Goal: Task Accomplishment & Management: Complete application form

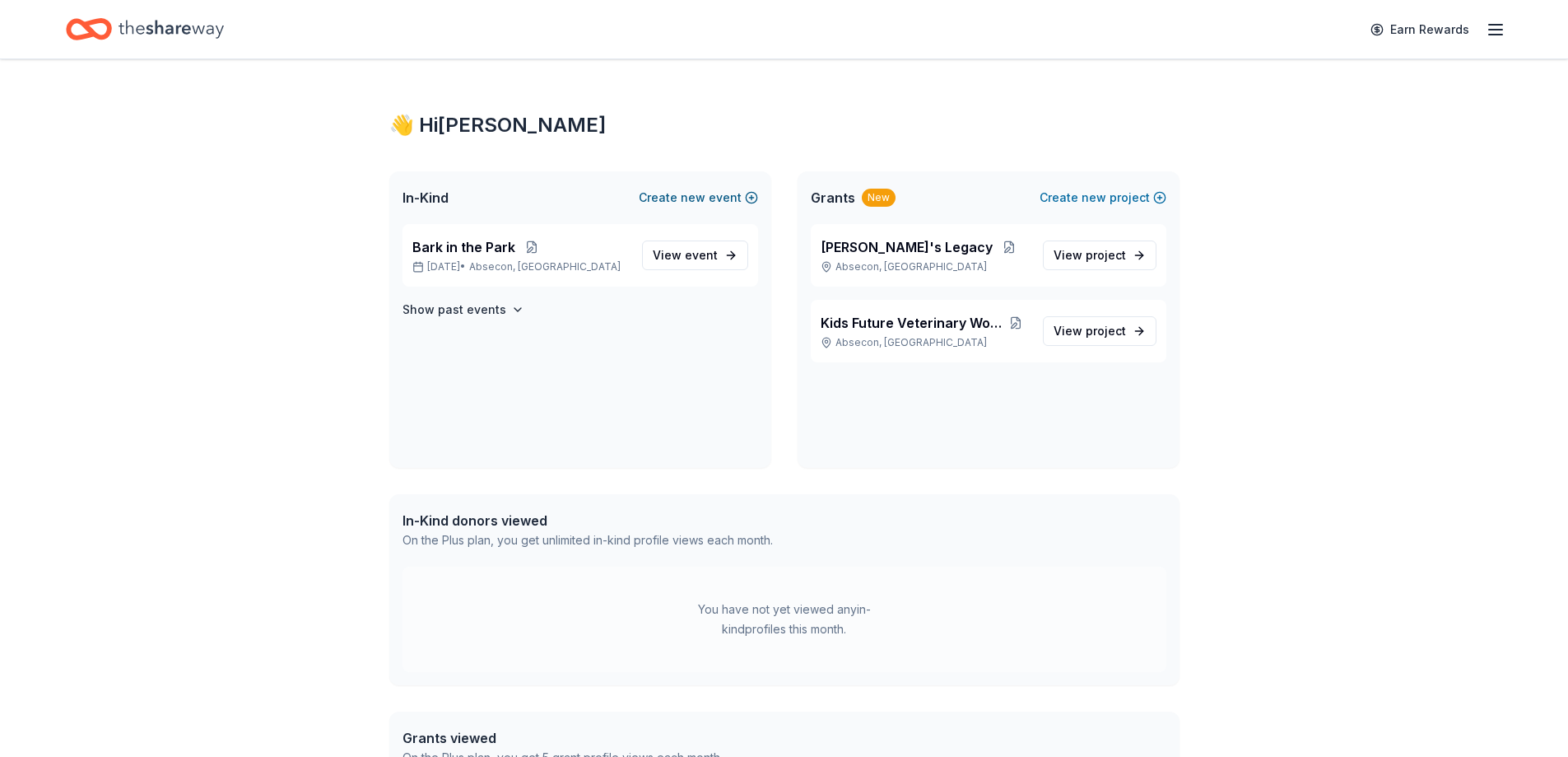
click at [720, 198] on button "Create new event" at bounding box center [699, 197] width 119 height 20
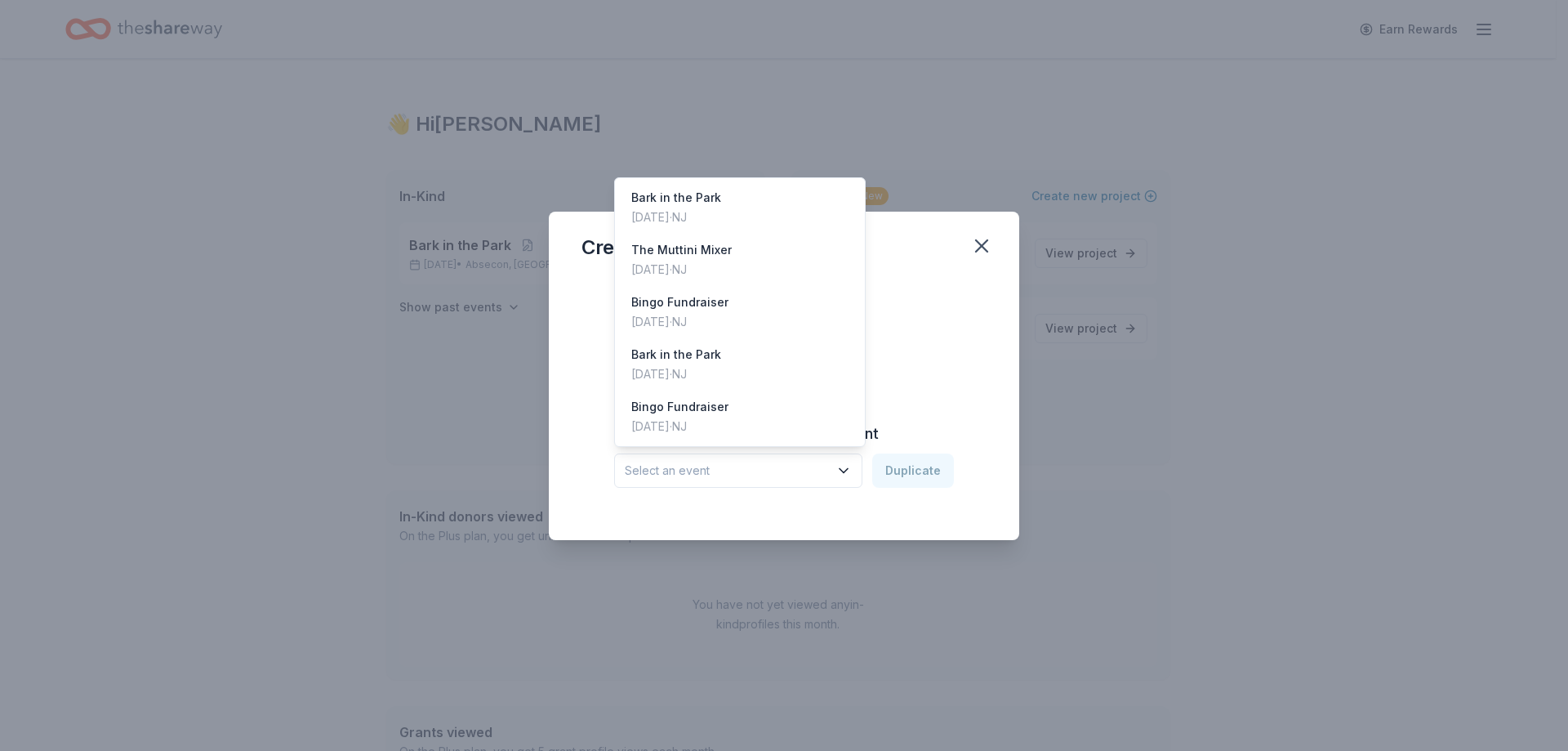
click at [850, 473] on icon "button" at bounding box center [843, 470] width 16 height 16
click at [687, 317] on div "Feb 28, 2025 · NJ" at bounding box center [679, 322] width 97 height 20
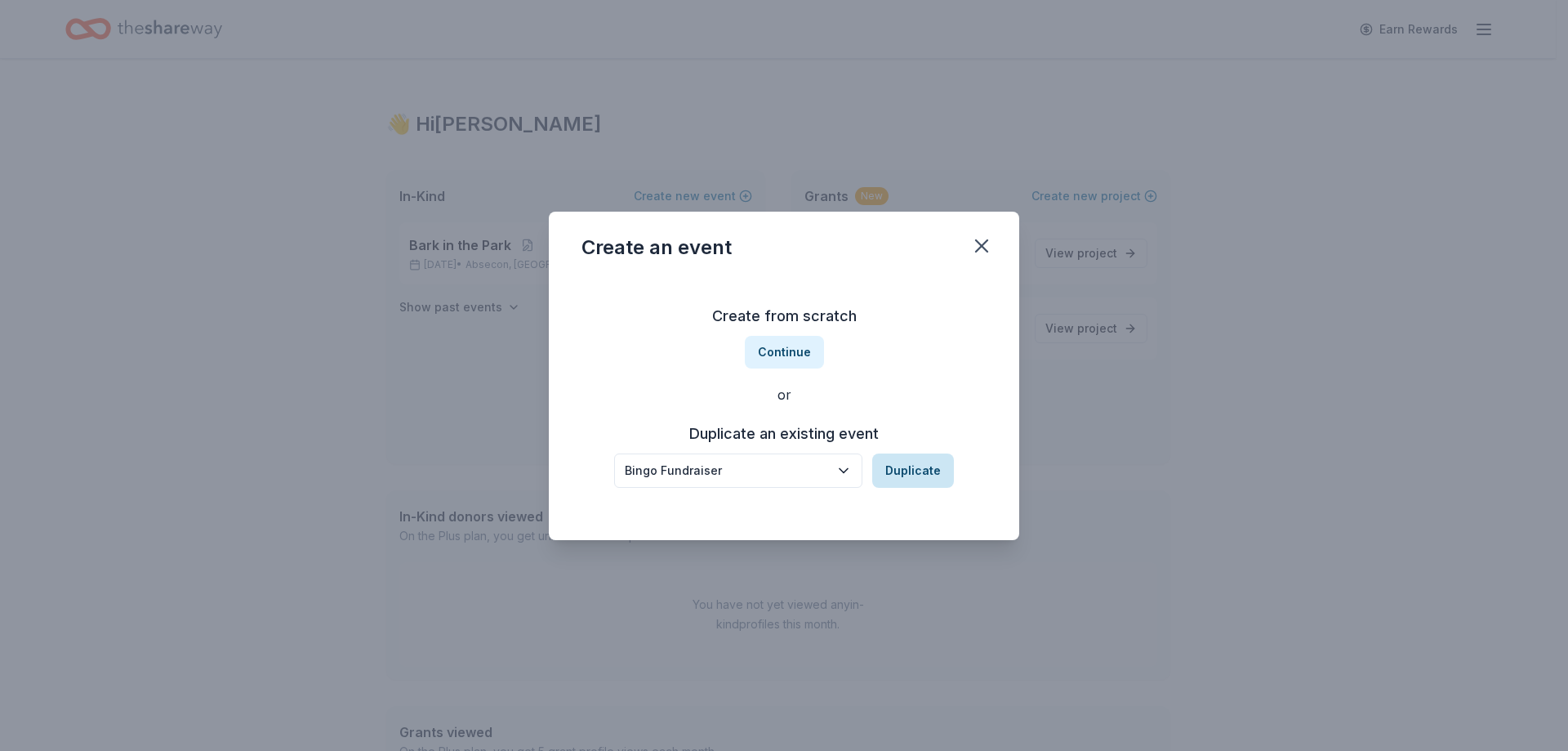
click at [919, 471] on button "Duplicate" at bounding box center [912, 471] width 82 height 34
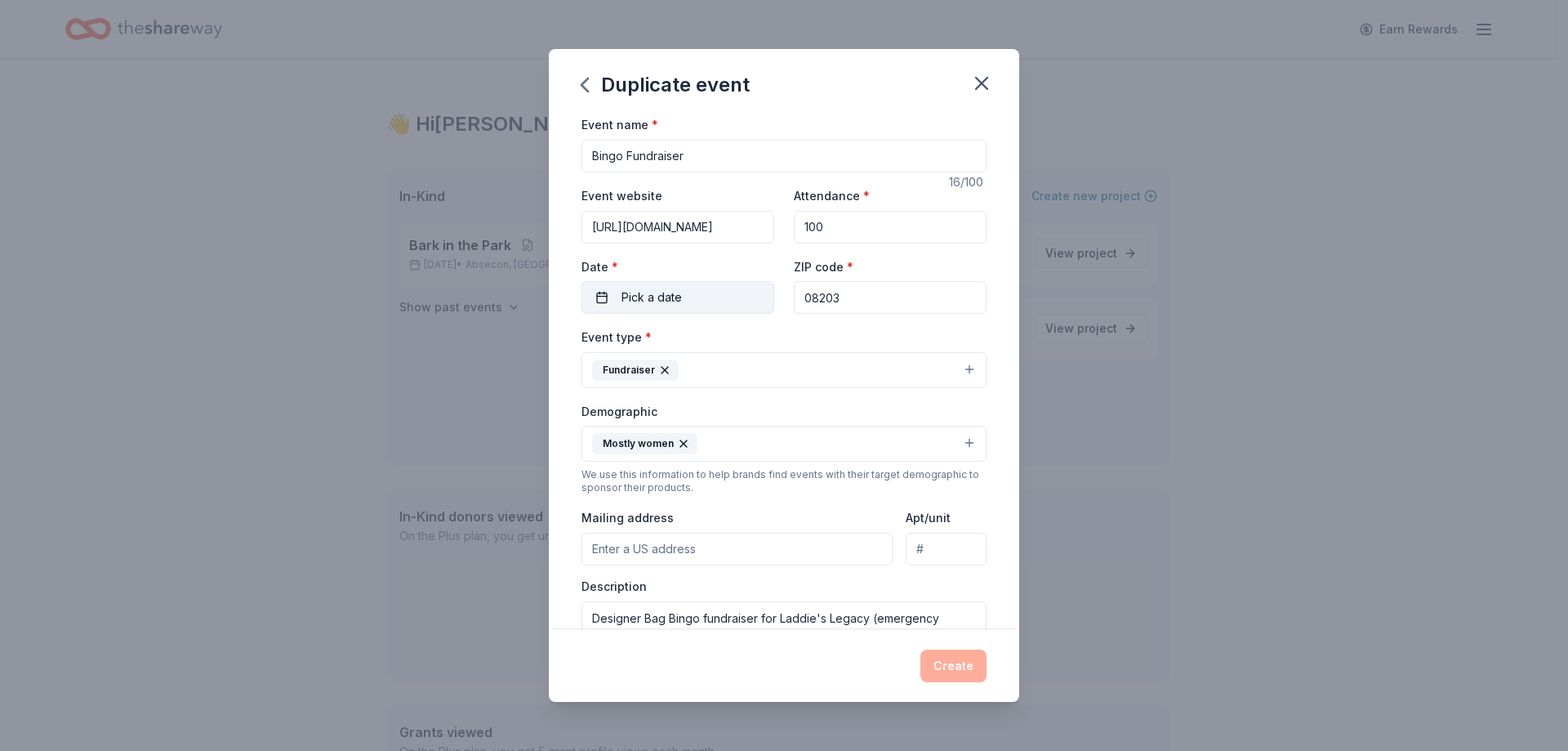
click at [600, 296] on button "Pick a date" at bounding box center [677, 297] width 193 height 33
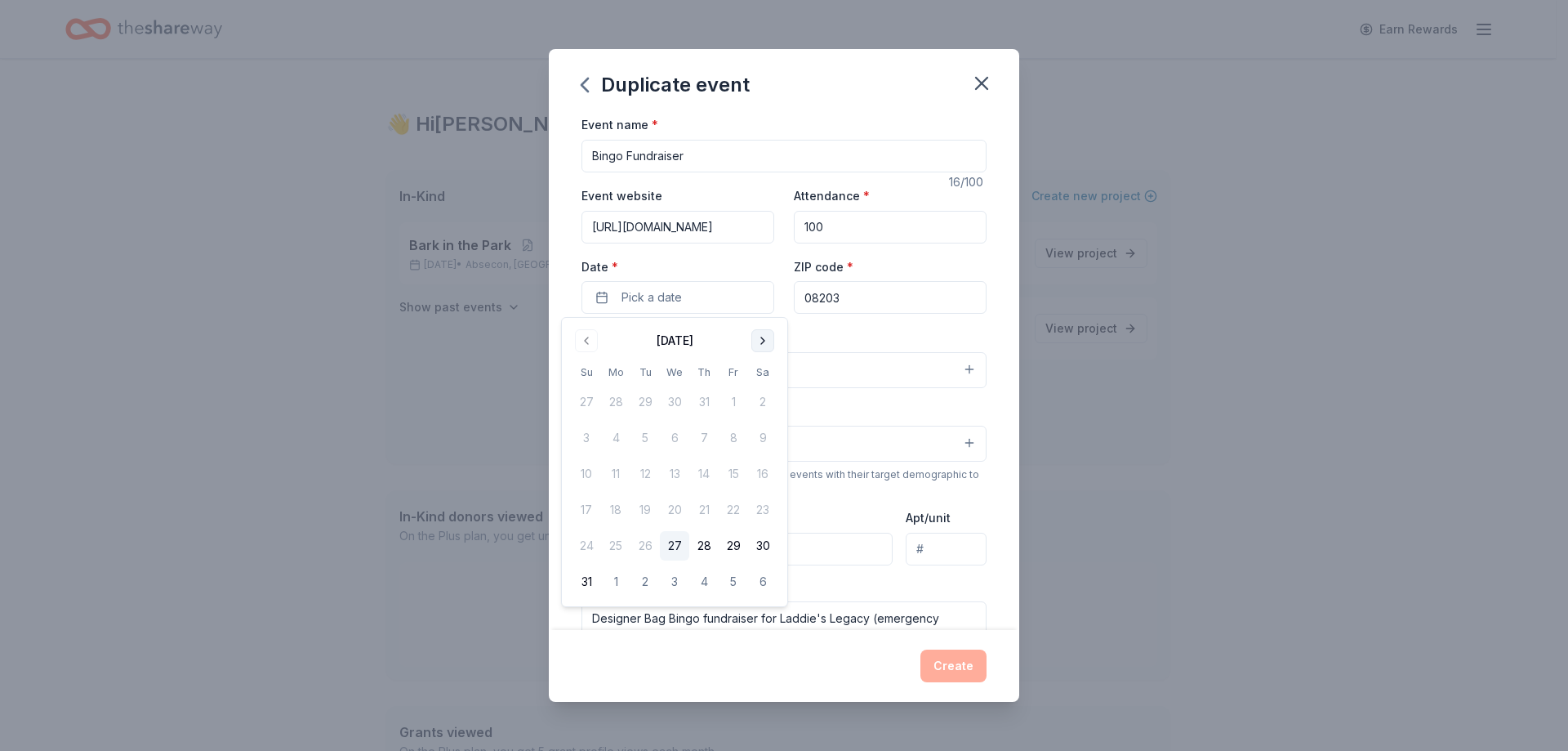
click at [762, 344] on button "Go to next month" at bounding box center [763, 341] width 23 height 23
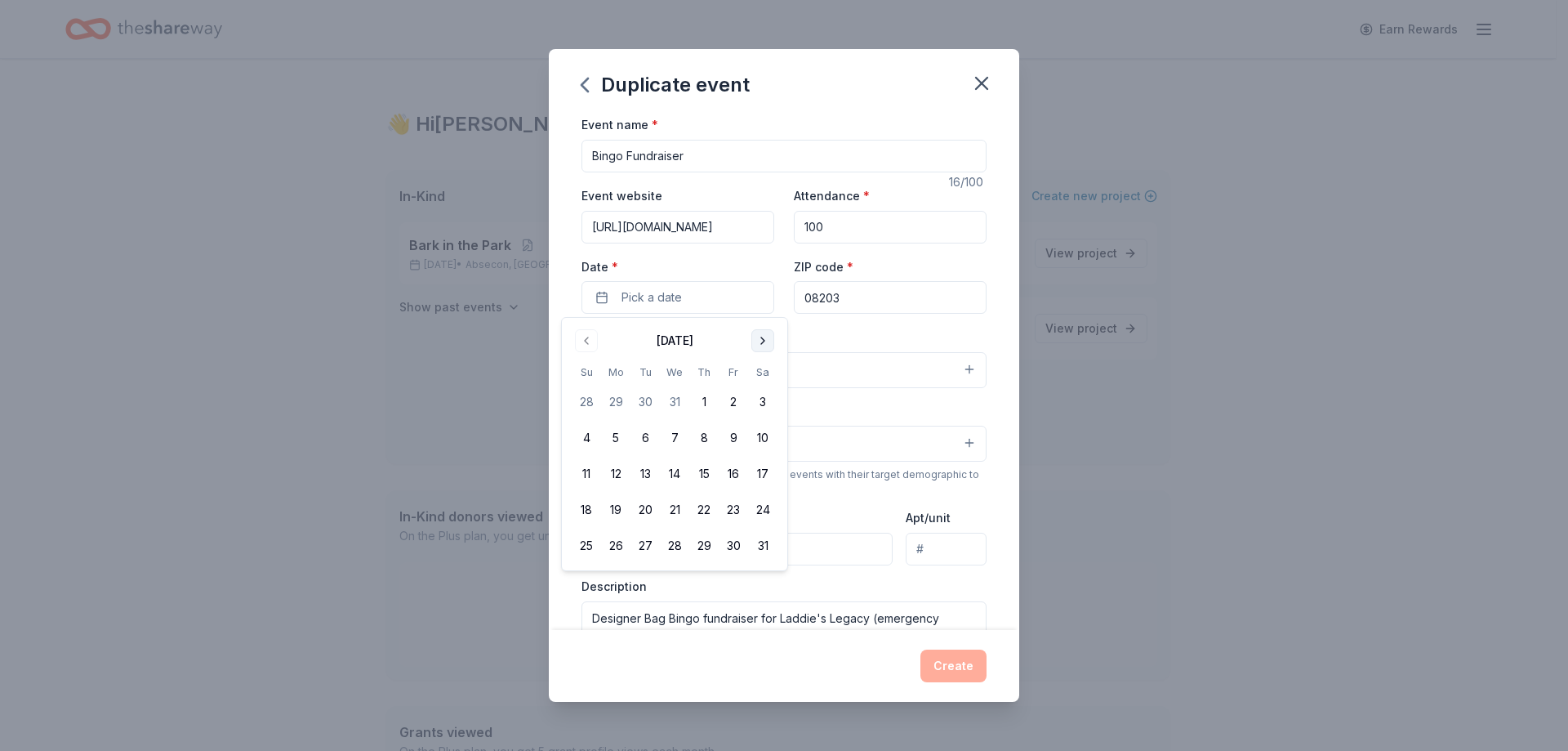
click at [762, 344] on button "Go to next month" at bounding box center [763, 341] width 23 height 23
click at [736, 467] on button "20" at bounding box center [733, 473] width 29 height 29
click at [732, 473] on button "20" at bounding box center [733, 473] width 29 height 29
click at [840, 503] on div "Event type * Fundraiser Demographic Mostly women We use this information to hel…" at bounding box center [784, 500] width 405 height 347
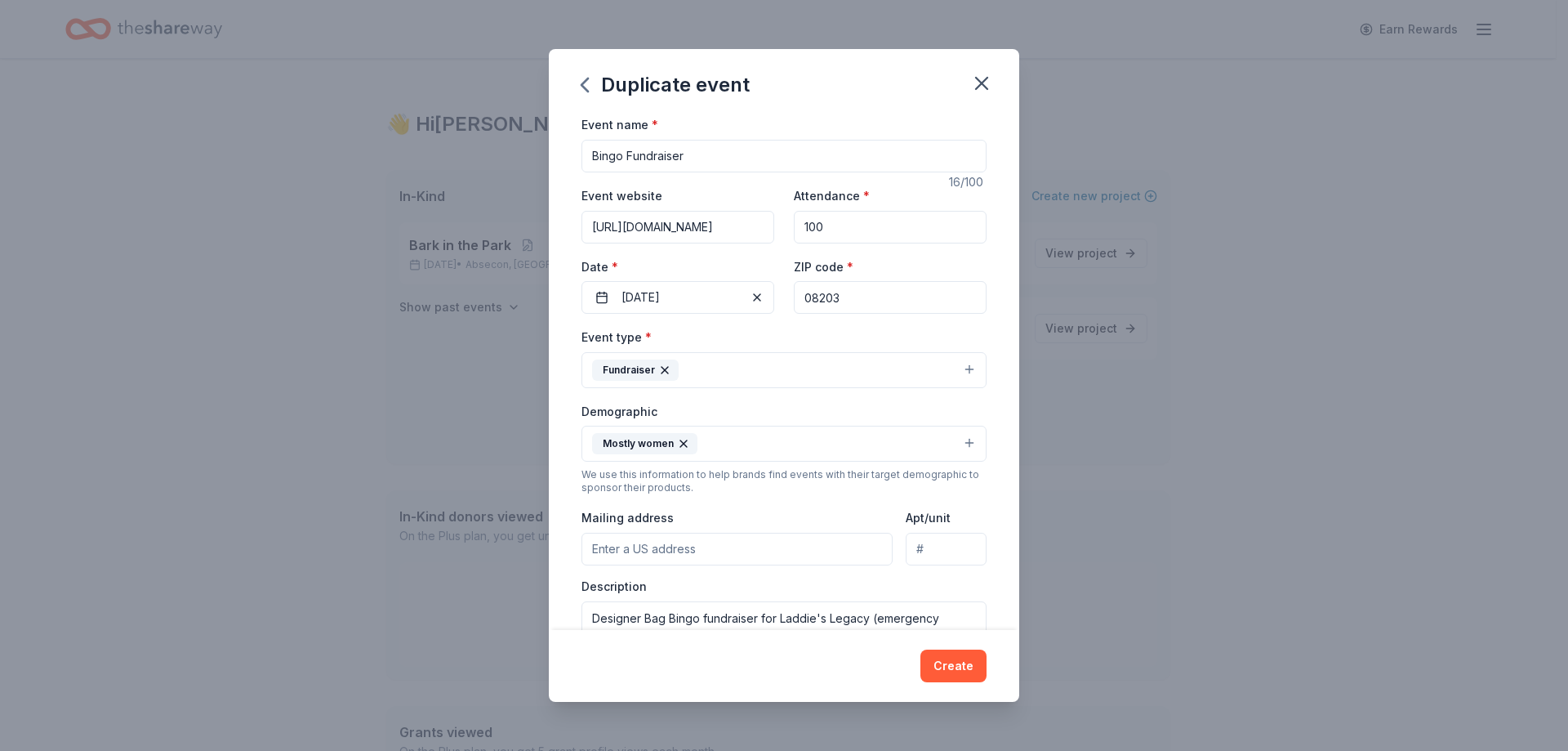
click at [753, 552] on input "Mailing address" at bounding box center [736, 549] width 311 height 33
type input "195 S. New Rd"
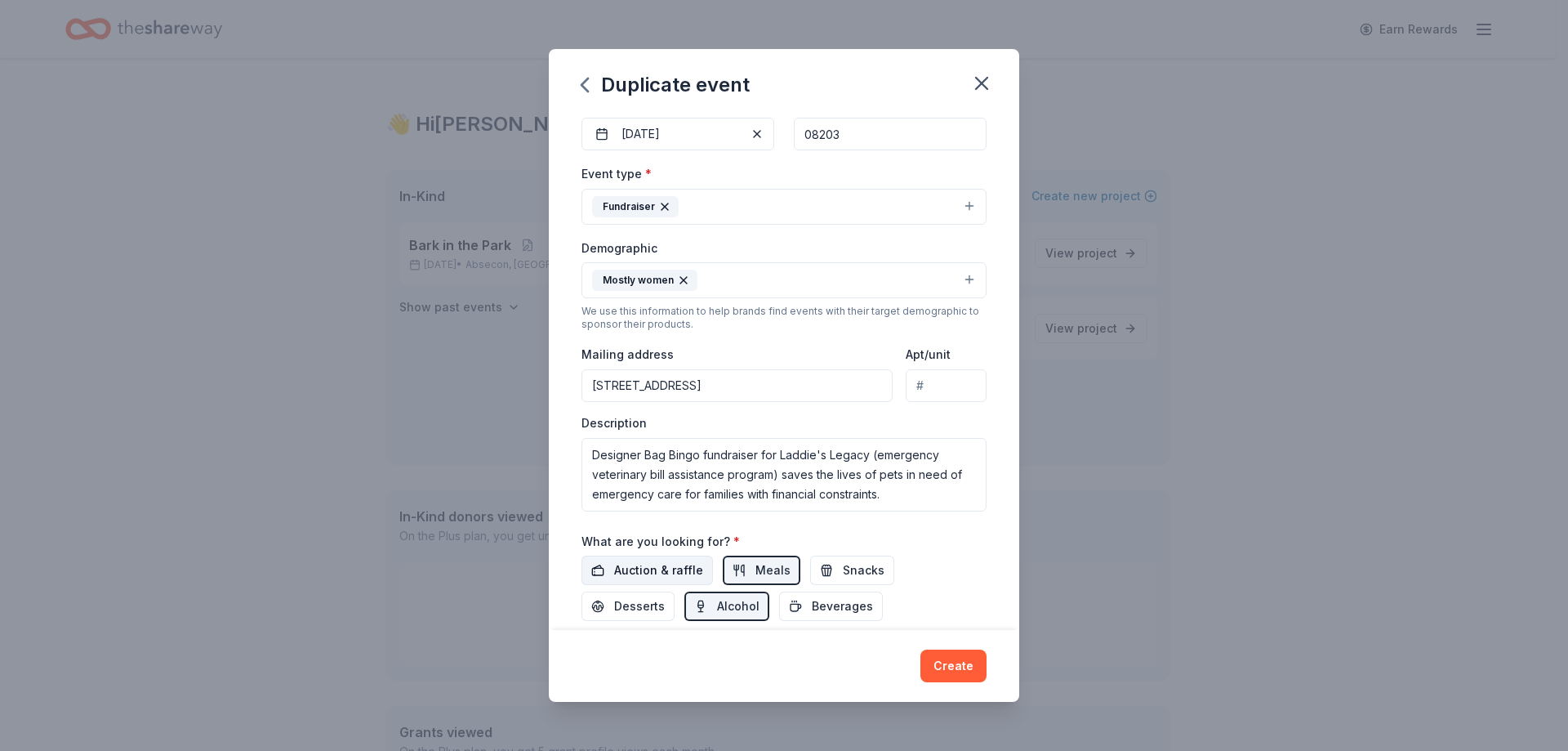
click at [627, 570] on span "Auction & raffle" at bounding box center [658, 569] width 89 height 20
click at [832, 571] on button "Snacks" at bounding box center [851, 569] width 84 height 29
click at [629, 606] on span "Desserts" at bounding box center [640, 606] width 51 height 20
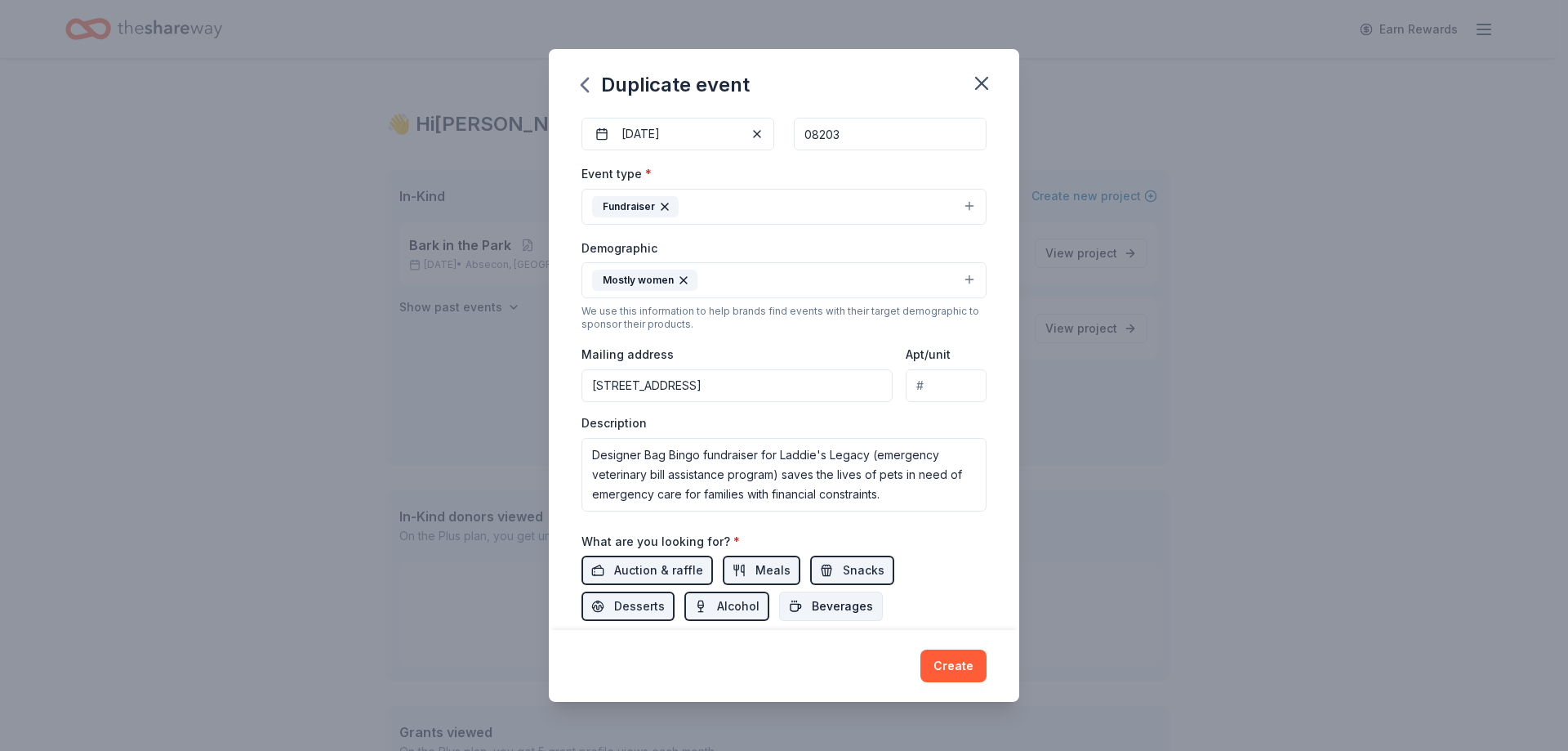
click at [840, 610] on span "Beverages" at bounding box center [842, 606] width 61 height 20
click at [956, 665] on button "Create" at bounding box center [953, 665] width 66 height 33
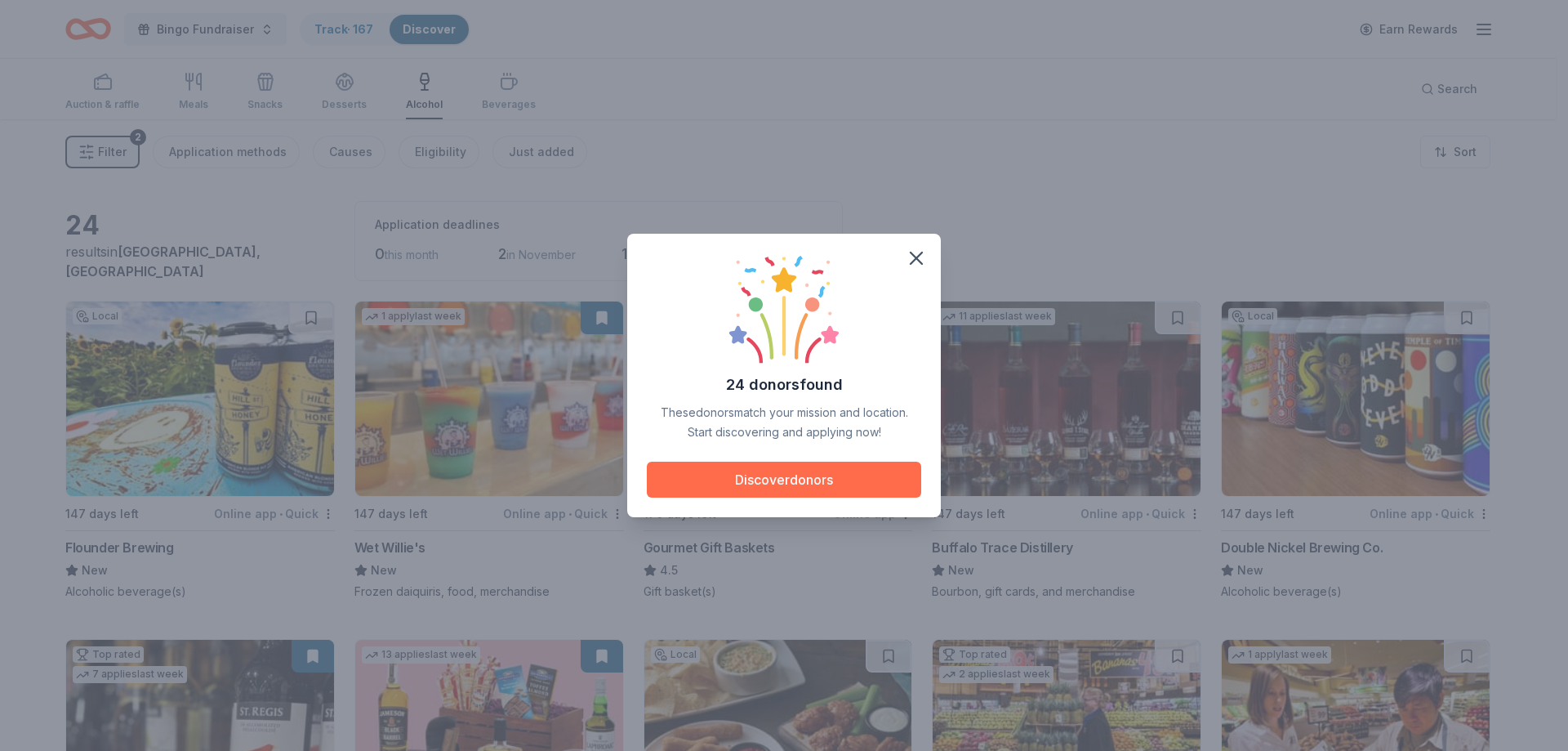
click at [801, 480] on button "Discover donors" at bounding box center [784, 479] width 275 height 36
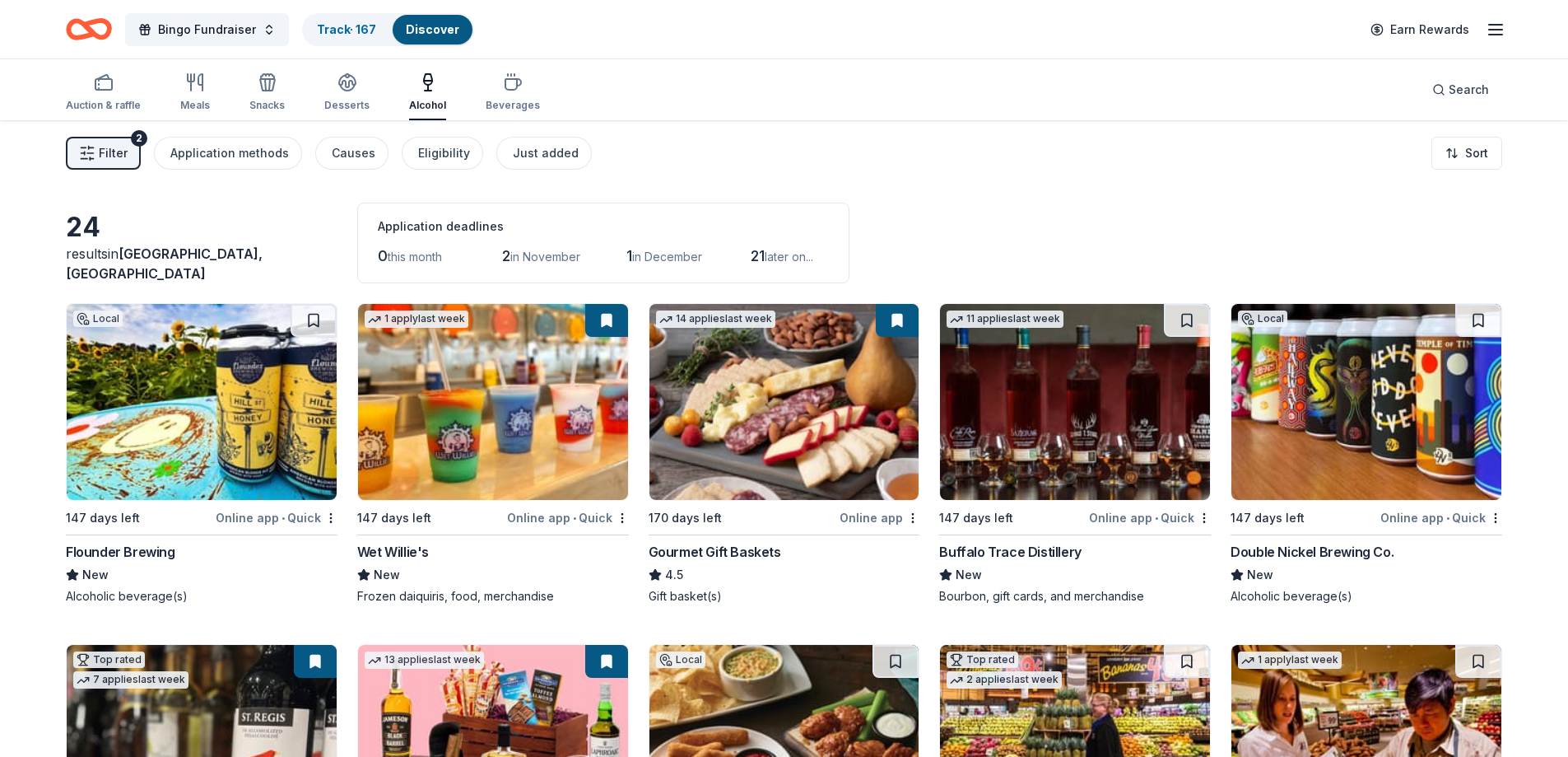
click at [114, 157] on span "Filter" at bounding box center [113, 153] width 28 height 20
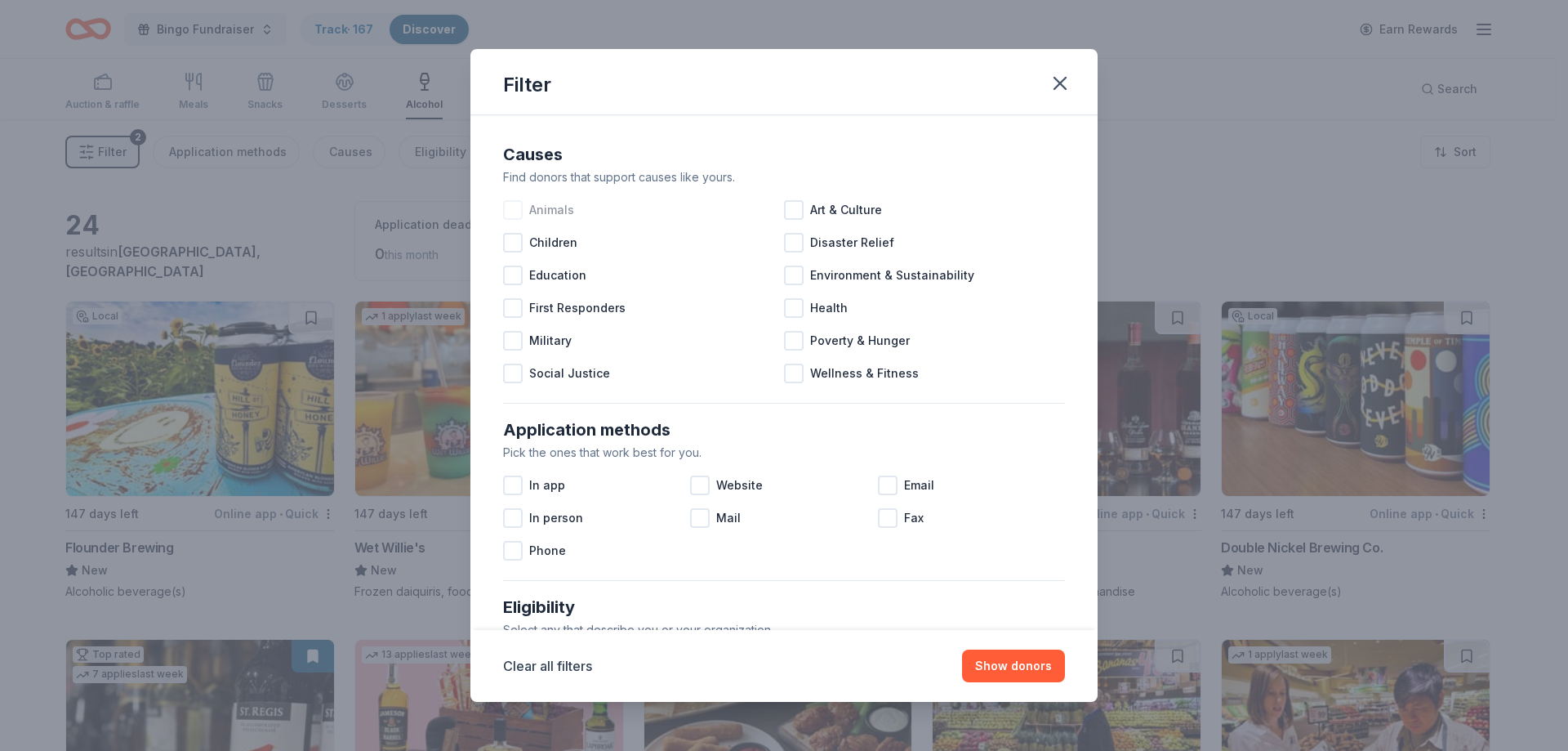
click at [511, 212] on div at bounding box center [513, 210] width 20 height 20
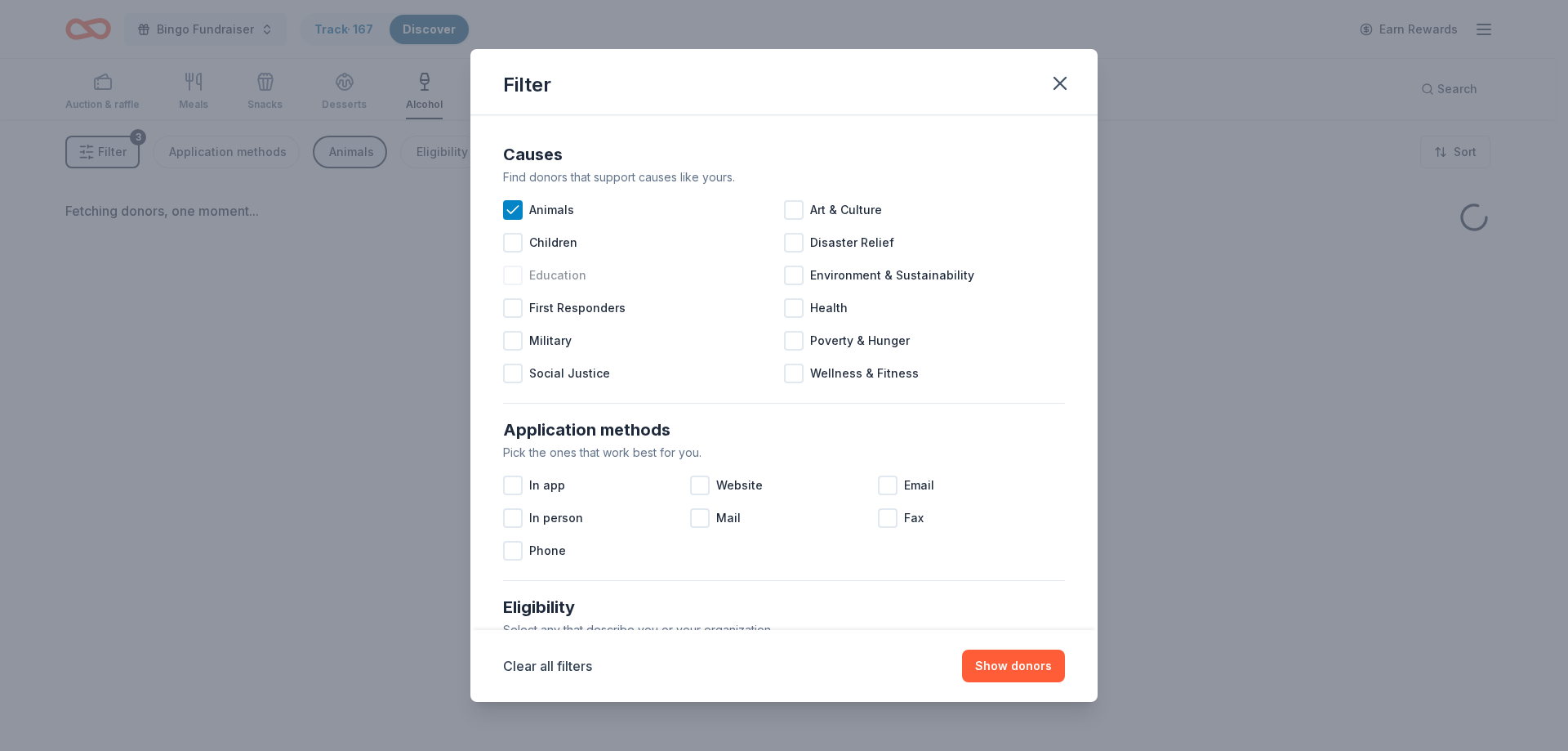
click at [514, 280] on div at bounding box center [513, 275] width 20 height 20
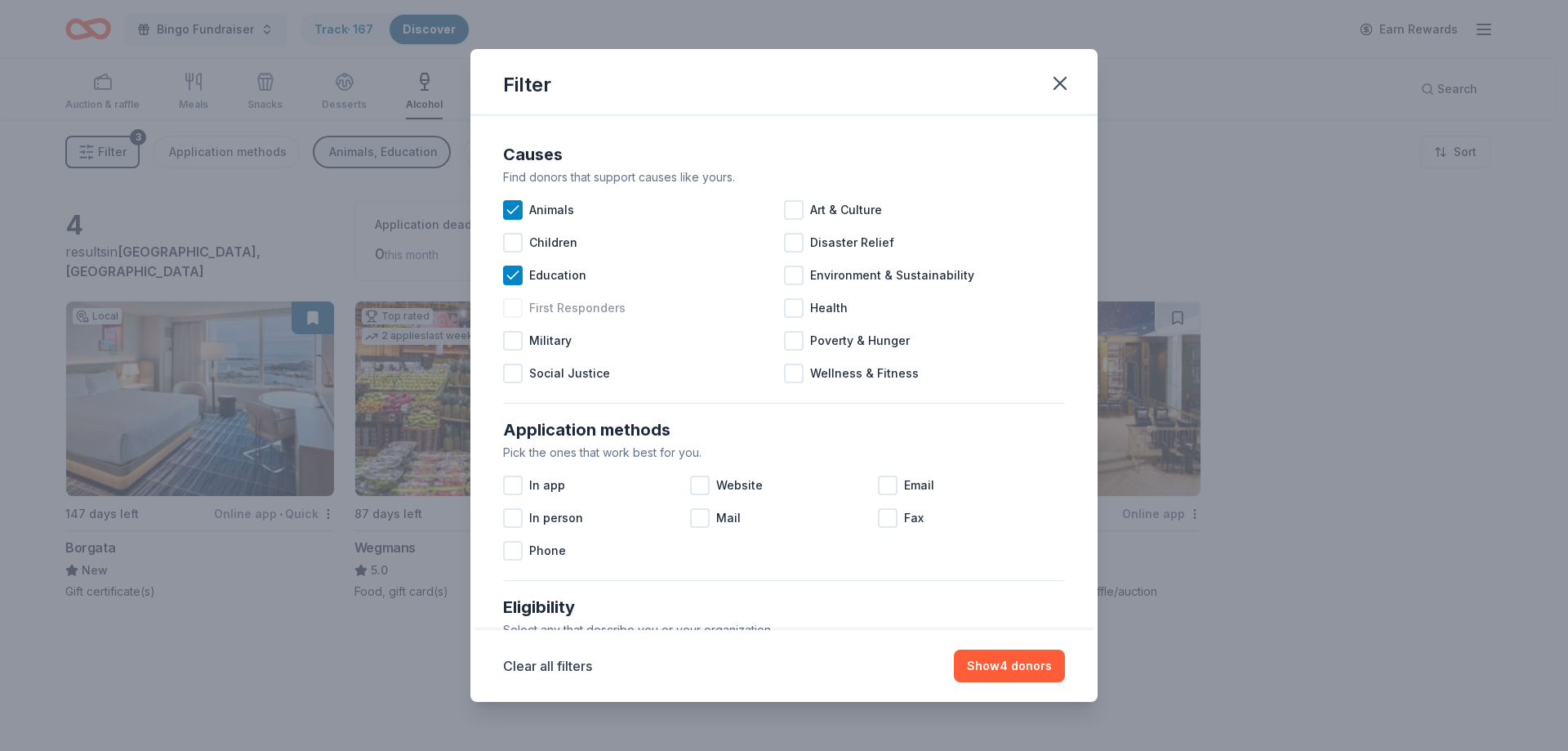
click at [511, 311] on div at bounding box center [513, 308] width 20 height 20
click at [503, 244] on div at bounding box center [513, 242] width 20 height 20
click at [512, 245] on icon at bounding box center [512, 242] width 10 height 8
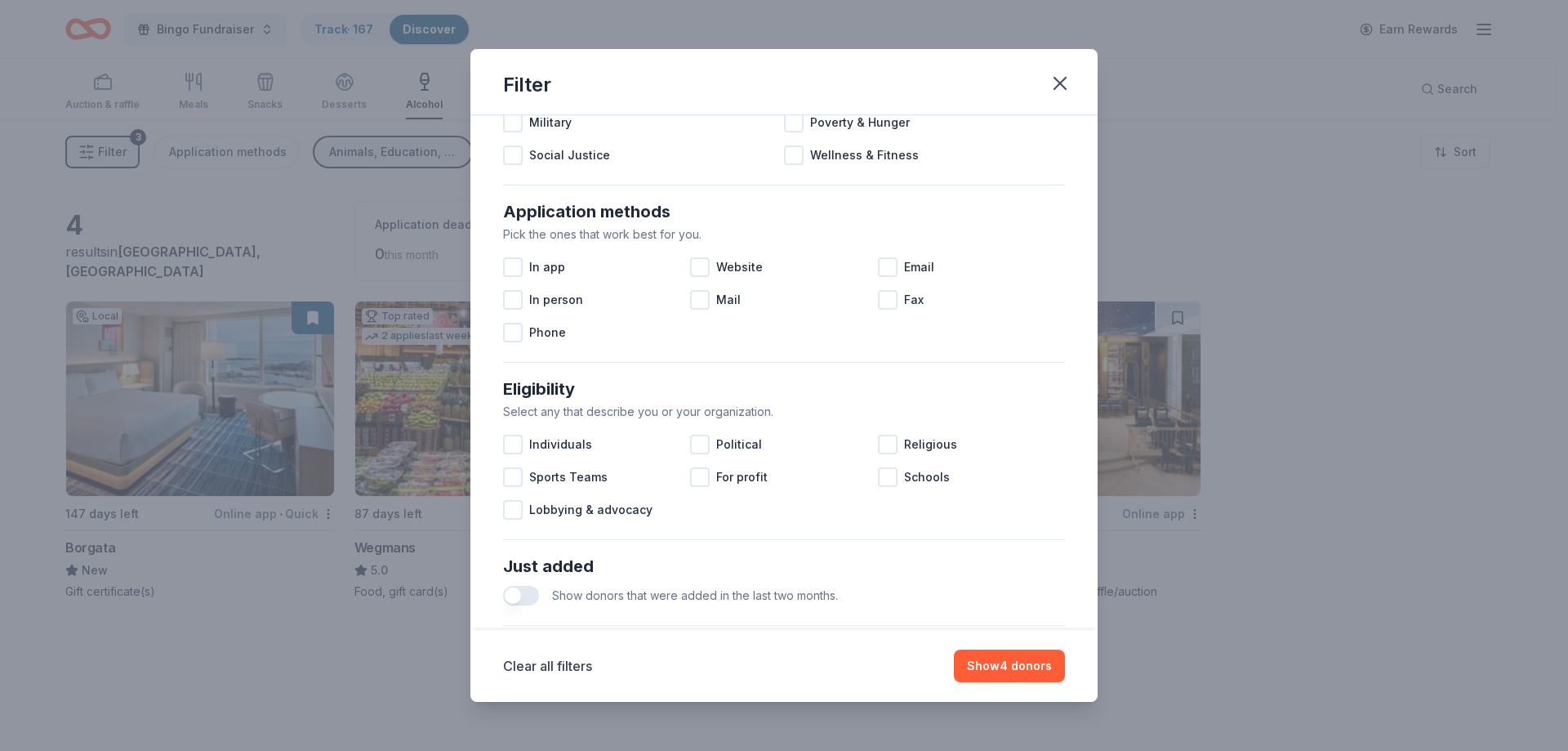
scroll to position [245, 0]
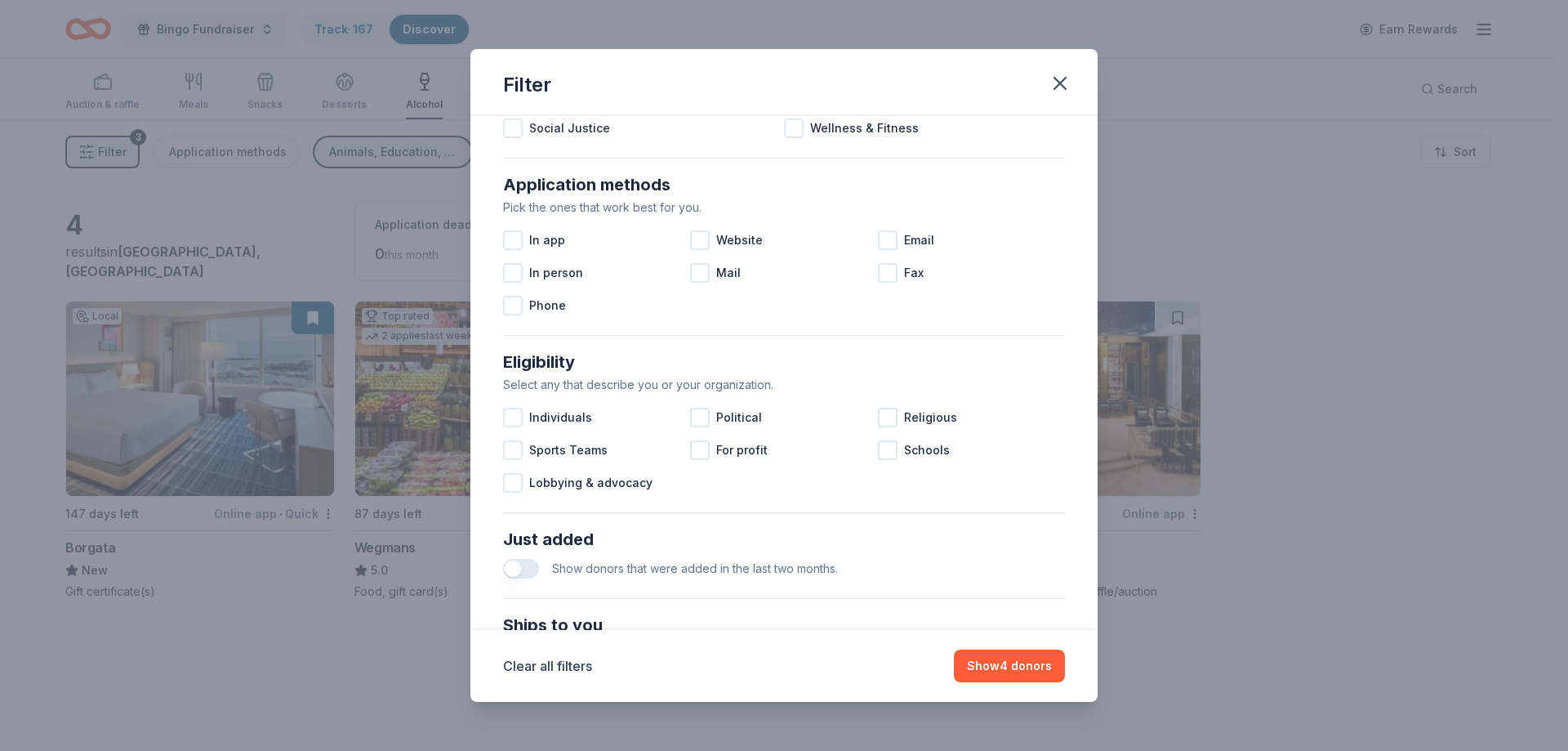
click at [534, 567] on button "button" at bounding box center [521, 568] width 36 height 20
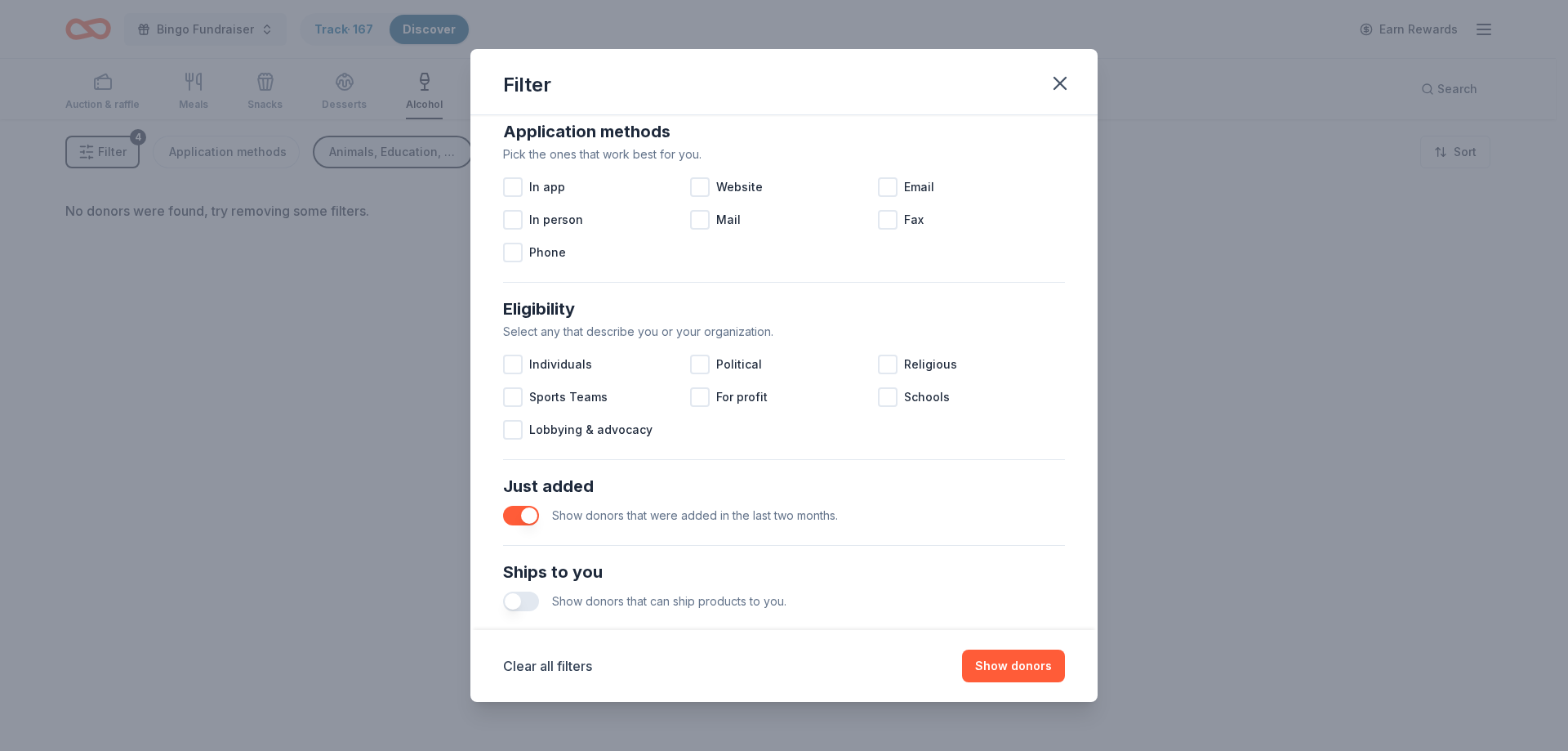
scroll to position [327, 0]
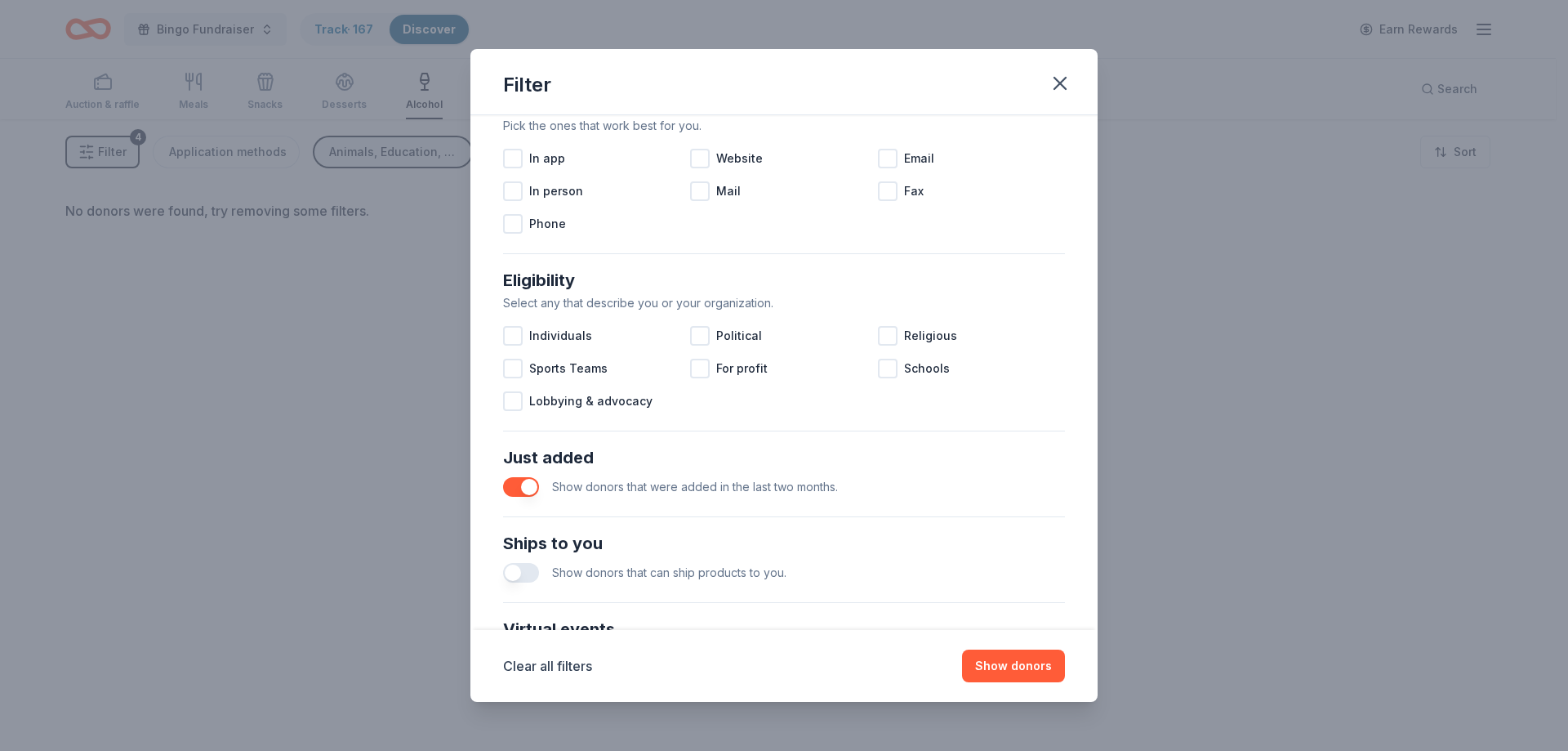
click at [532, 577] on button "button" at bounding box center [521, 572] width 36 height 20
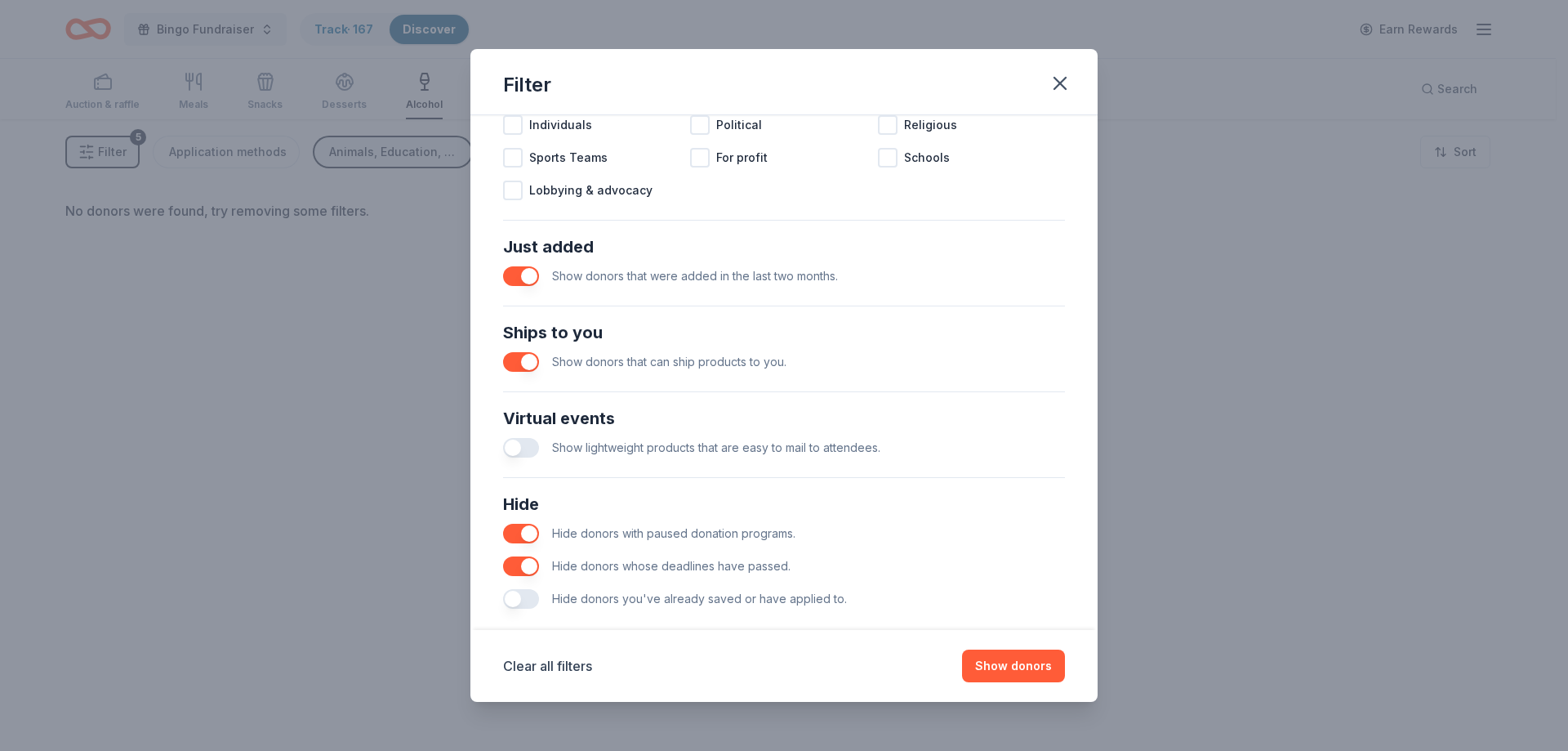
scroll to position [562, 0]
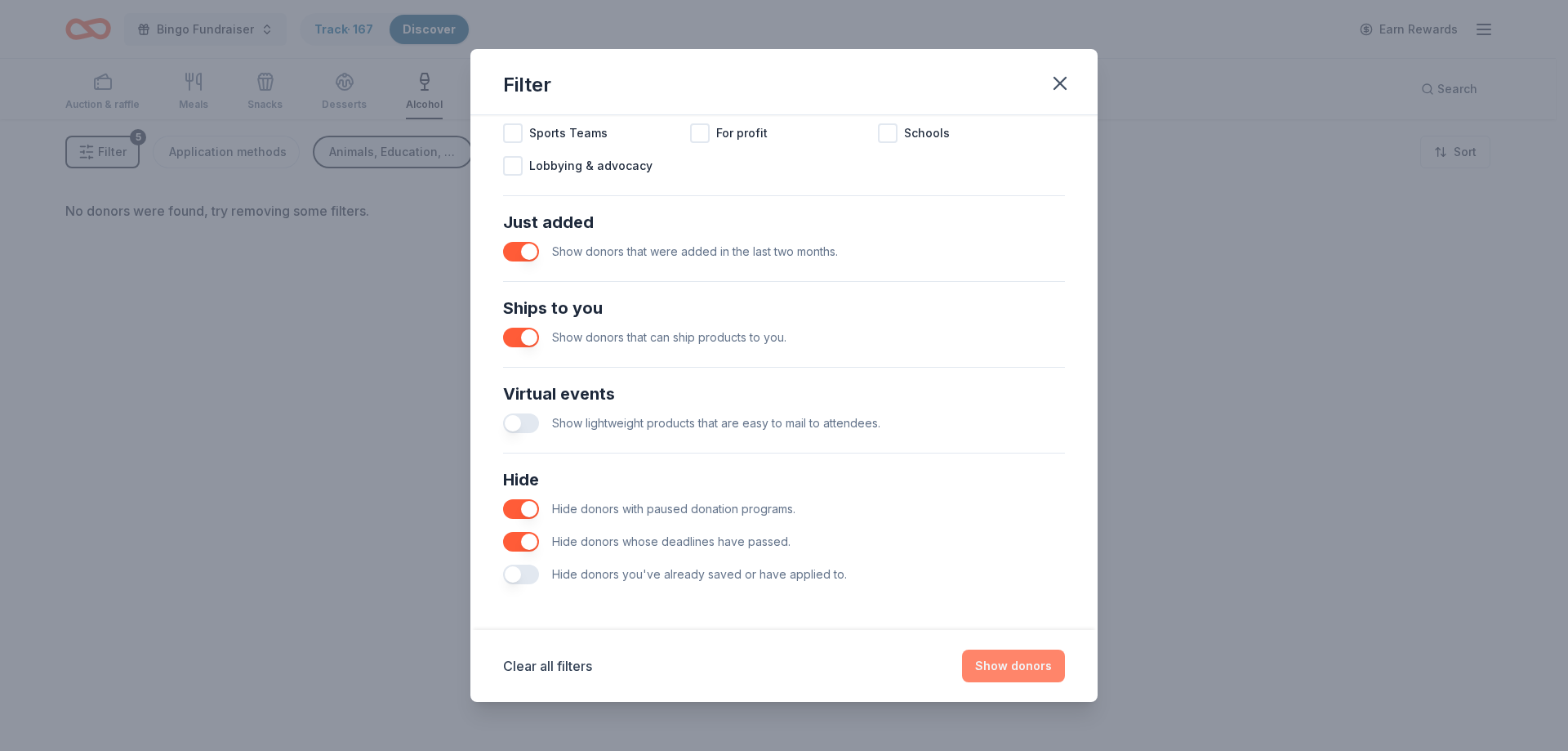
click at [994, 662] on button "Show donors" at bounding box center [1013, 665] width 103 height 33
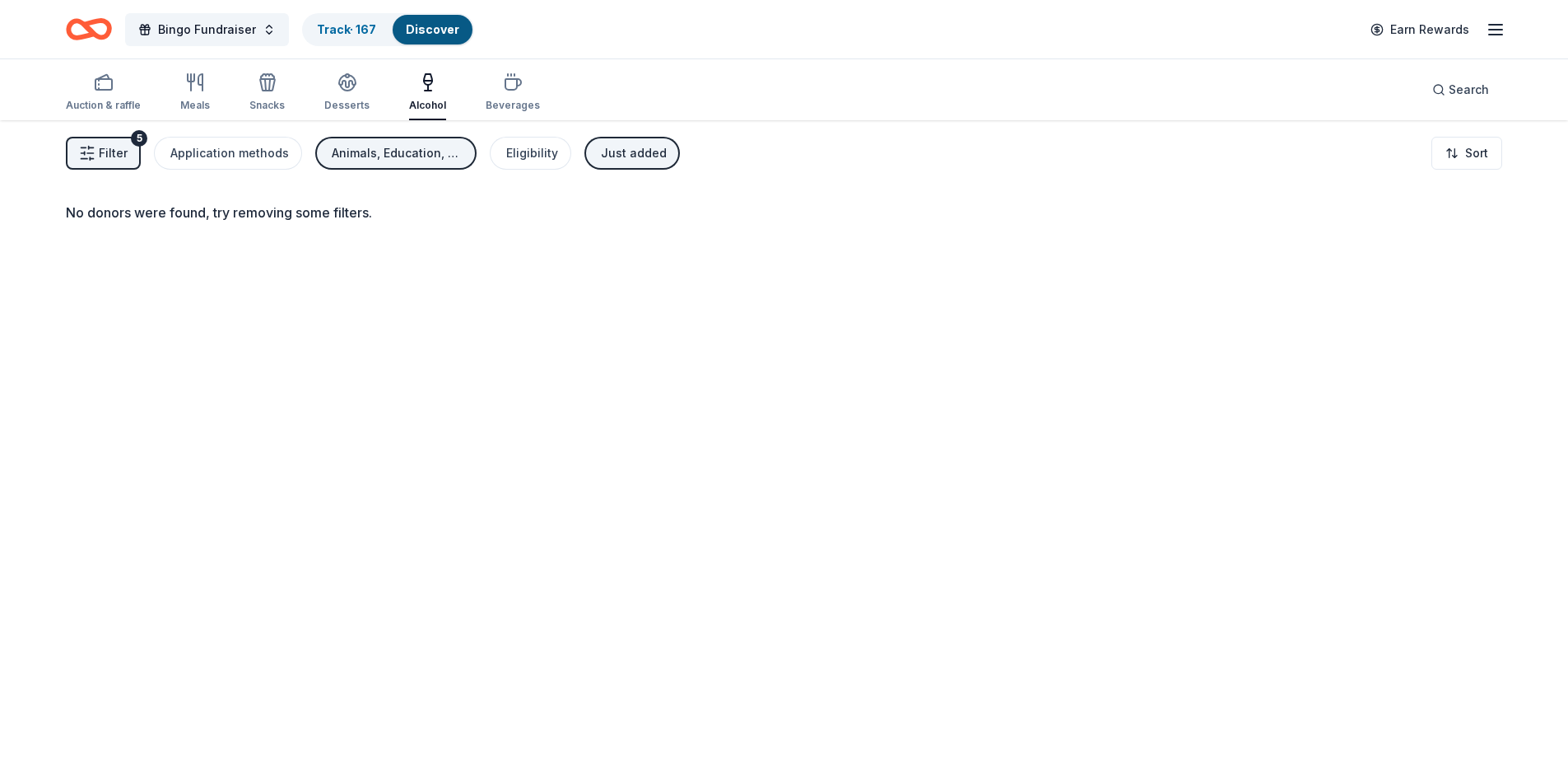
click at [97, 159] on button "Filter 5" at bounding box center [102, 153] width 75 height 33
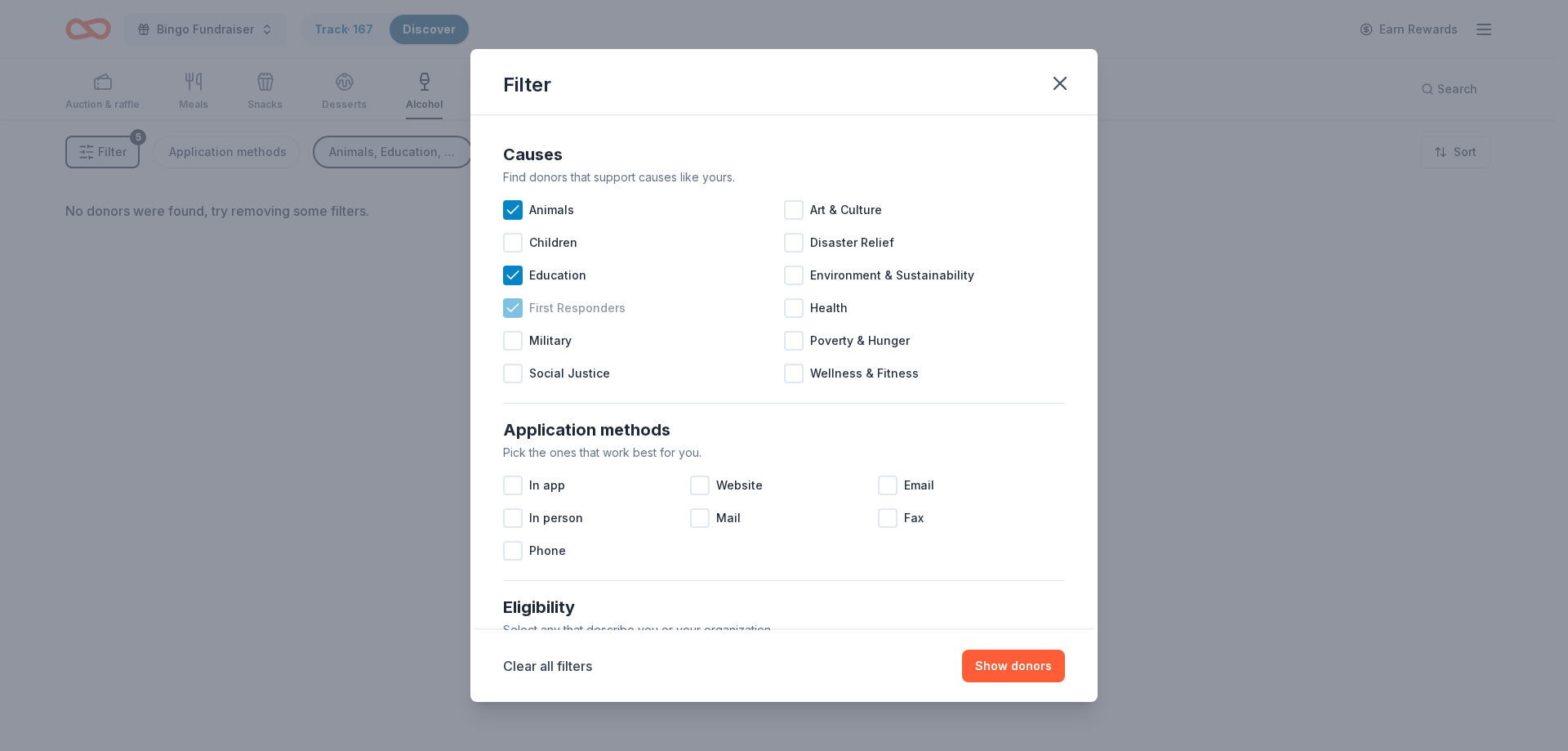
click at [511, 311] on icon at bounding box center [512, 308] width 10 height 8
click at [507, 276] on icon at bounding box center [512, 275] width 10 height 8
click at [513, 487] on div at bounding box center [513, 485] width 20 height 20
click at [695, 486] on div at bounding box center [699, 485] width 20 height 20
click at [881, 485] on div at bounding box center [887, 485] width 20 height 20
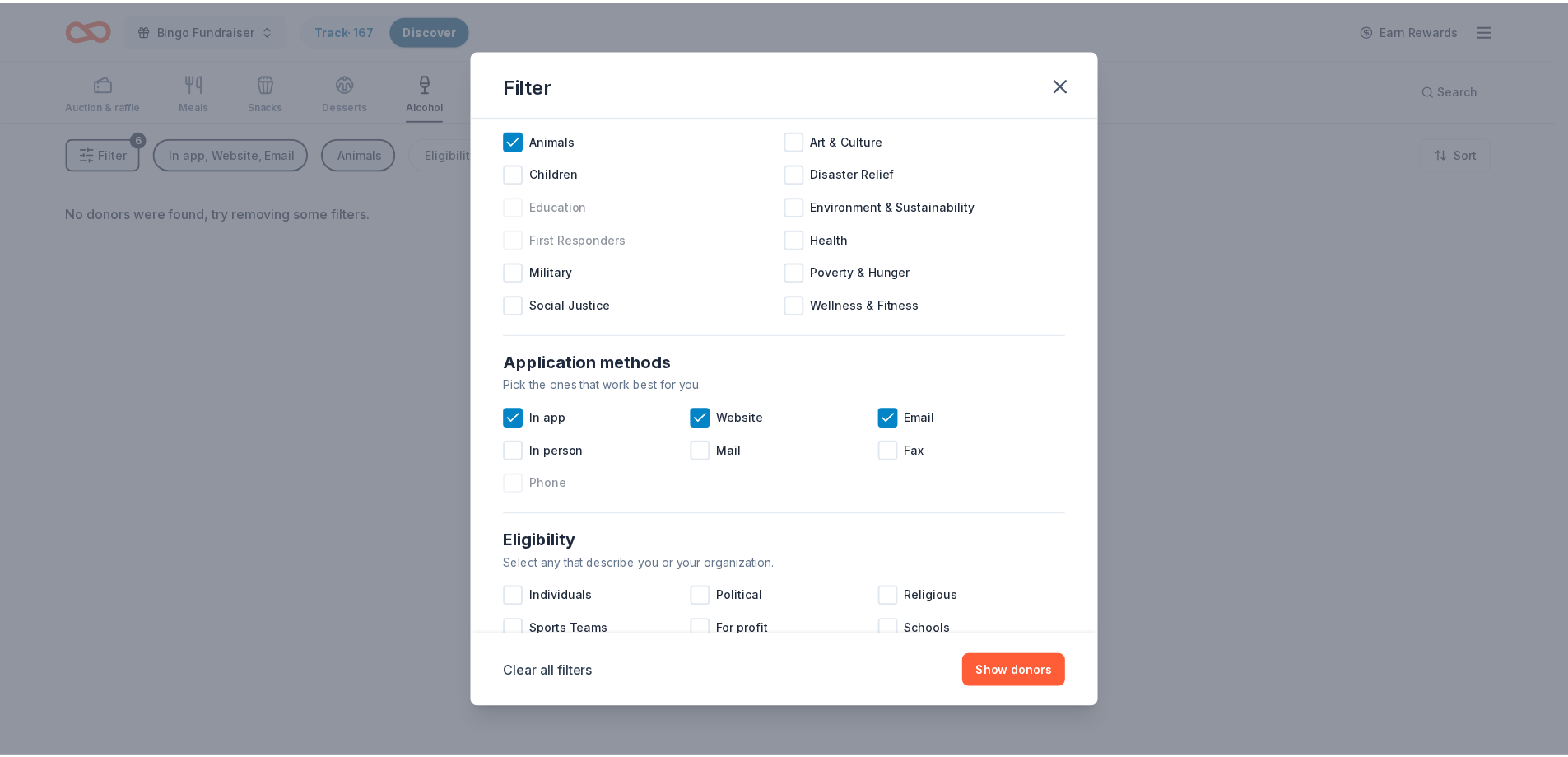
scroll to position [165, 0]
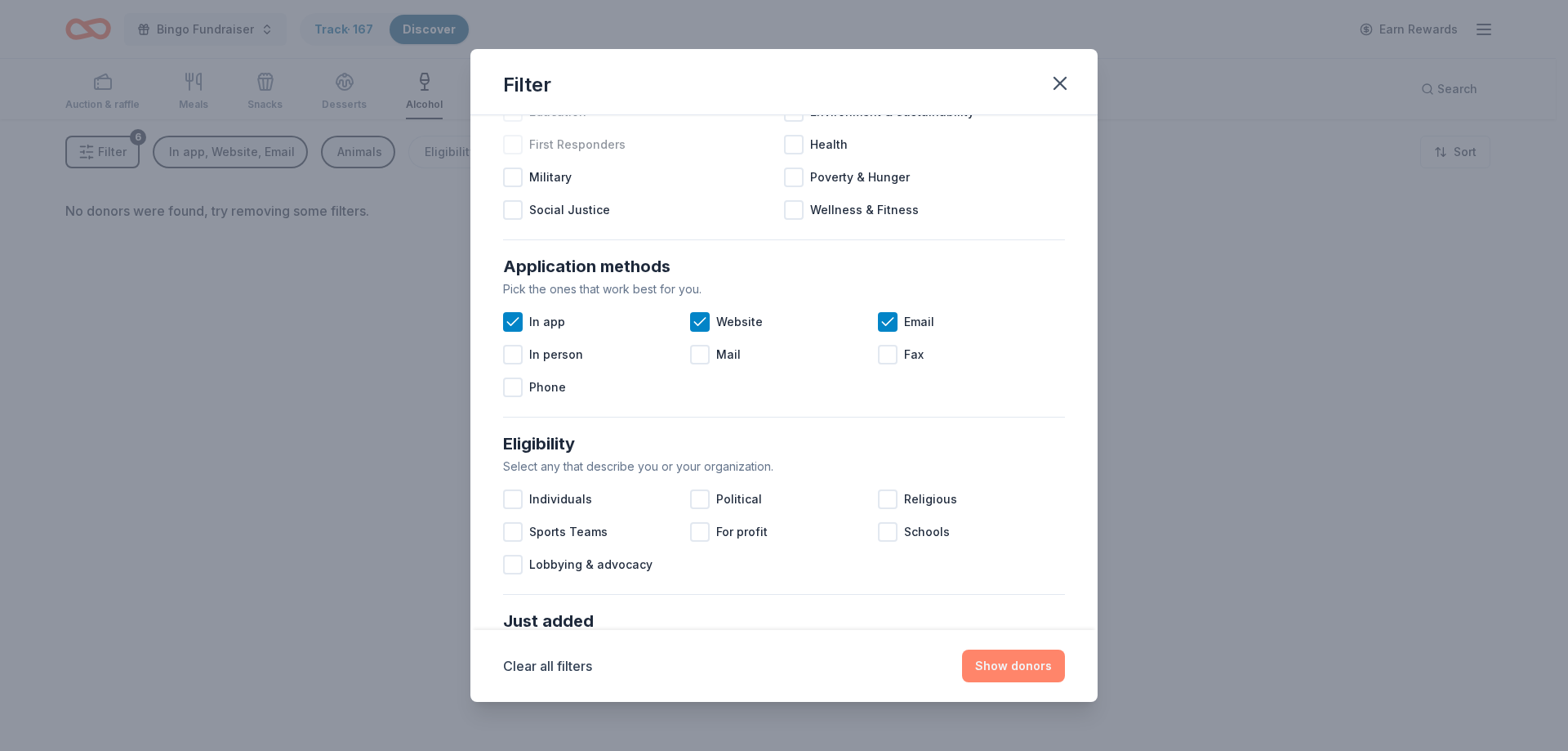
click at [1006, 664] on button "Show donors" at bounding box center [1013, 665] width 103 height 33
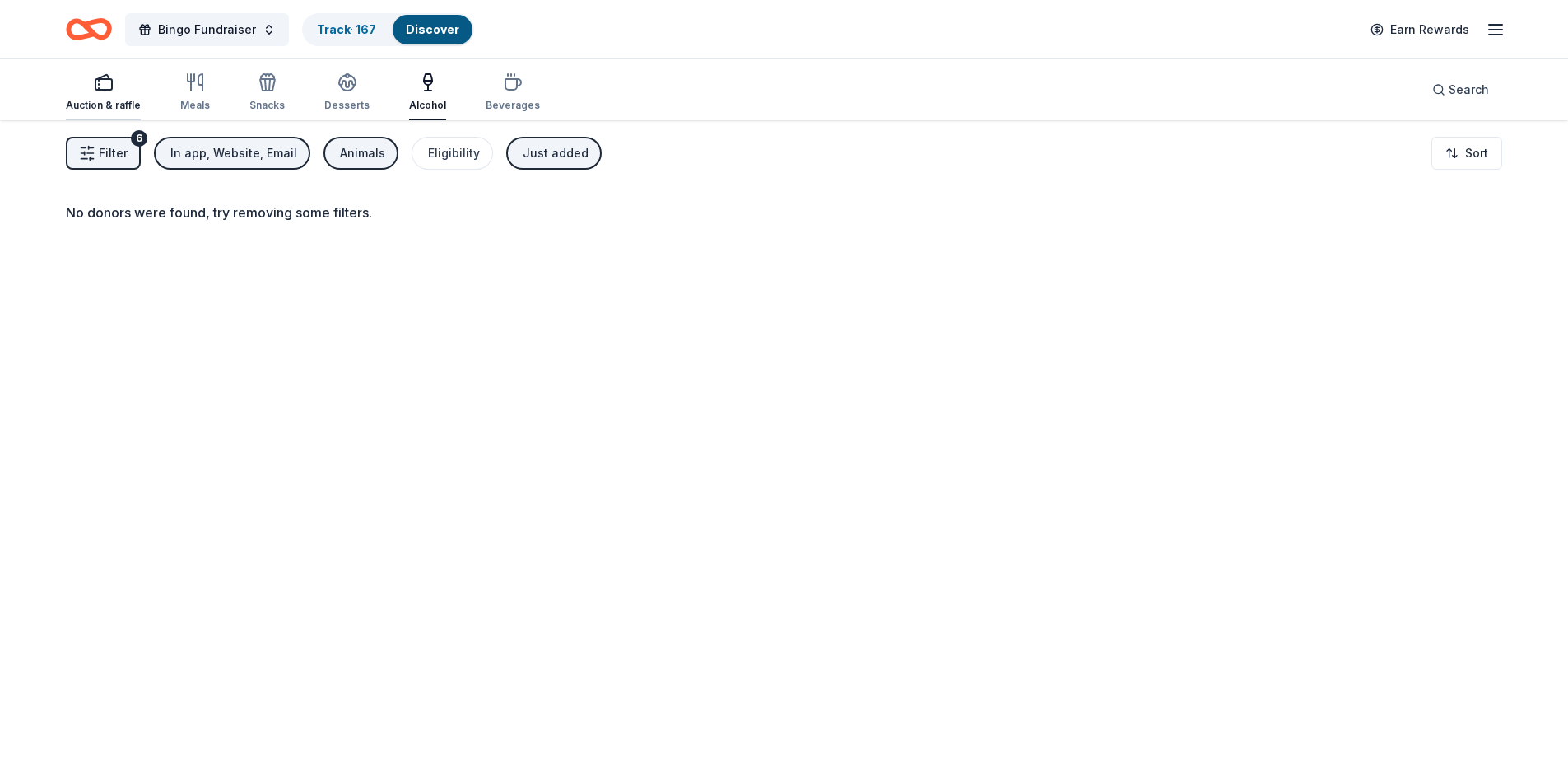
click at [99, 84] on icon "button" at bounding box center [99, 84] width 0 height 1
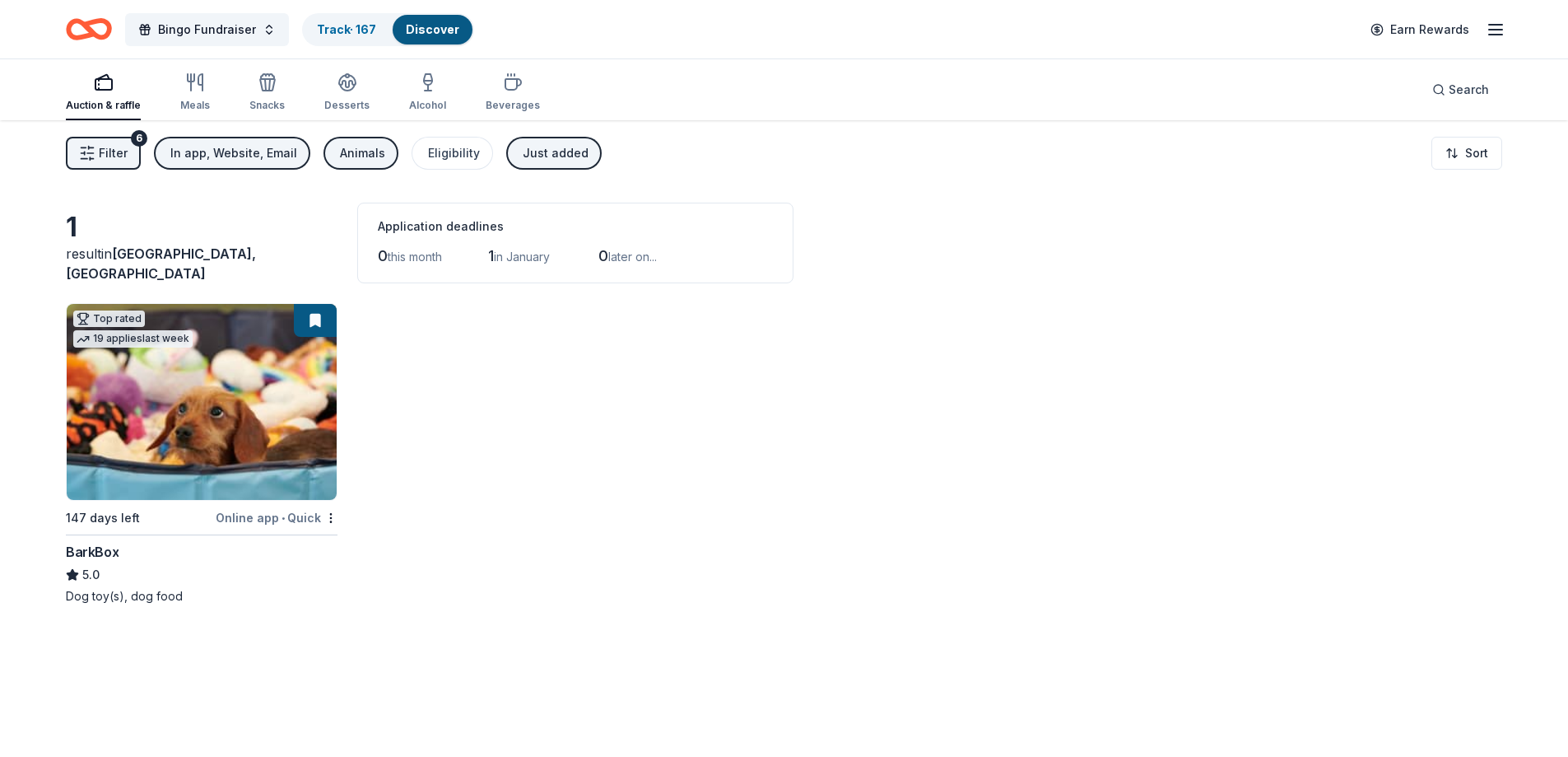
click at [100, 159] on span "Filter" at bounding box center [113, 153] width 28 height 20
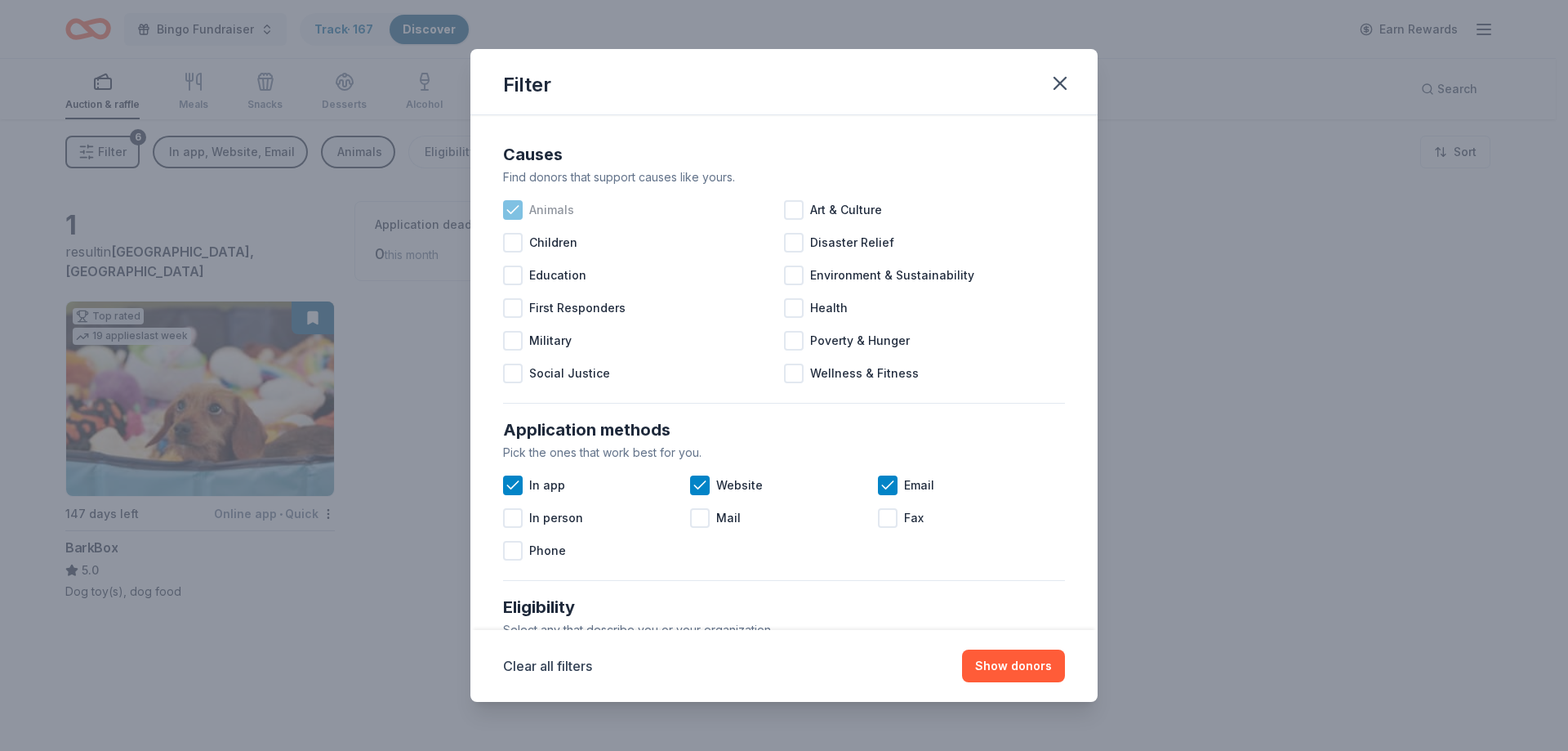
click at [516, 214] on icon at bounding box center [512, 209] width 16 height 16
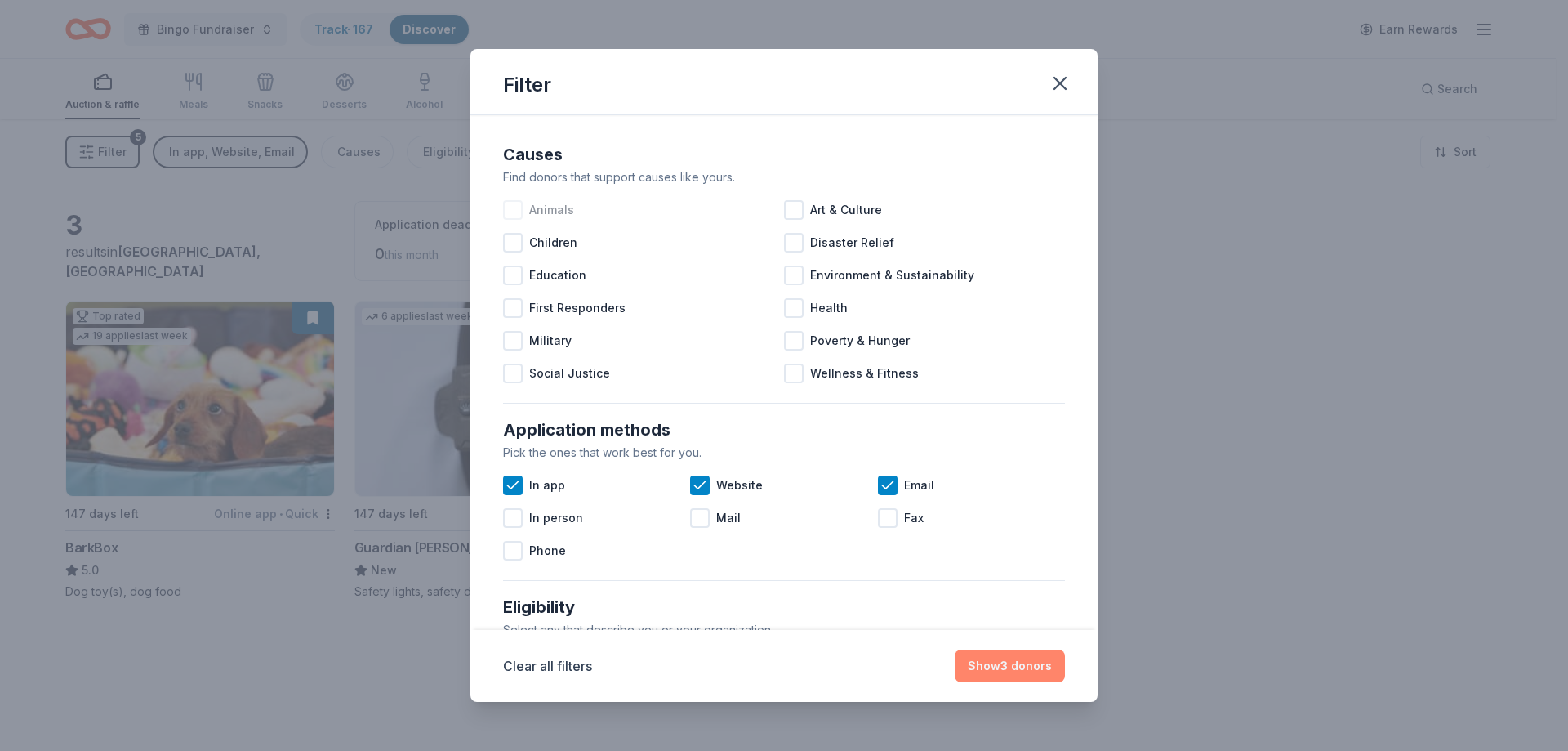
click at [1030, 659] on button "Show 3 donors" at bounding box center [1009, 665] width 110 height 33
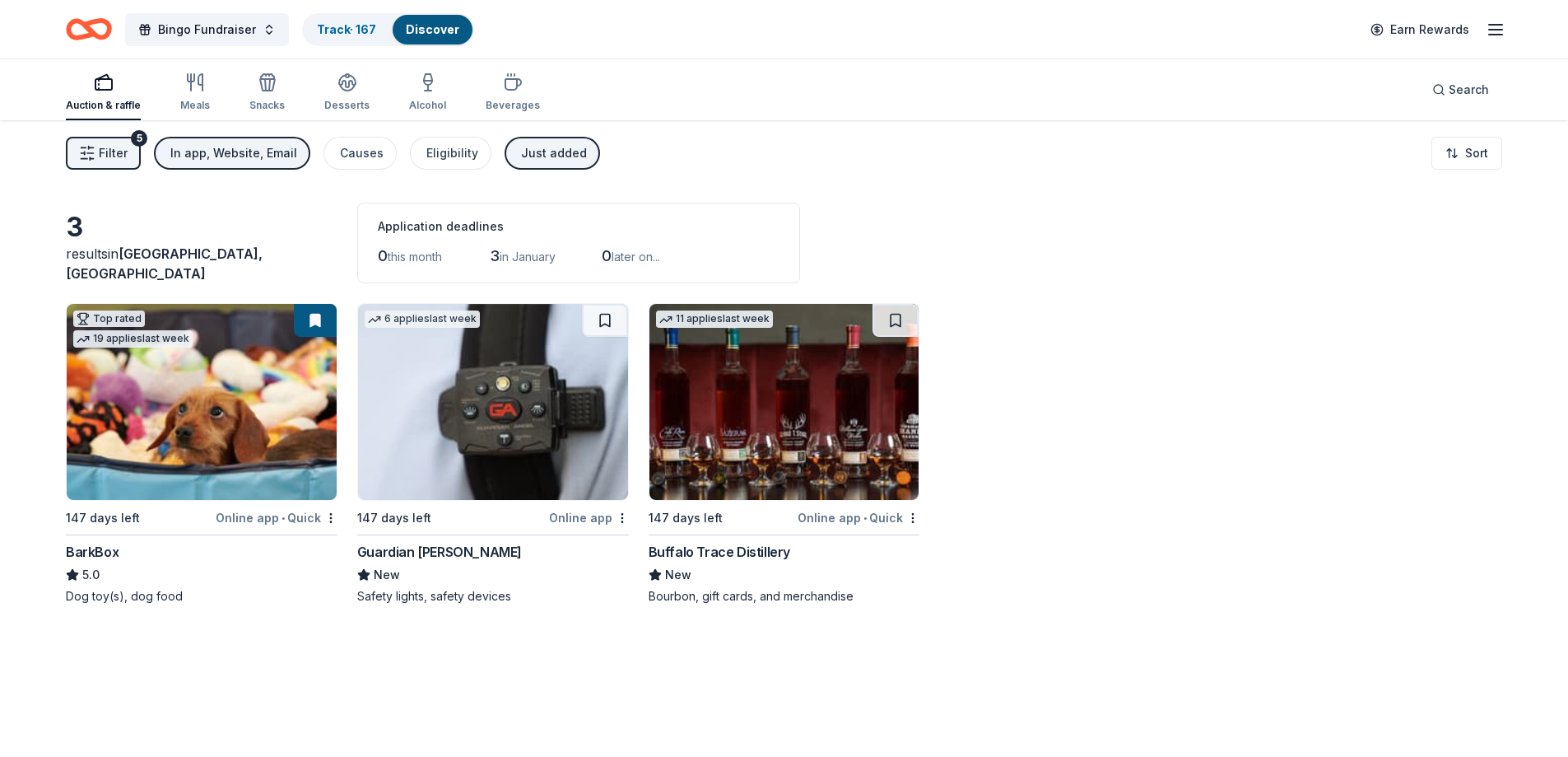
click at [495, 434] on img at bounding box center [493, 401] width 270 height 196
click at [192, 29] on span "Bingo Fundraiser" at bounding box center [207, 29] width 98 height 20
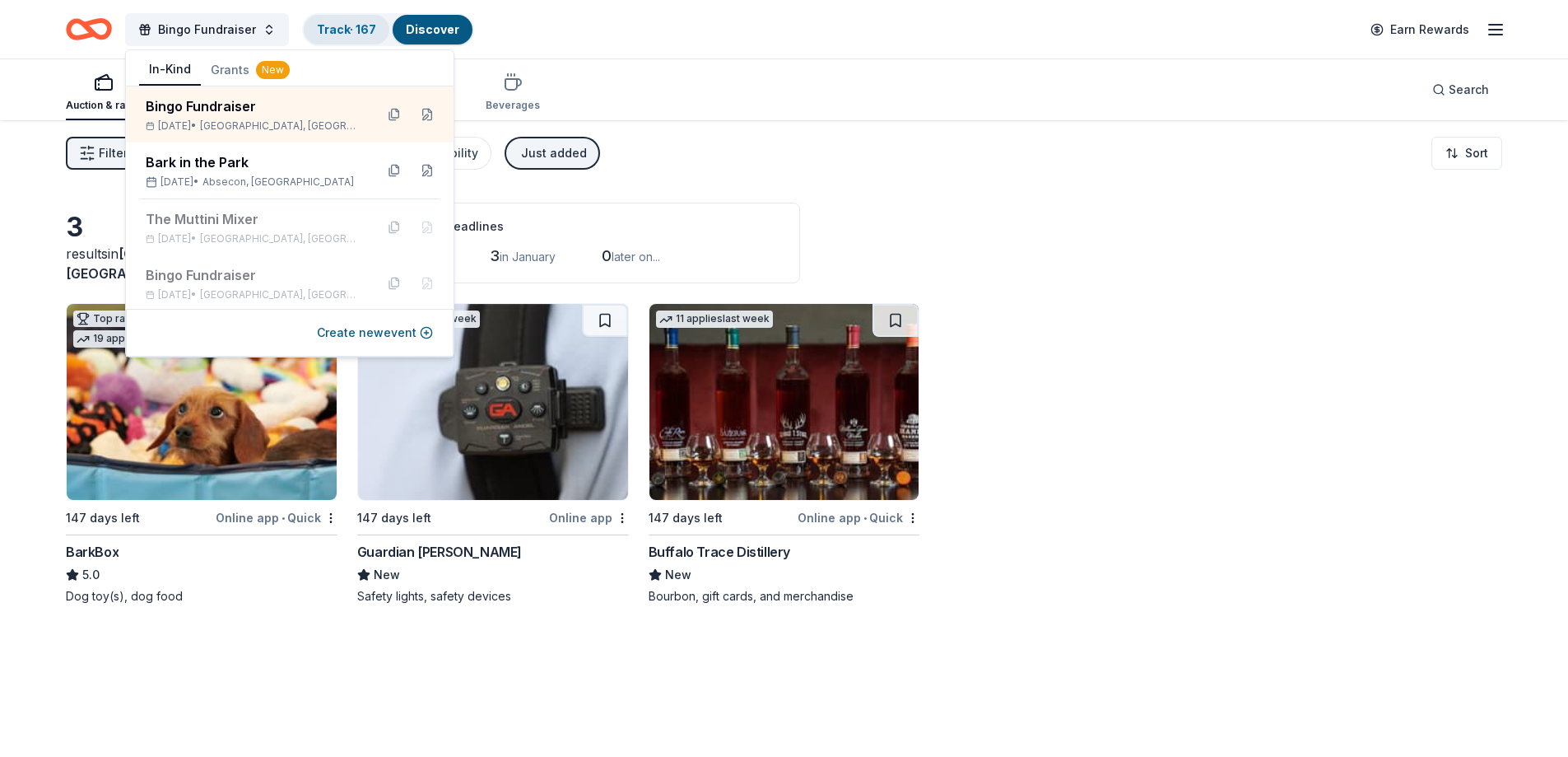
click at [334, 30] on link "Track · 167" at bounding box center [346, 28] width 59 height 14
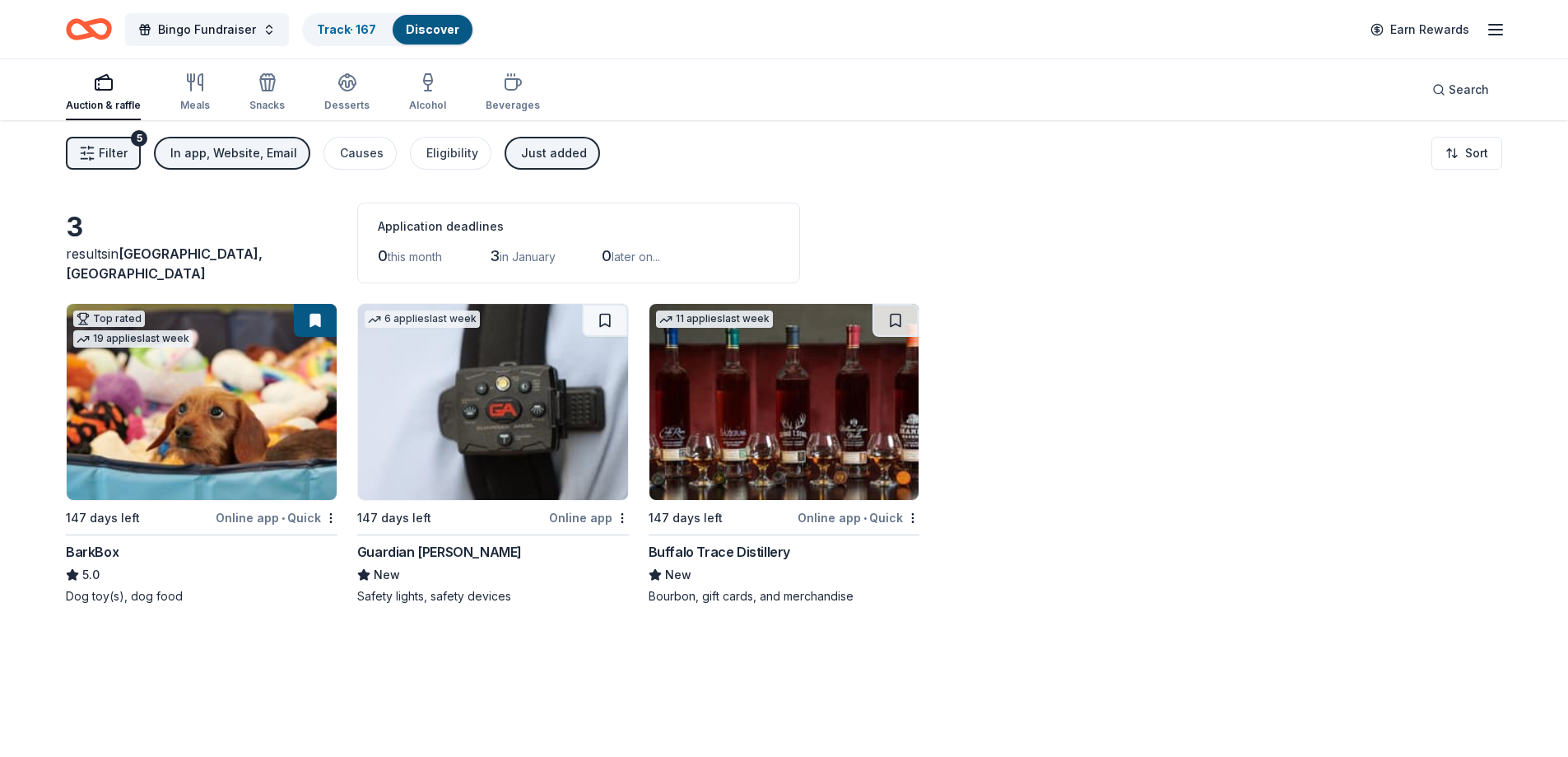
click at [430, 33] on link "Discover" at bounding box center [432, 28] width 53 height 14
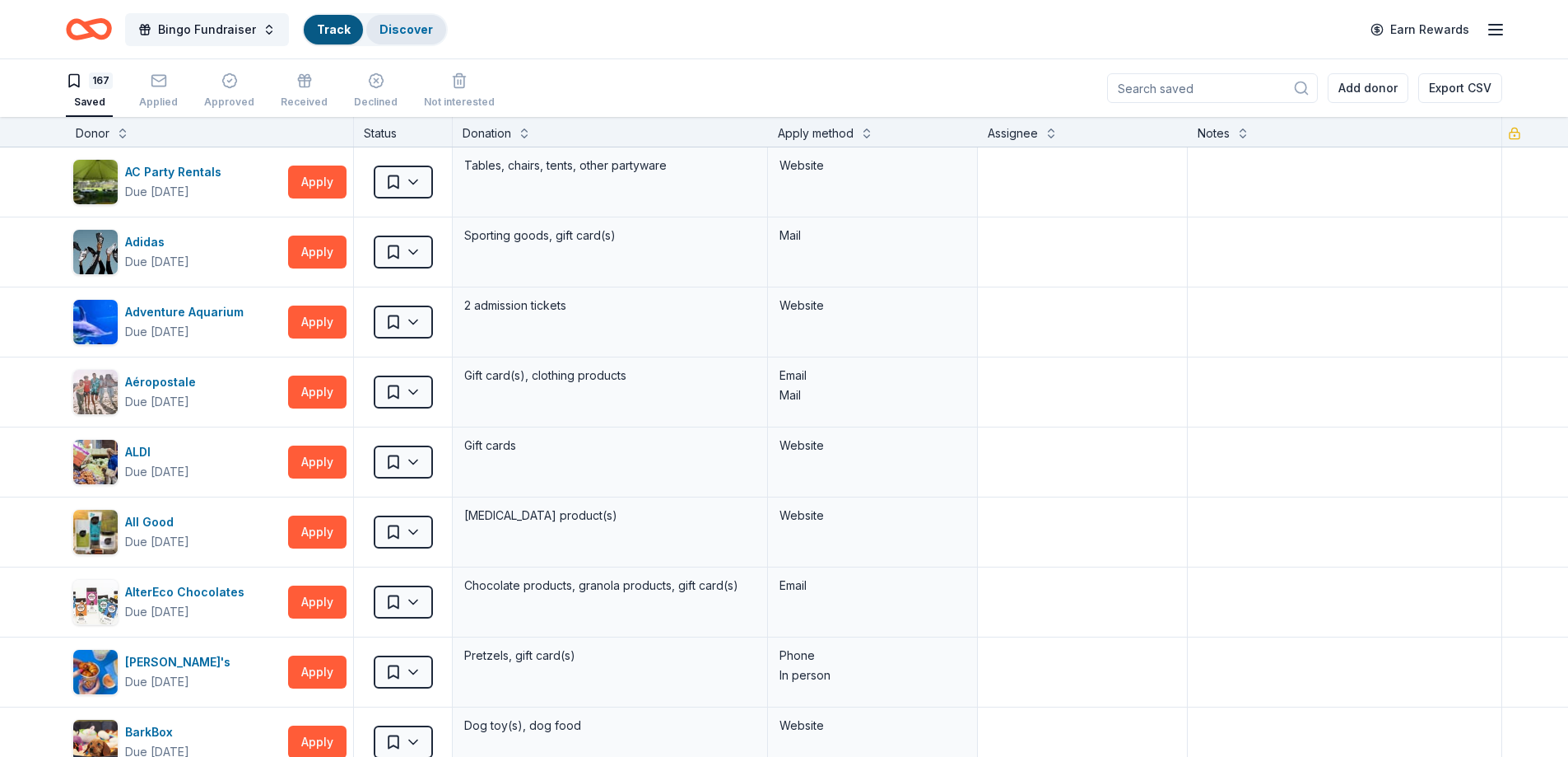
scroll to position [1, 0]
click at [210, 34] on span "Bingo Fundraiser" at bounding box center [207, 29] width 98 height 20
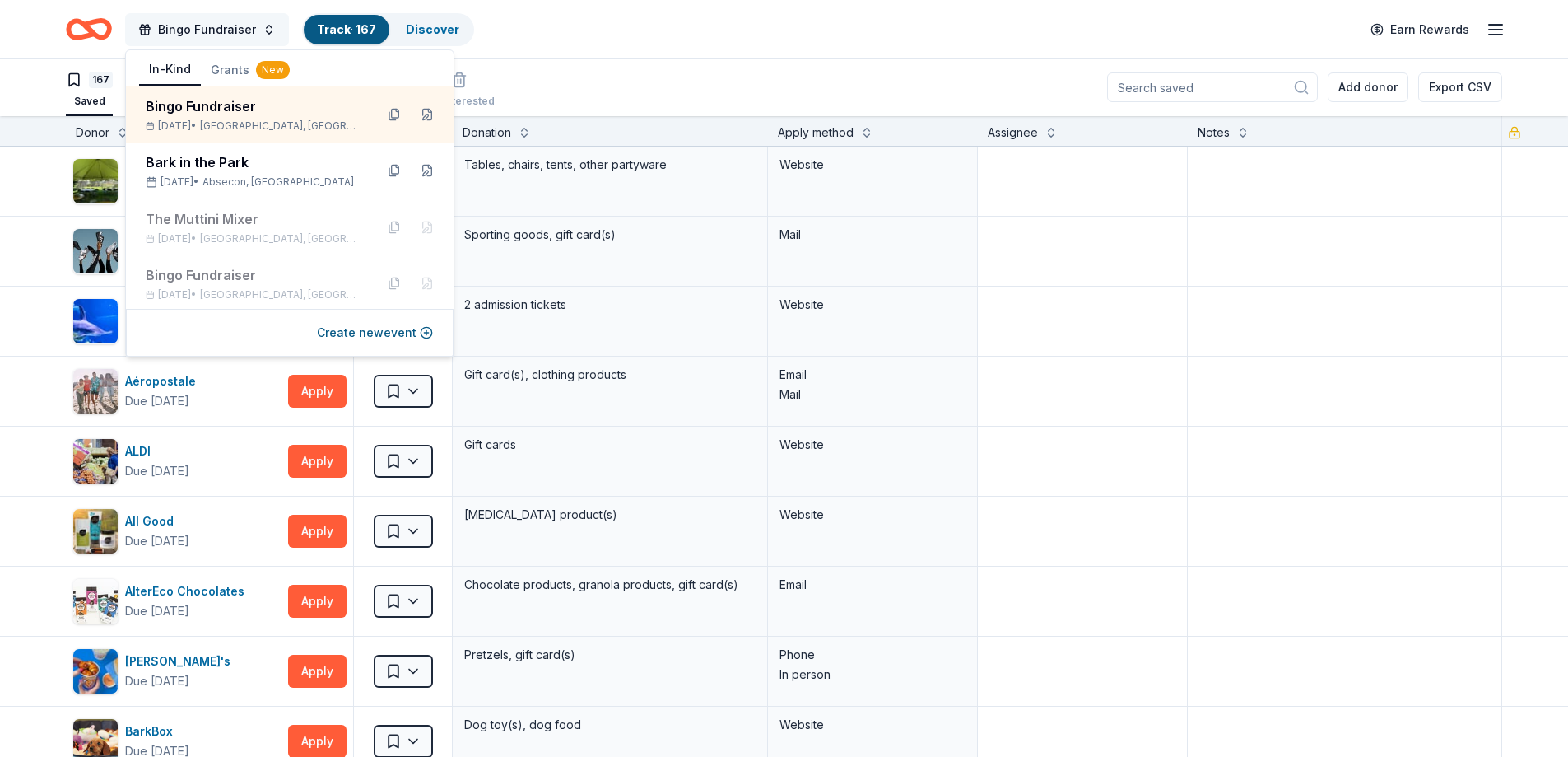
click at [210, 34] on span "Bingo Fundraiser" at bounding box center [207, 29] width 98 height 20
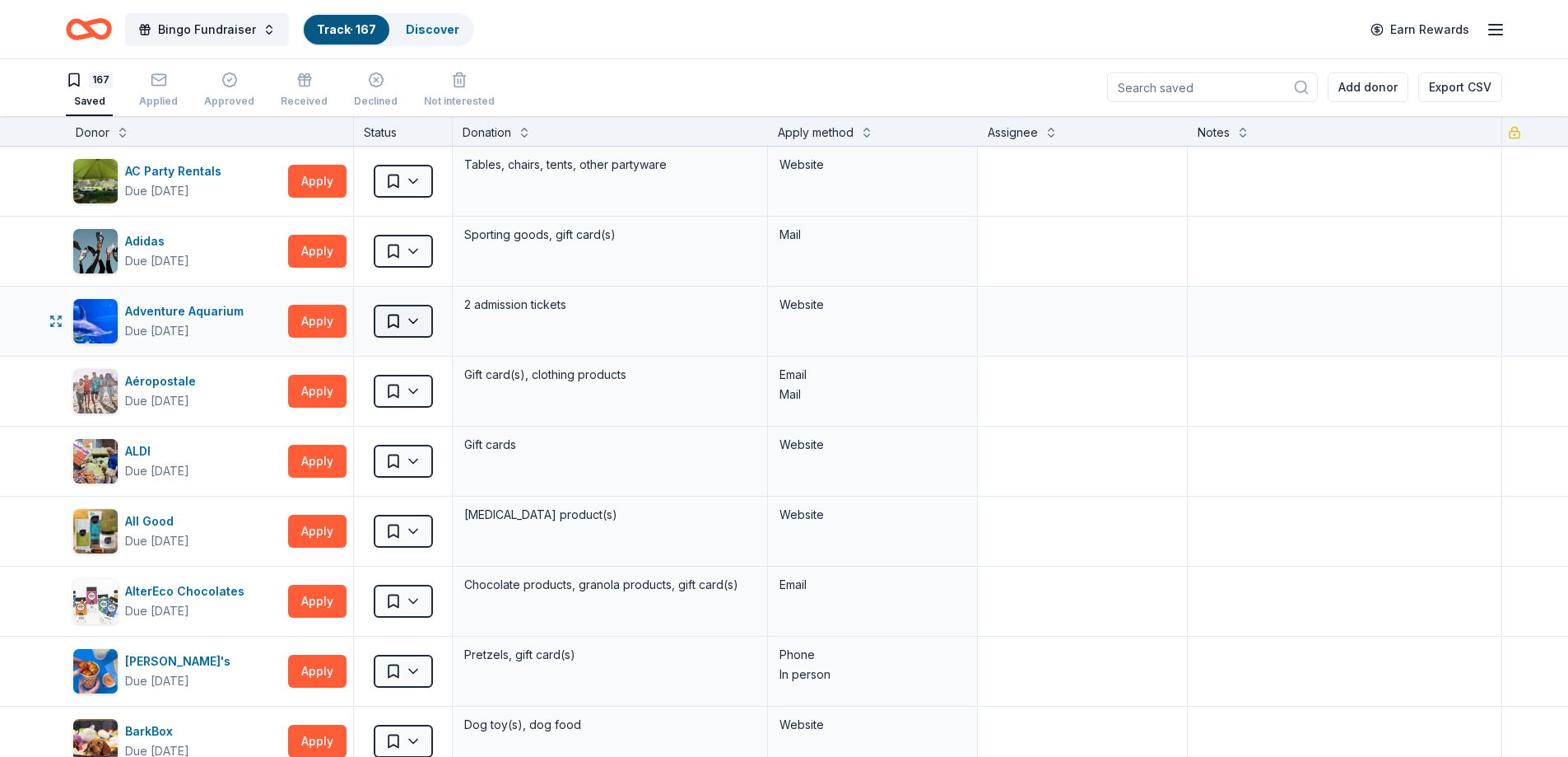
click at [404, 322] on html "Bingo Fundraiser Track · 167 Discover Earn Rewards 167 Saved Applied Approved R…" at bounding box center [784, 378] width 1568 height 757
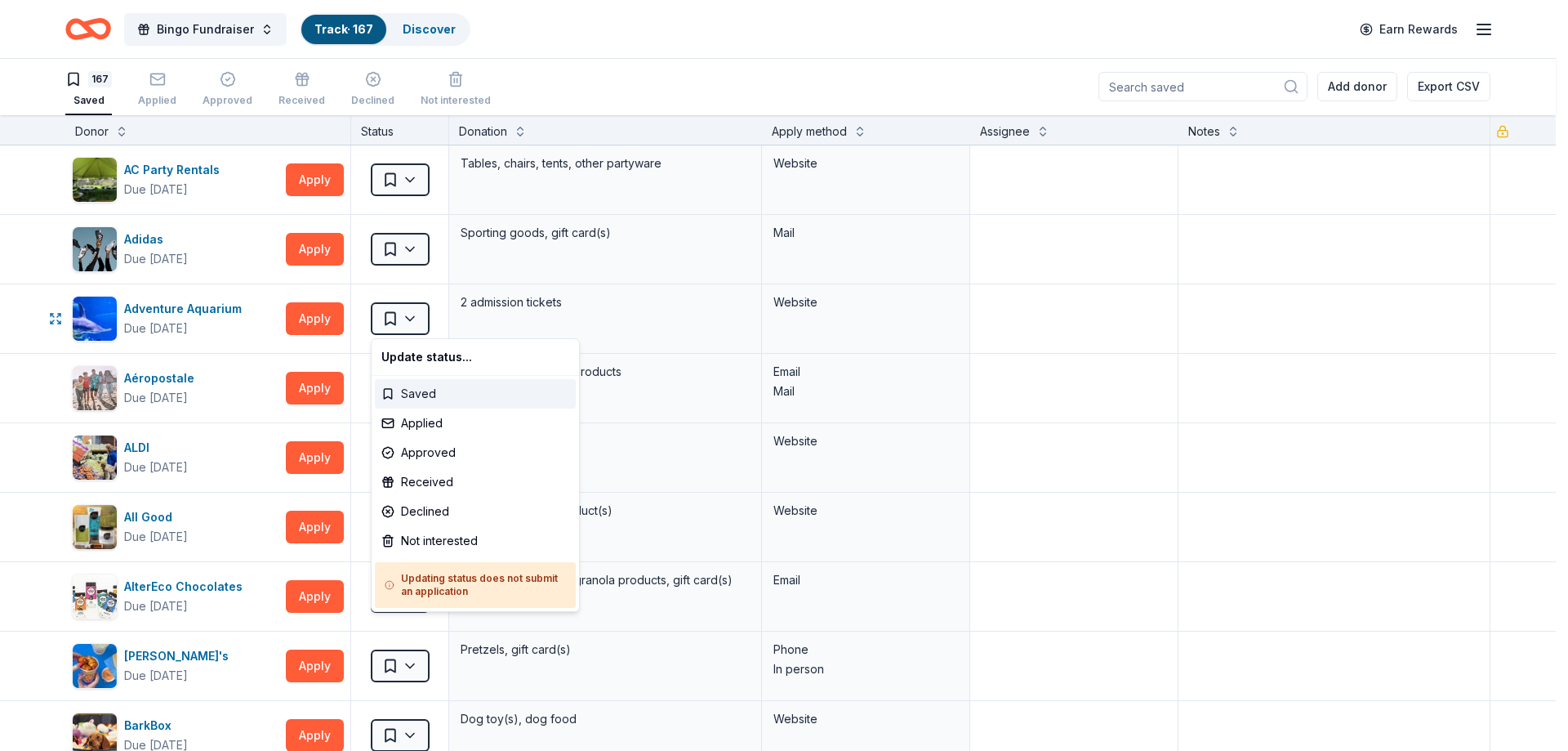
click at [406, 398] on div "Saved" at bounding box center [475, 393] width 201 height 29
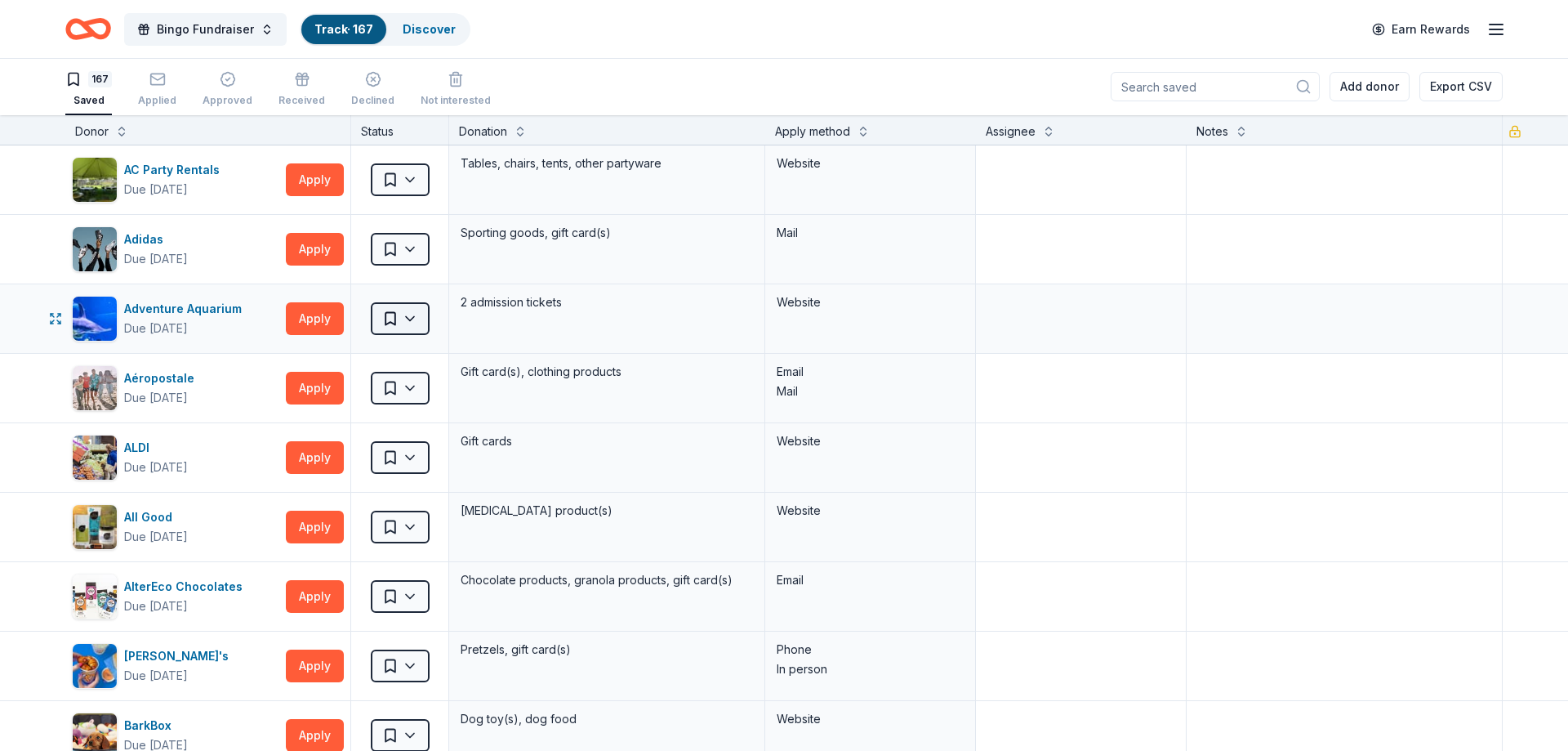
click at [393, 317] on html "Bingo Fundraiser Track · 167 Discover Earn Rewards 167 Saved Applied Approved R…" at bounding box center [784, 375] width 1568 height 751
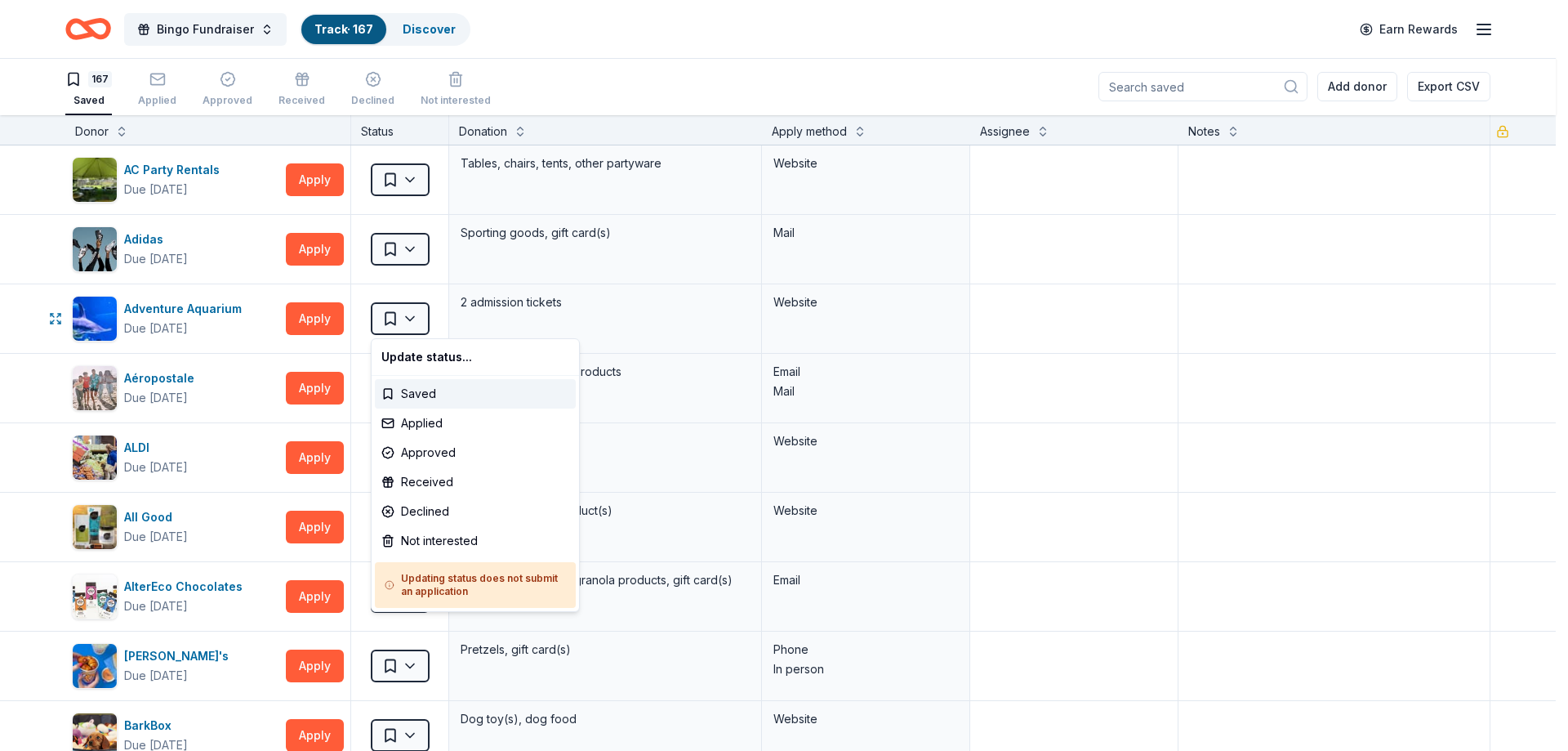
click at [412, 319] on html "Bingo Fundraiser Track · 167 Discover Earn Rewards 167 Saved Applied Approved R…" at bounding box center [784, 375] width 1568 height 751
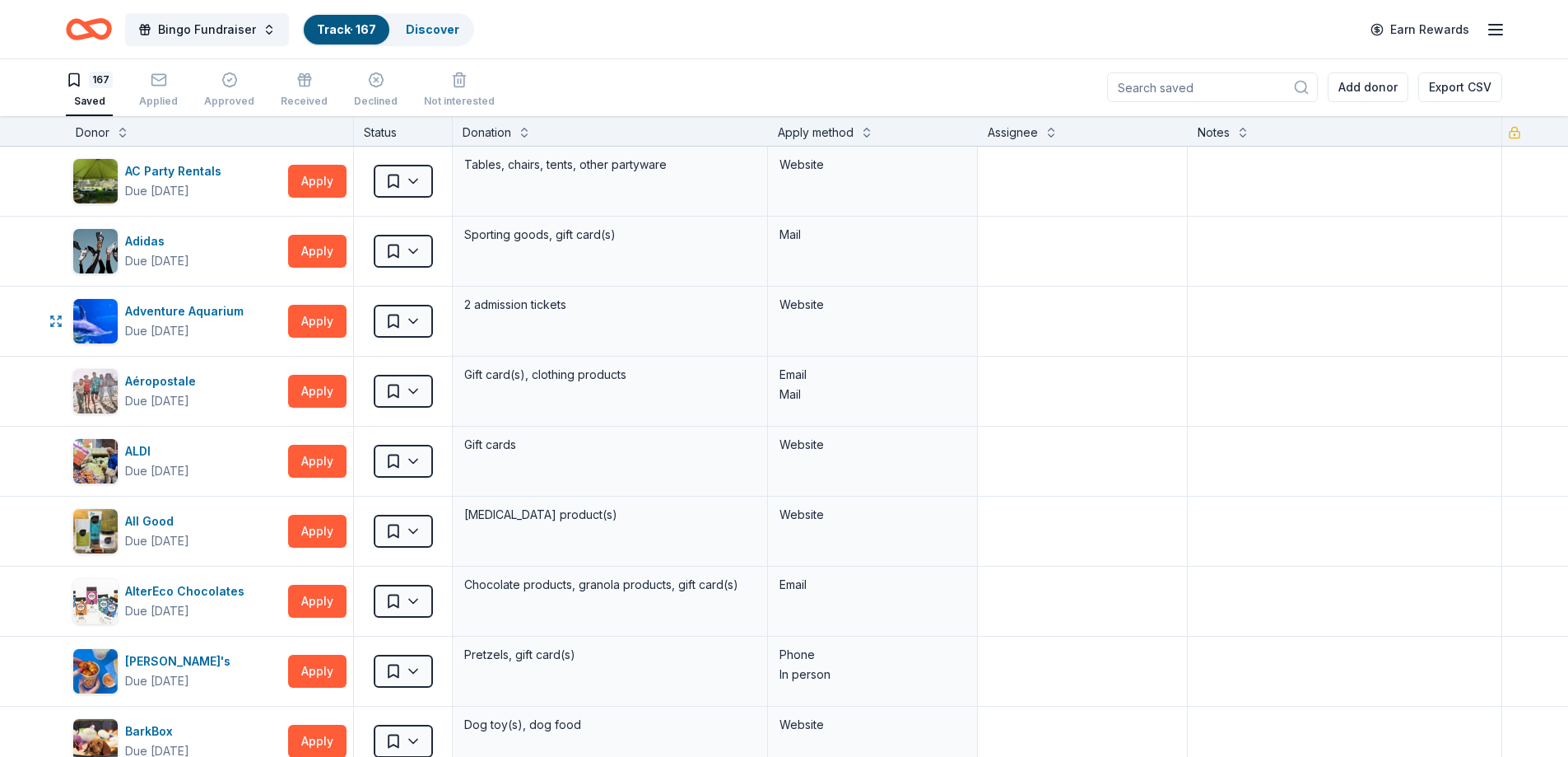
click at [415, 322] on html "Bingo Fundraiser Track · 167 Discover Earn Rewards 167 Saved Applied Approved R…" at bounding box center [784, 378] width 1568 height 757
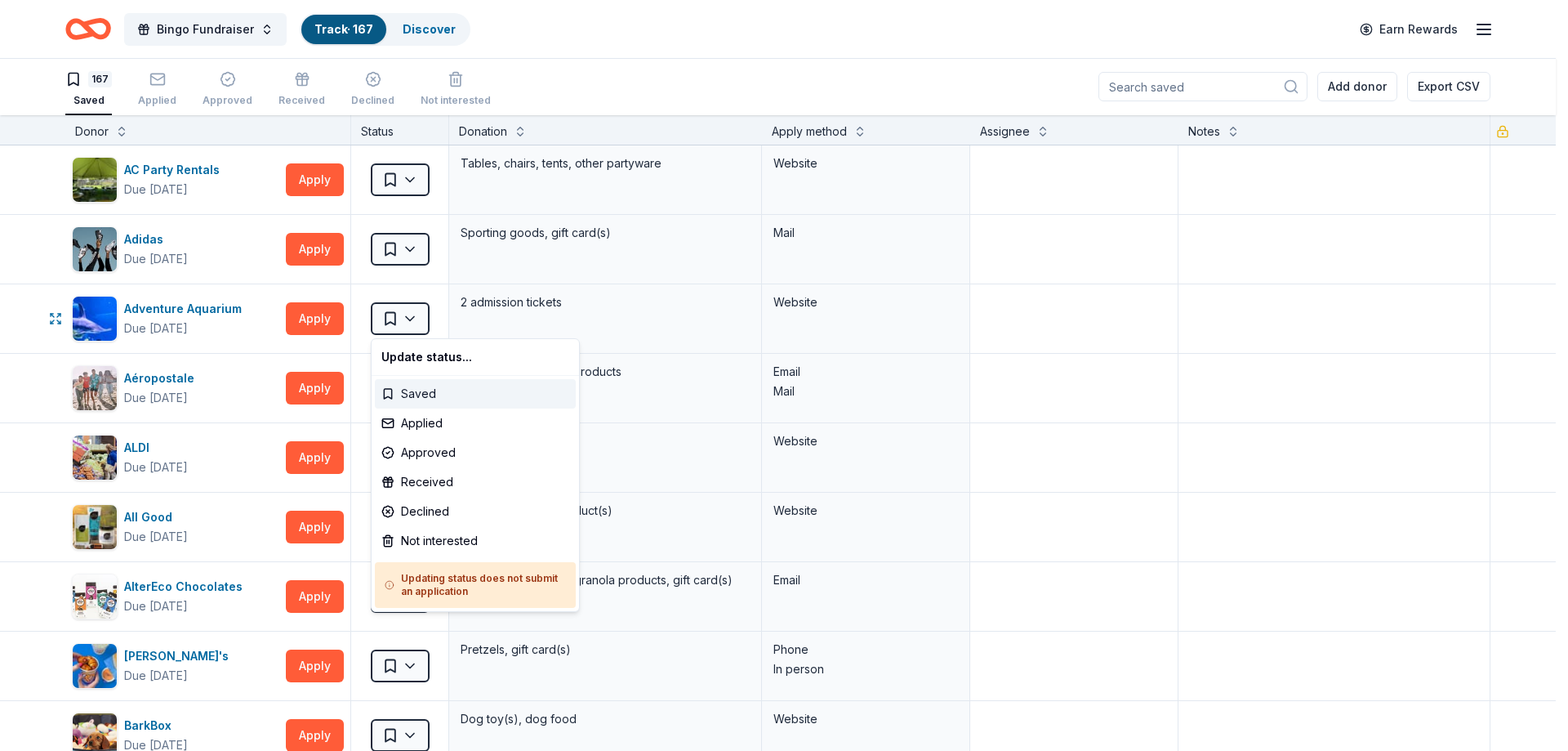
click at [405, 394] on div "Saved" at bounding box center [475, 393] width 201 height 29
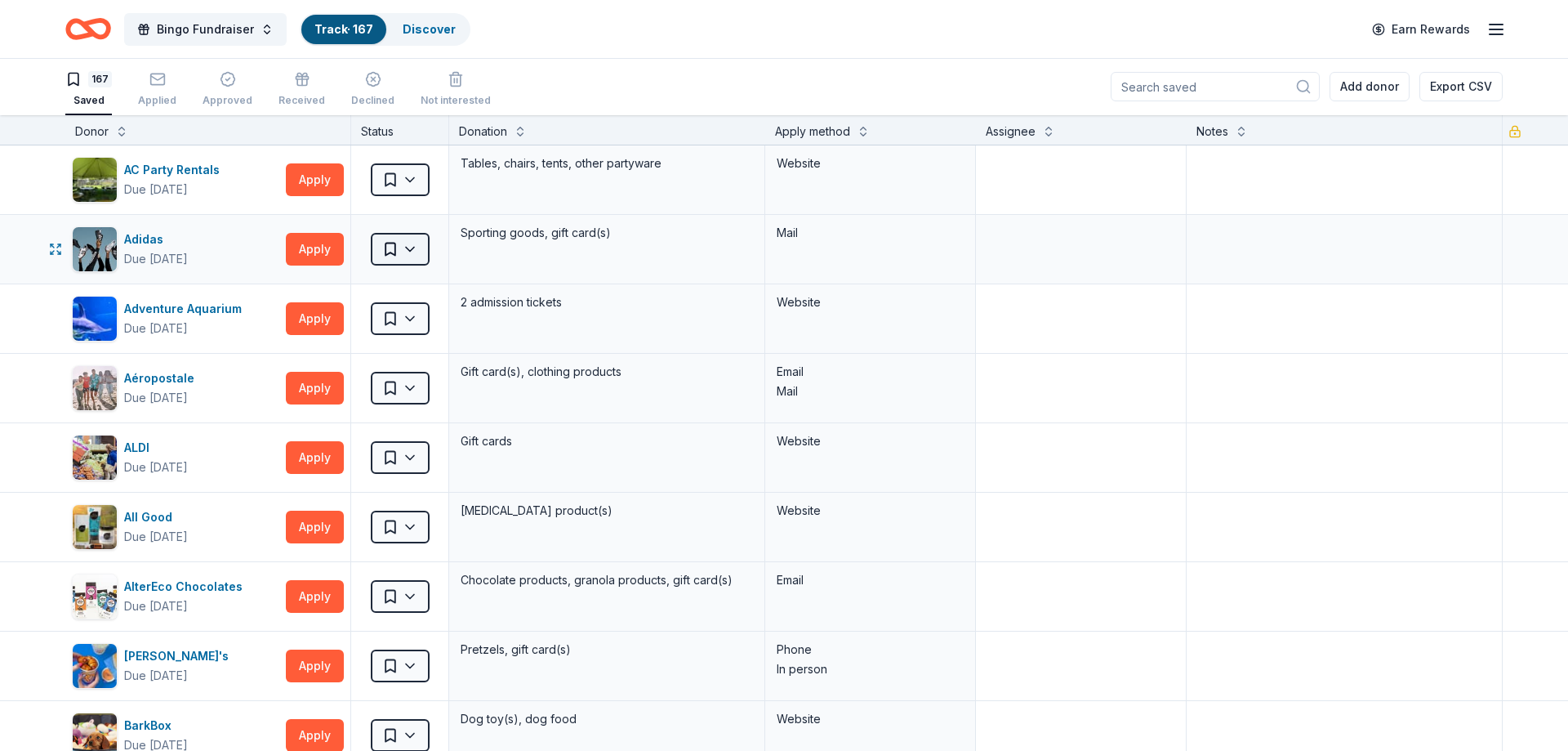
click at [411, 250] on html "Bingo Fundraiser Track · 167 Discover Earn Rewards 167 Saved Applied Approved R…" at bounding box center [784, 375] width 1568 height 751
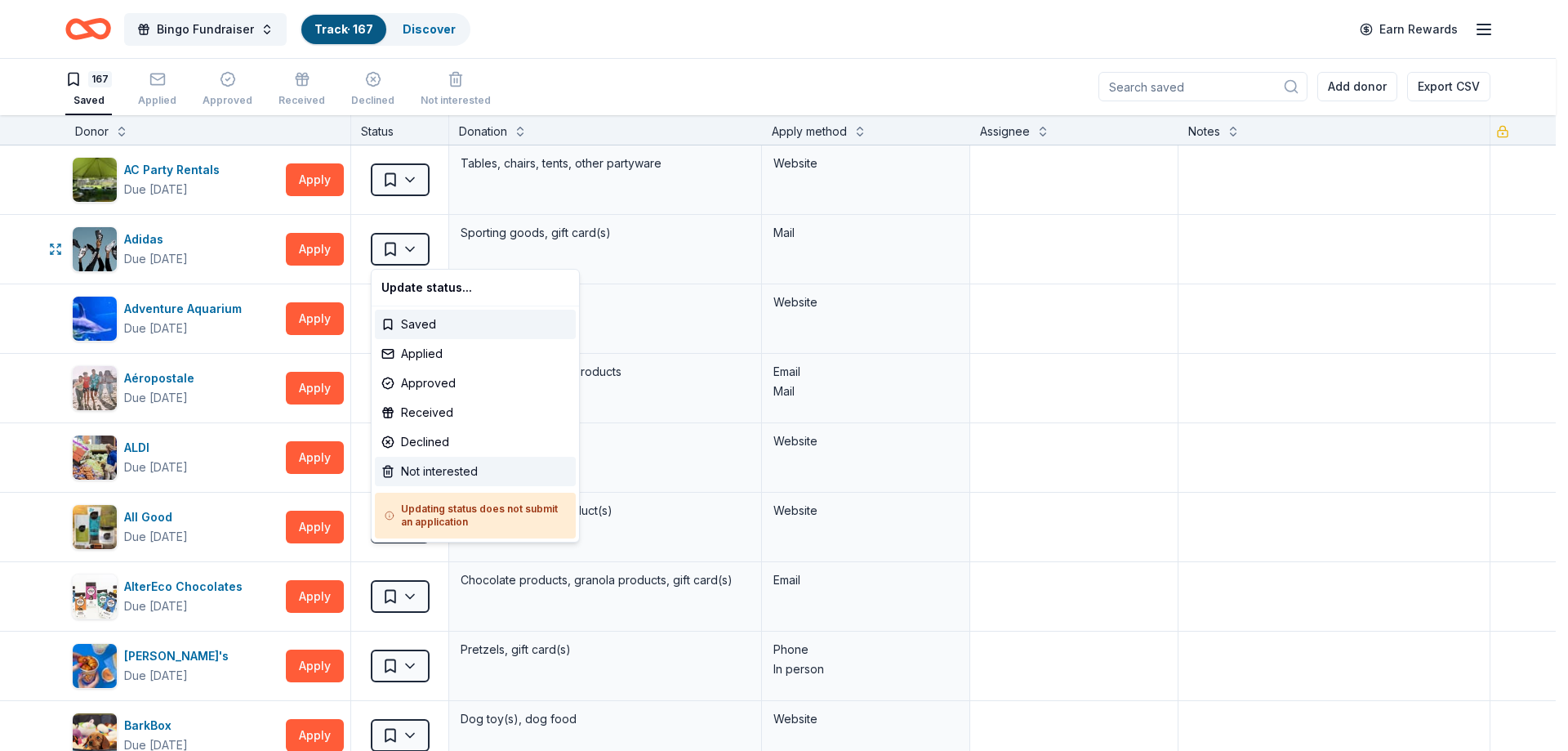
click at [419, 466] on div "Not interested" at bounding box center [475, 471] width 201 height 29
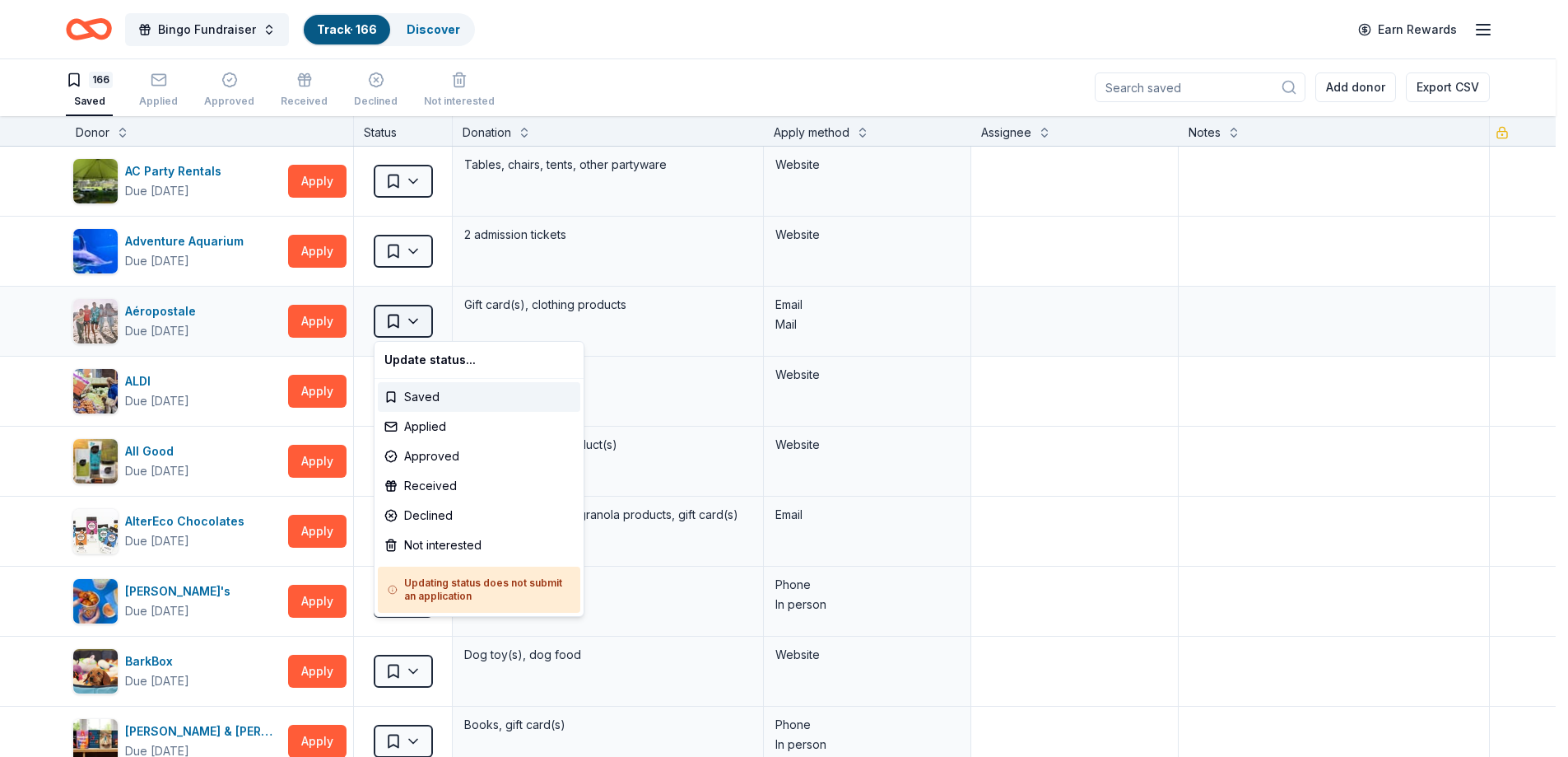
click at [421, 320] on html "Bingo Fundraiser Track · 166 Discover Earn Rewards 166 Saved Applied Approved R…" at bounding box center [784, 378] width 1568 height 757
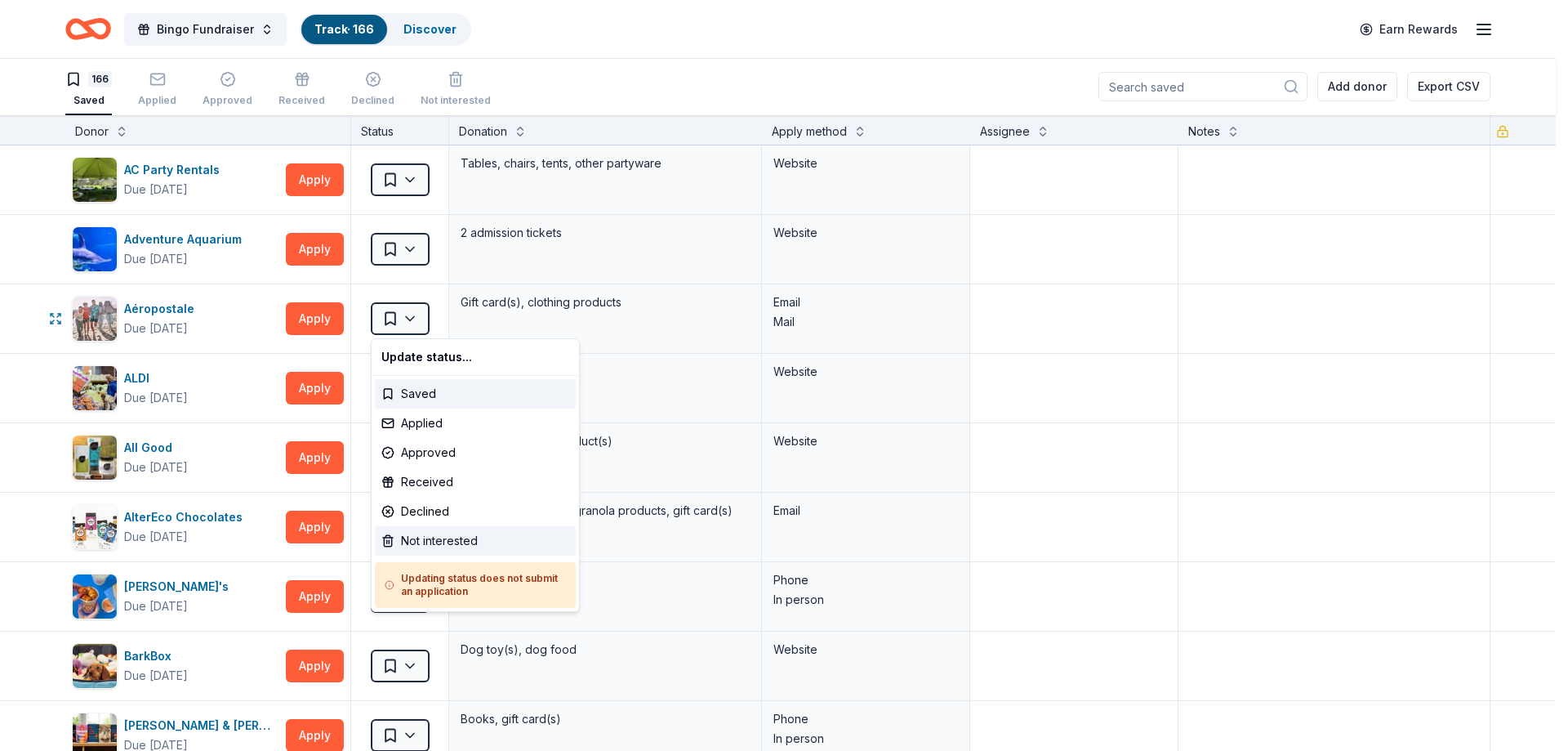
click at [429, 530] on div "Not interested" at bounding box center [475, 540] width 201 height 29
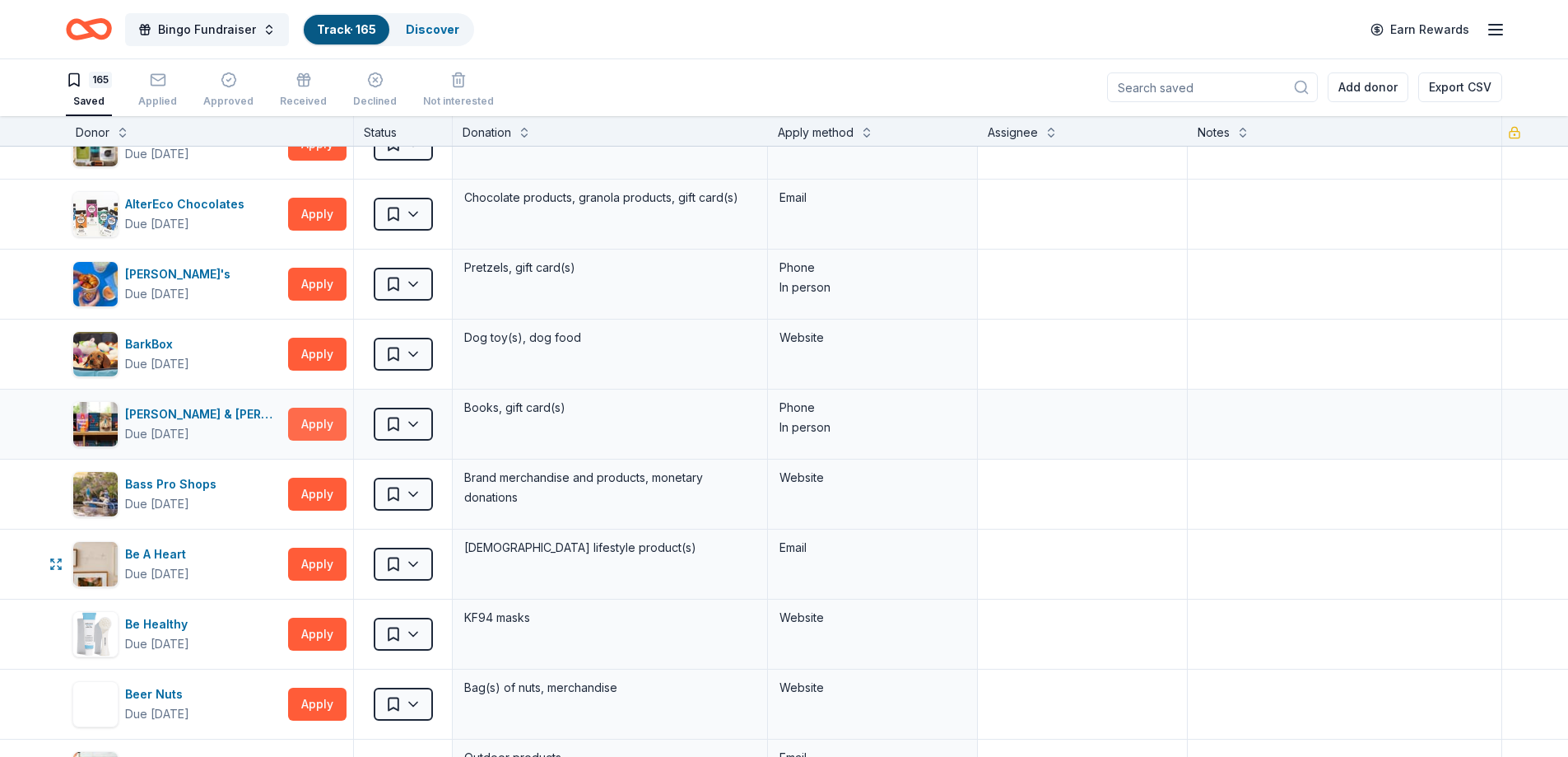
scroll to position [329, 0]
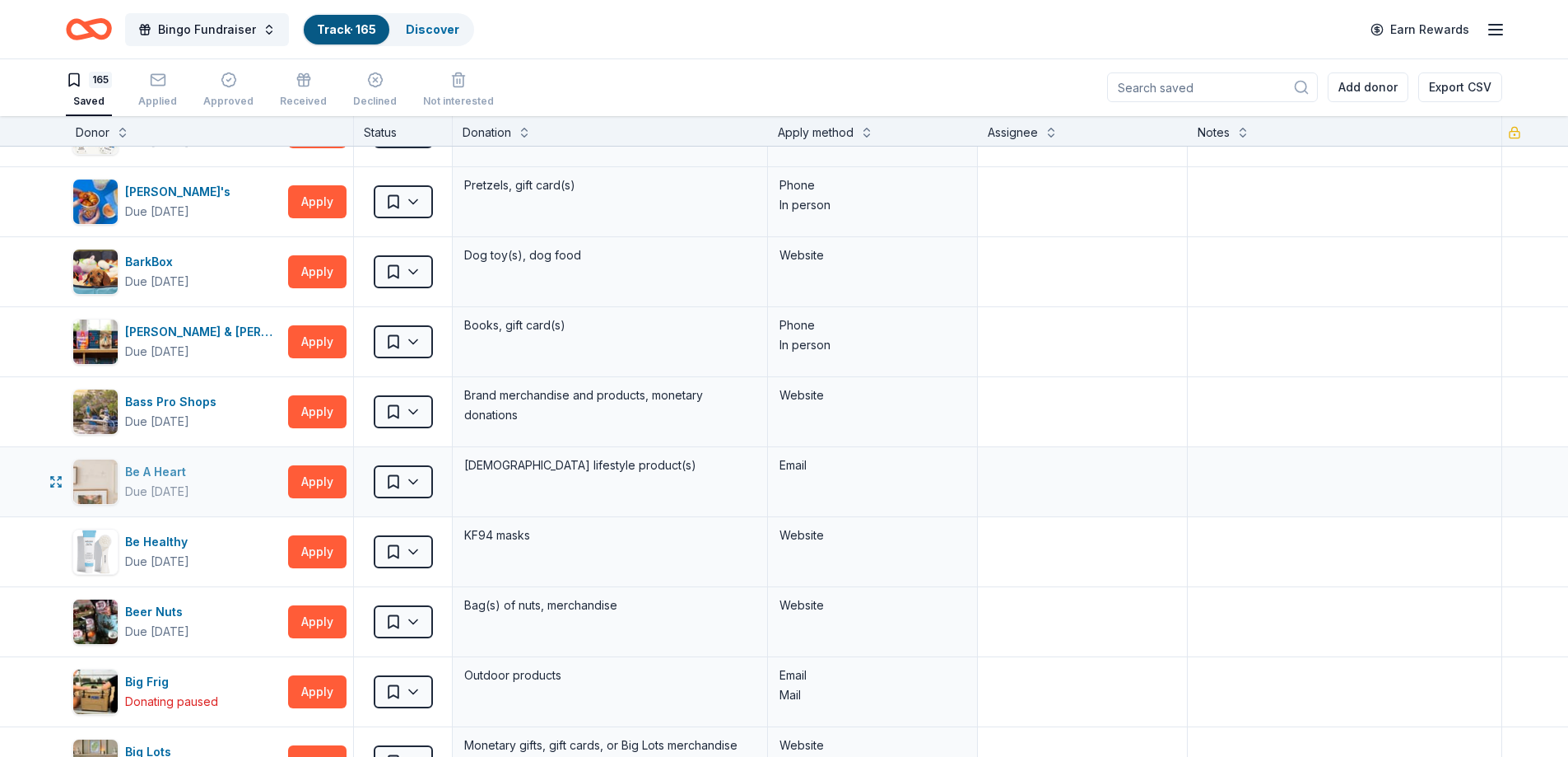
click at [147, 468] on div "Be A Heart" at bounding box center [158, 471] width 67 height 20
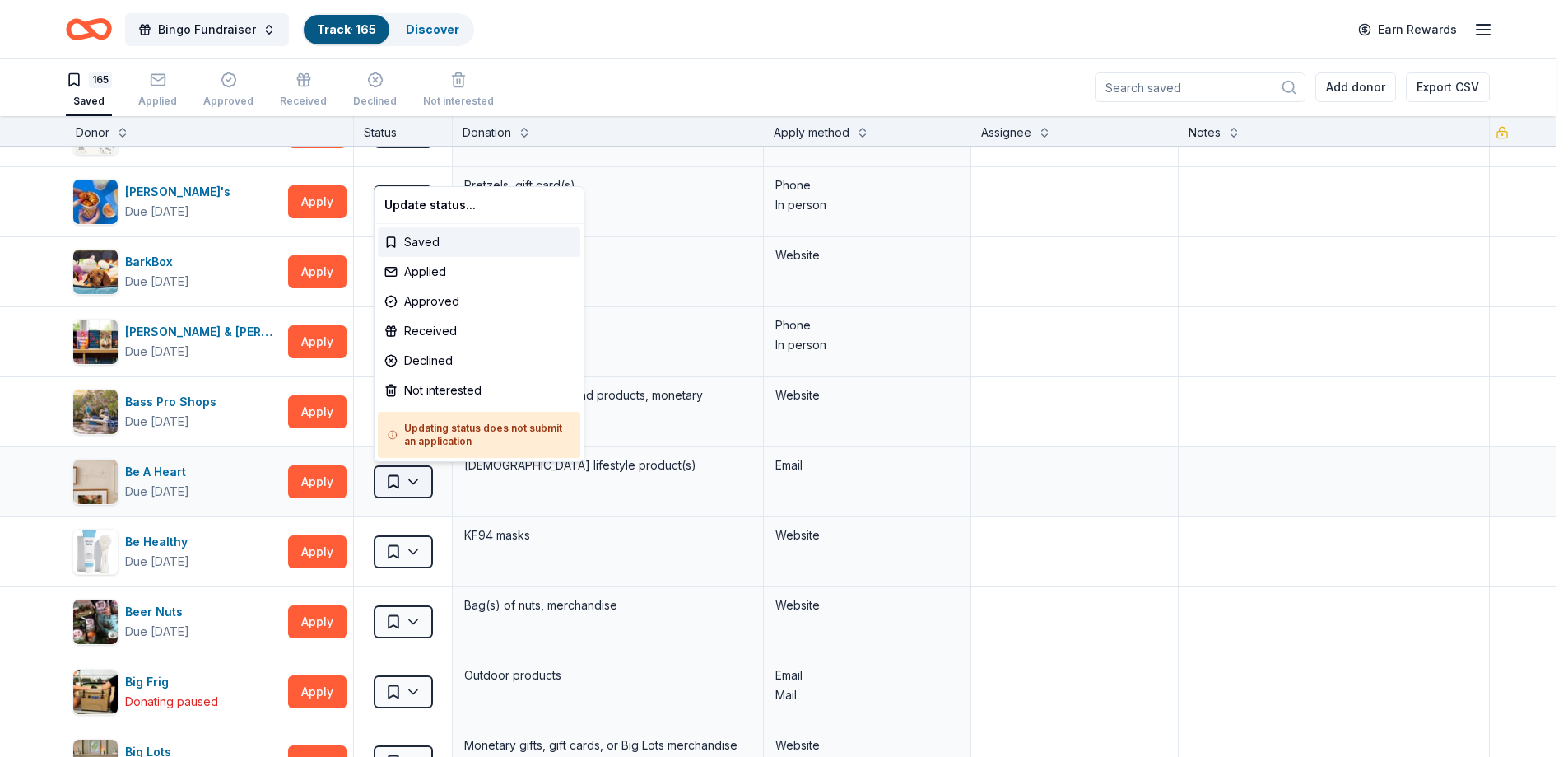
click at [421, 479] on html "Bingo Fundraiser Track · 165 Discover Earn Rewards 165 Saved Applied Approved R…" at bounding box center [784, 378] width 1568 height 757
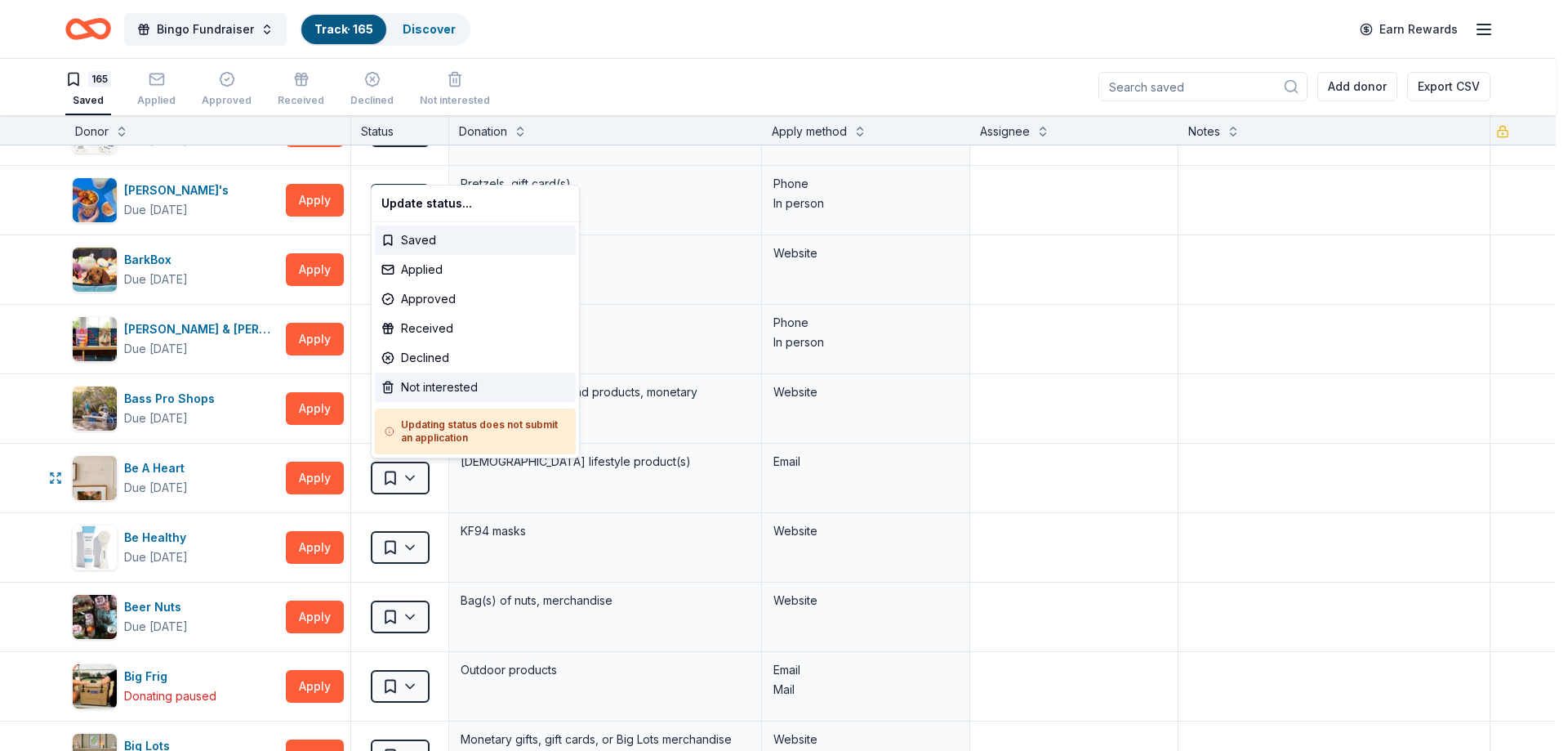
click at [407, 390] on div "Not interested" at bounding box center [475, 387] width 201 height 29
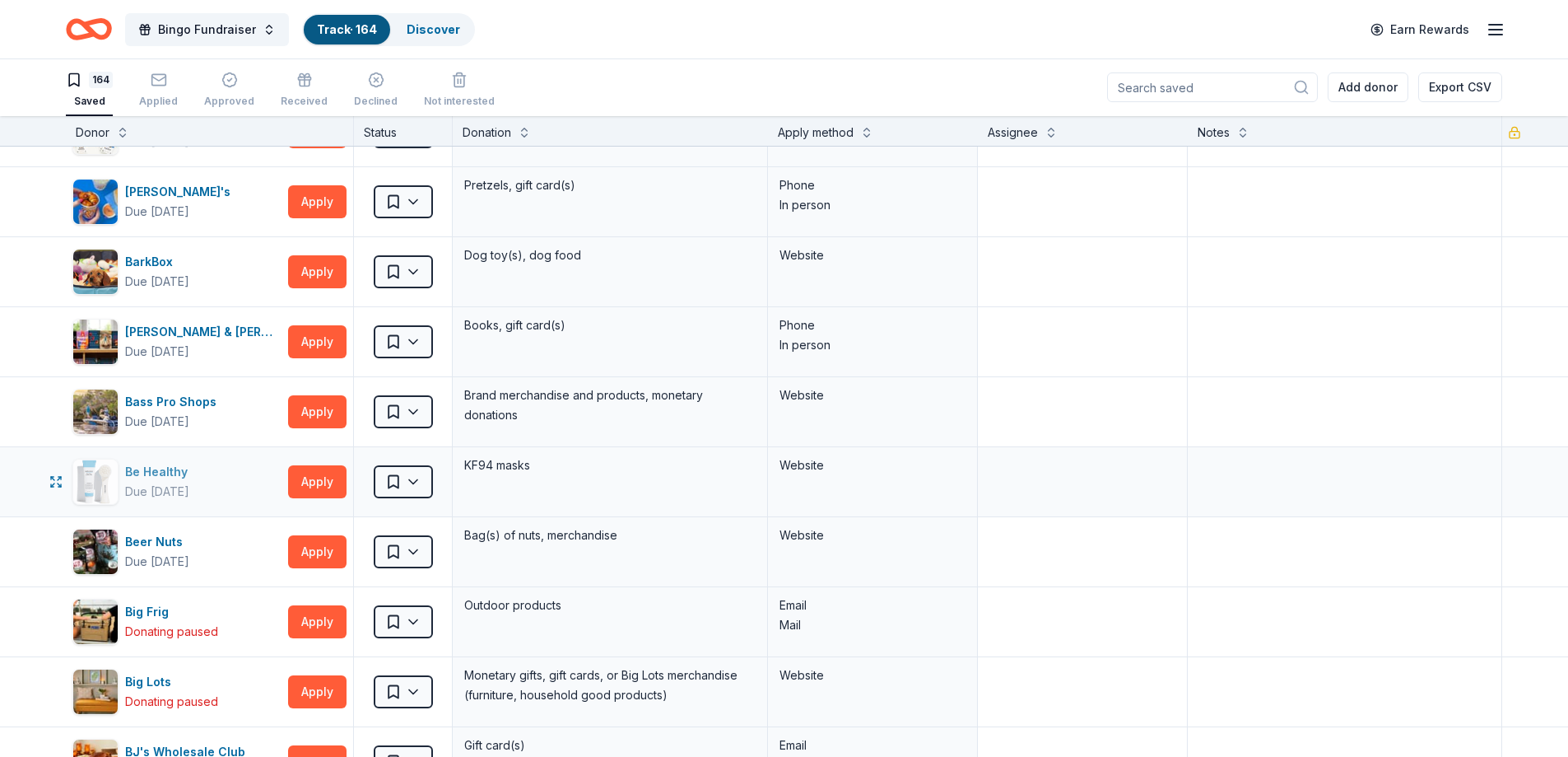
click at [134, 476] on div "Be Healthy" at bounding box center [159, 471] width 69 height 20
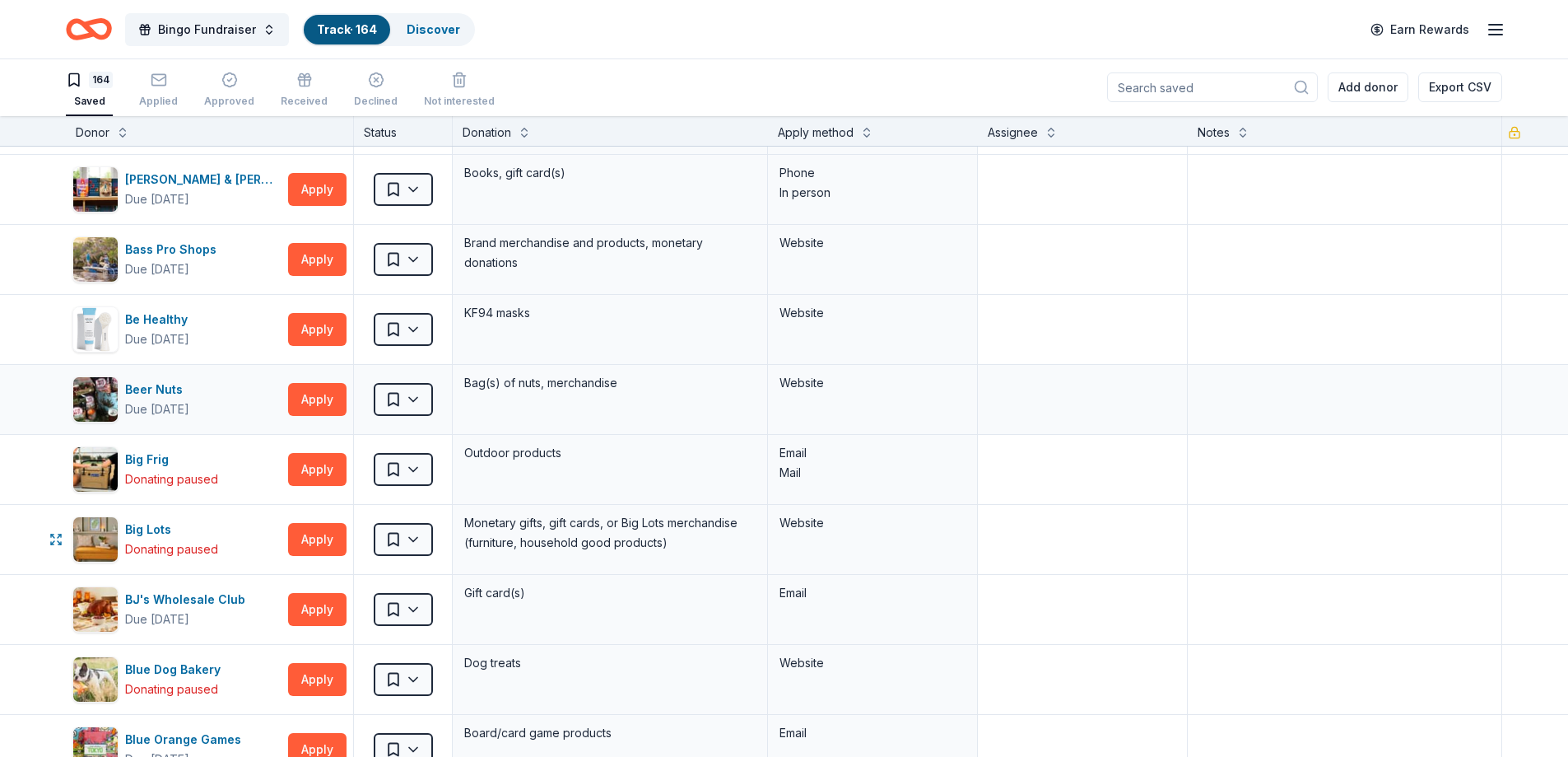
scroll to position [494, 0]
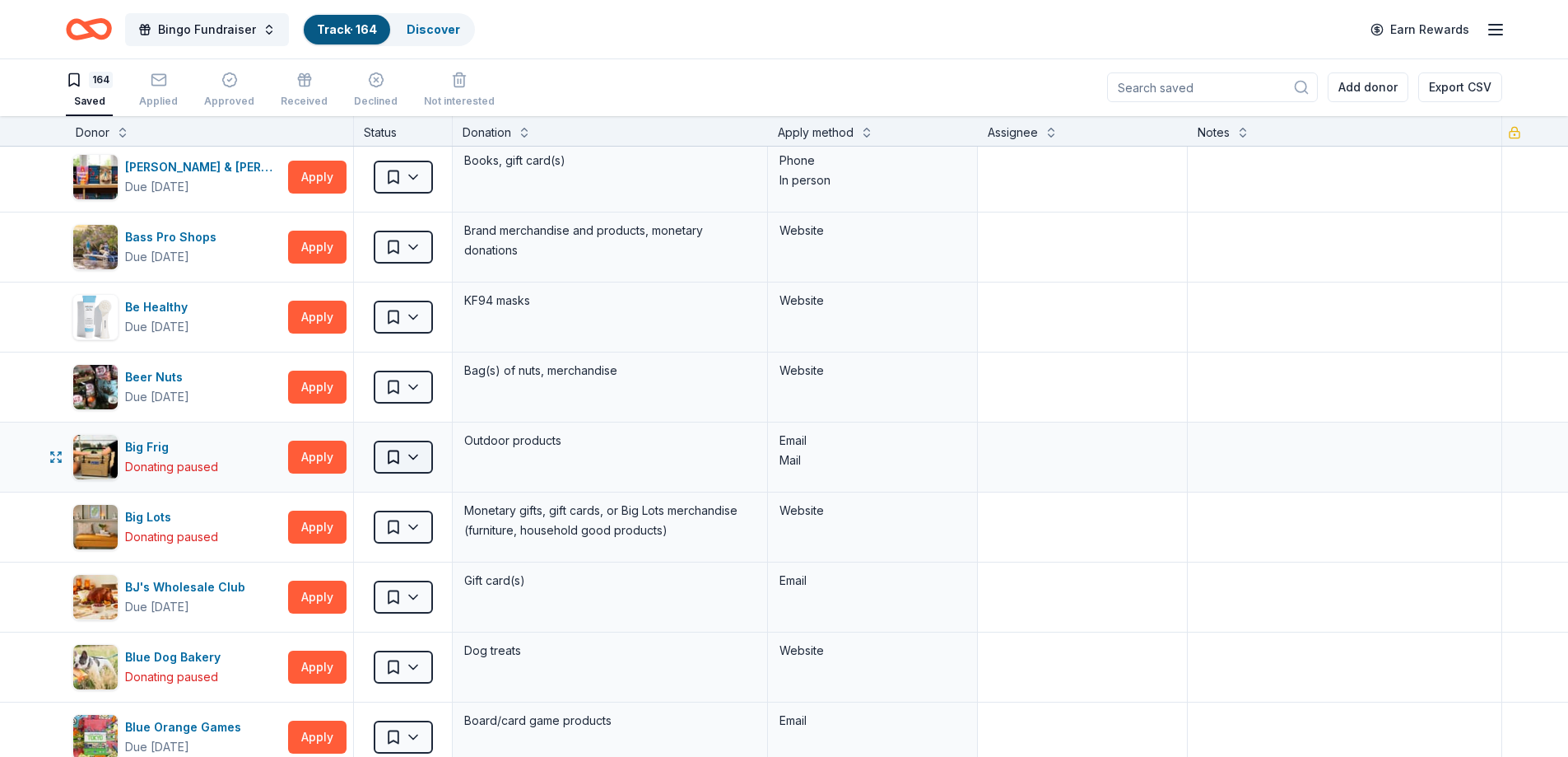
click at [415, 458] on html "Bingo Fundraiser Track · 164 Discover Earn Rewards 164 Saved Applied Approved R…" at bounding box center [784, 378] width 1568 height 757
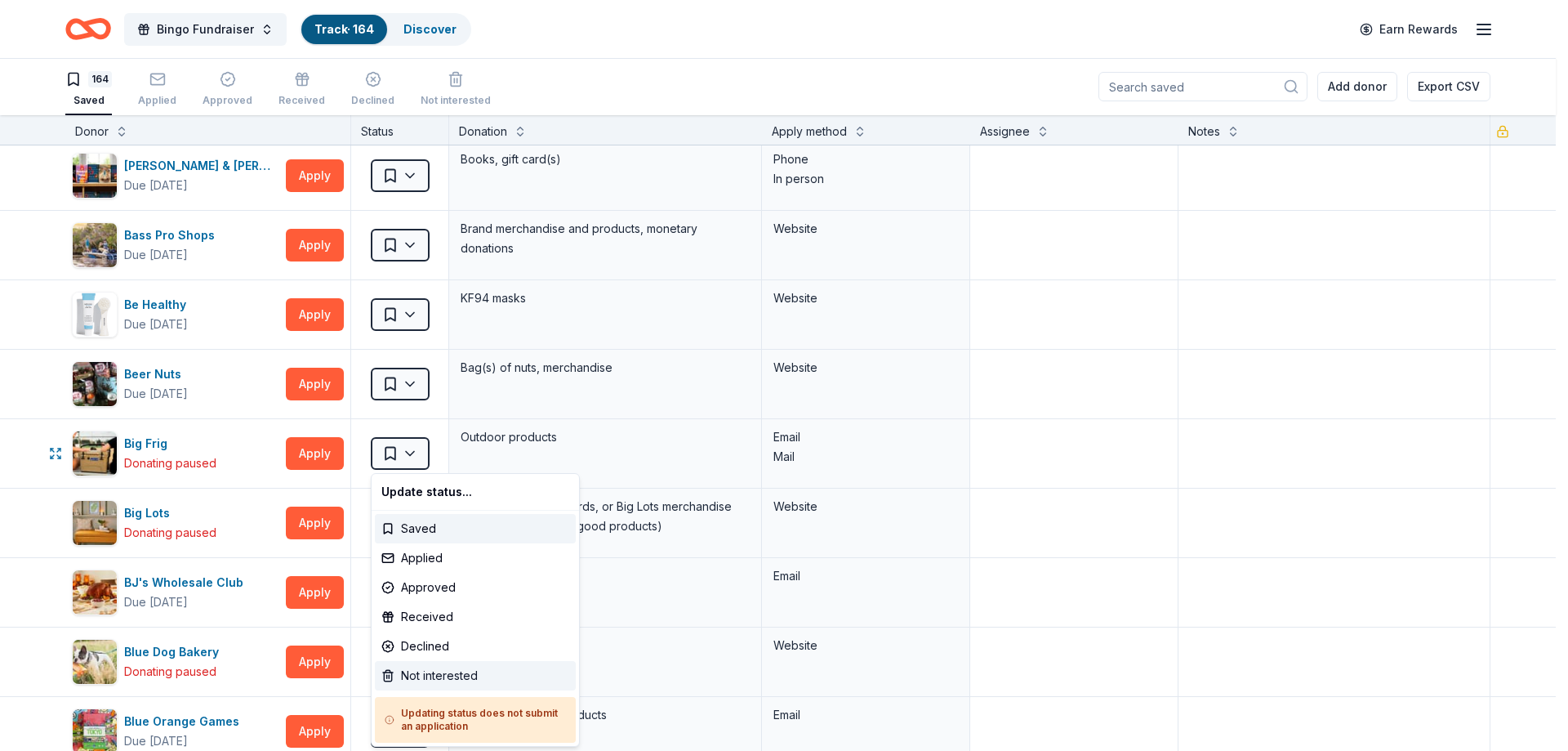
click at [420, 675] on div "Not interested" at bounding box center [475, 675] width 201 height 29
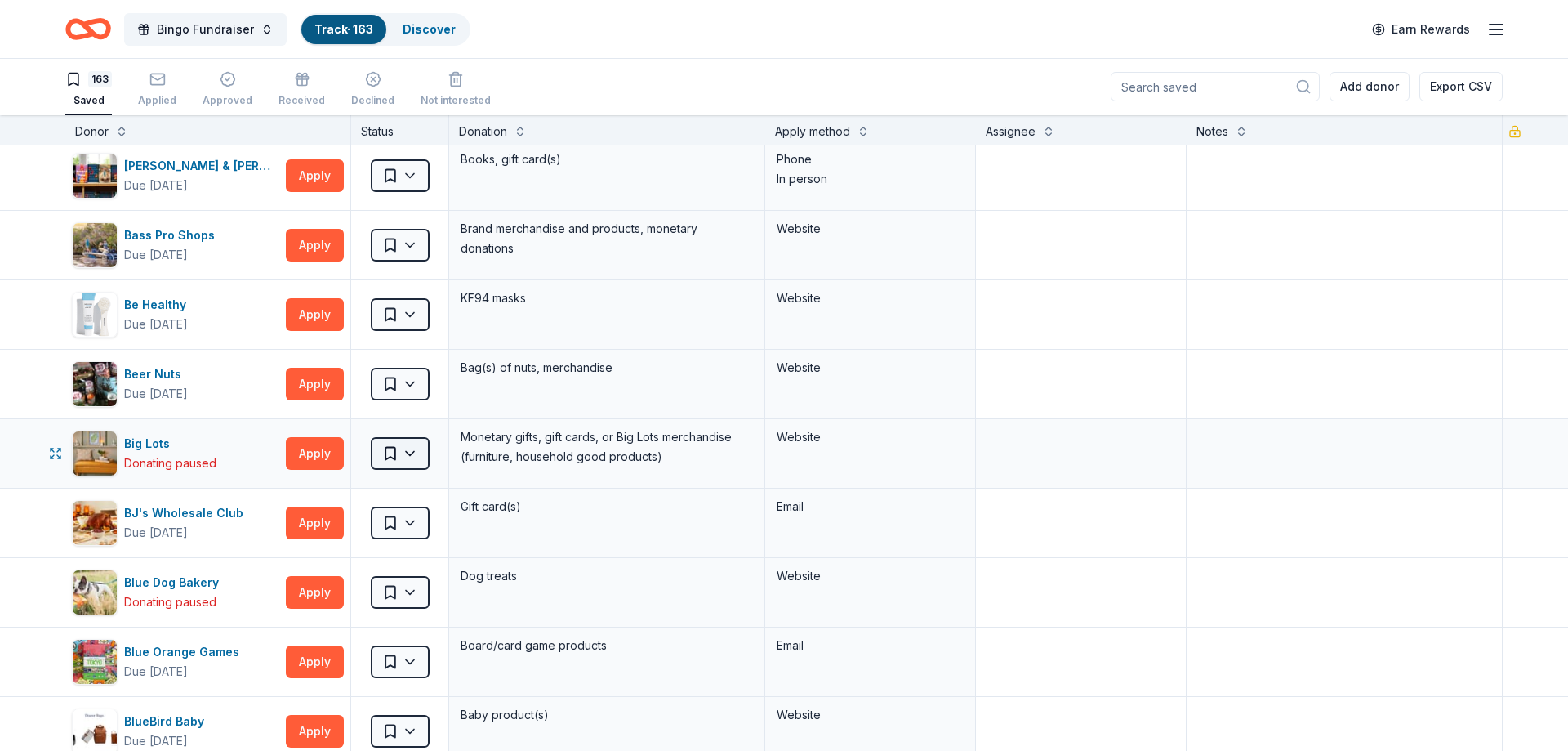
click at [411, 454] on html "Bingo Fundraiser Track · 163 Discover Earn Rewards 163 Saved Applied Approved R…" at bounding box center [784, 375] width 1568 height 751
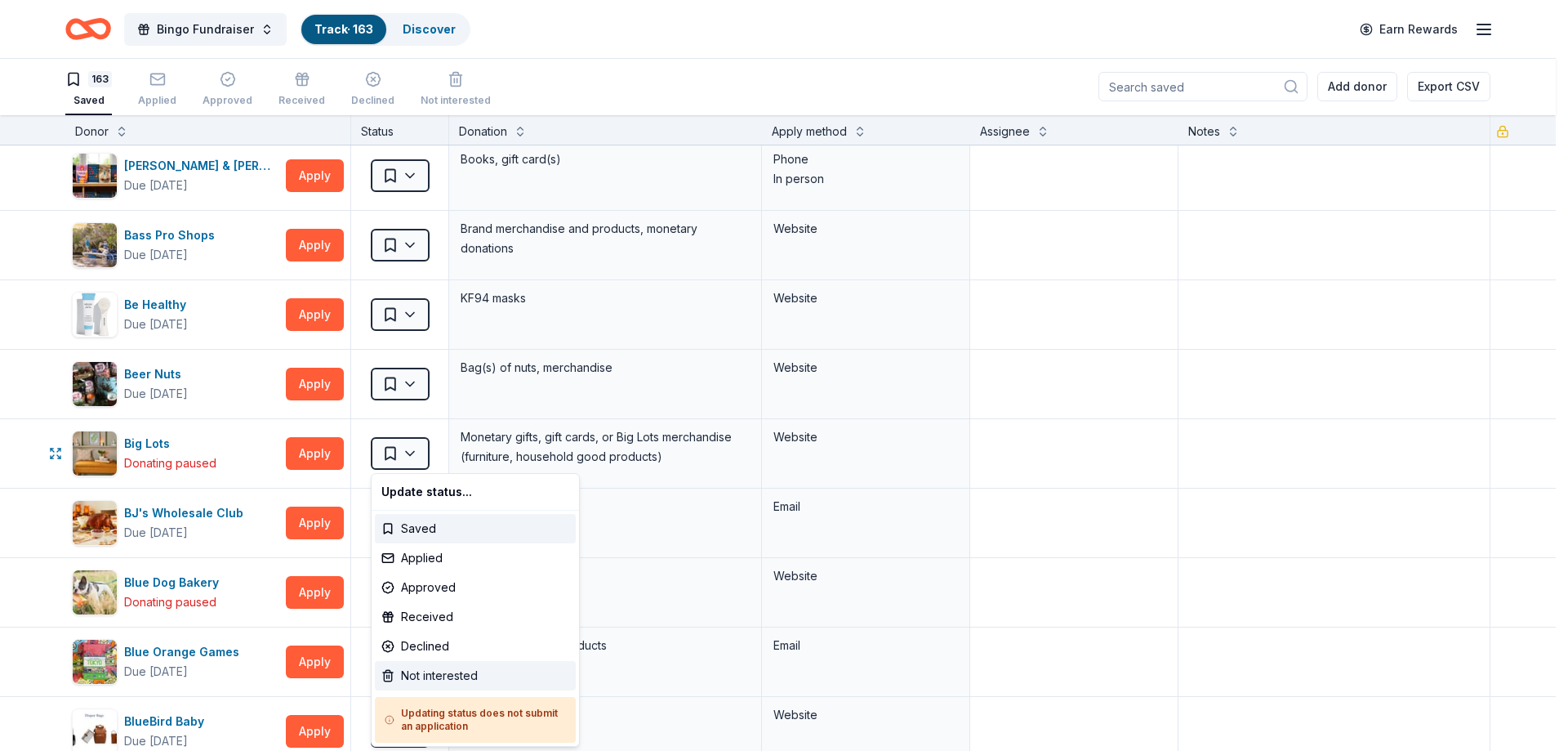
click at [412, 671] on div "Not interested" at bounding box center [475, 675] width 201 height 29
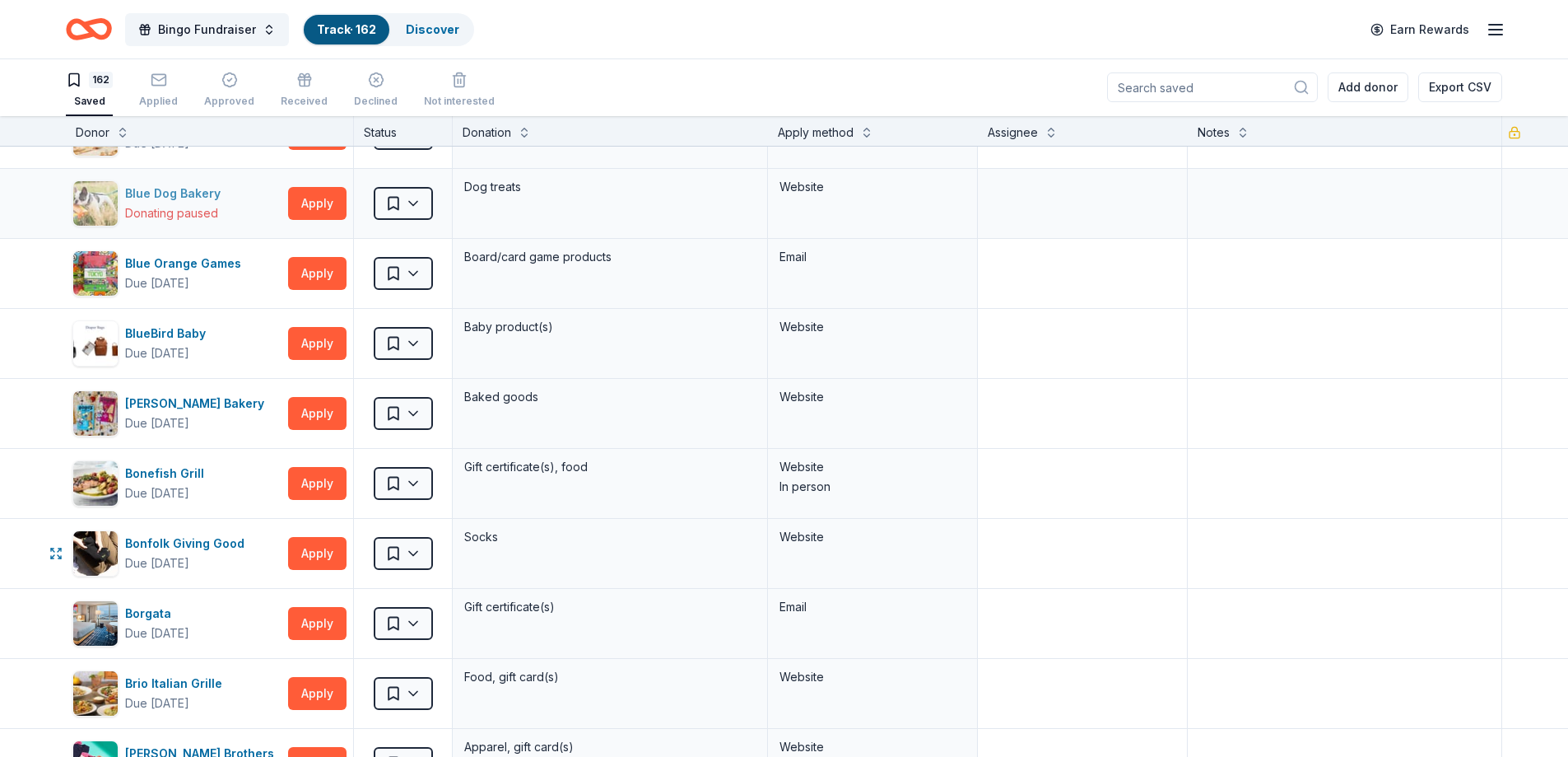
scroll to position [823, 0]
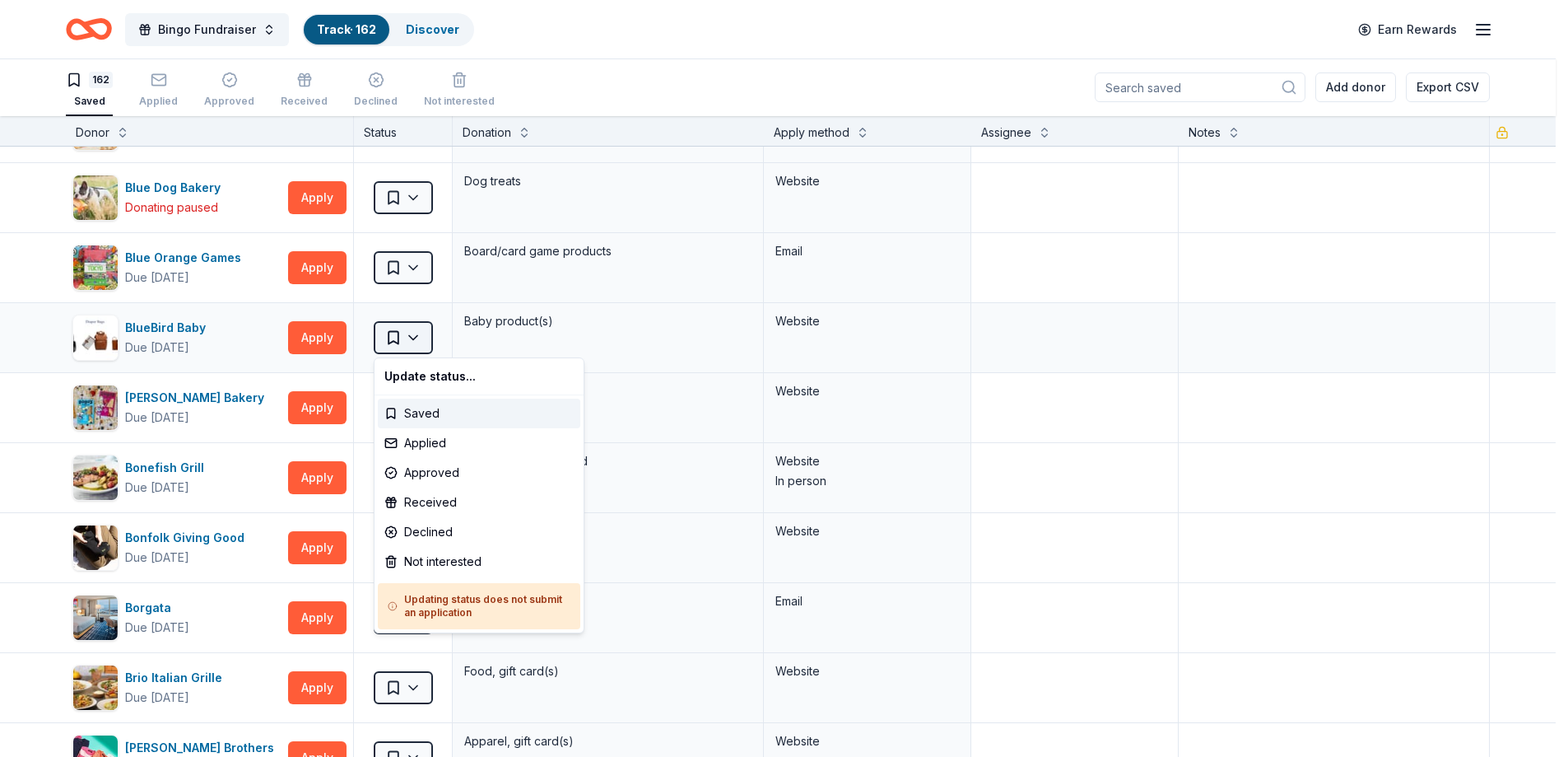
click at [421, 338] on html "Bingo Fundraiser Track · 162 Discover Earn Rewards 162 Saved Applied Approved R…" at bounding box center [784, 378] width 1568 height 757
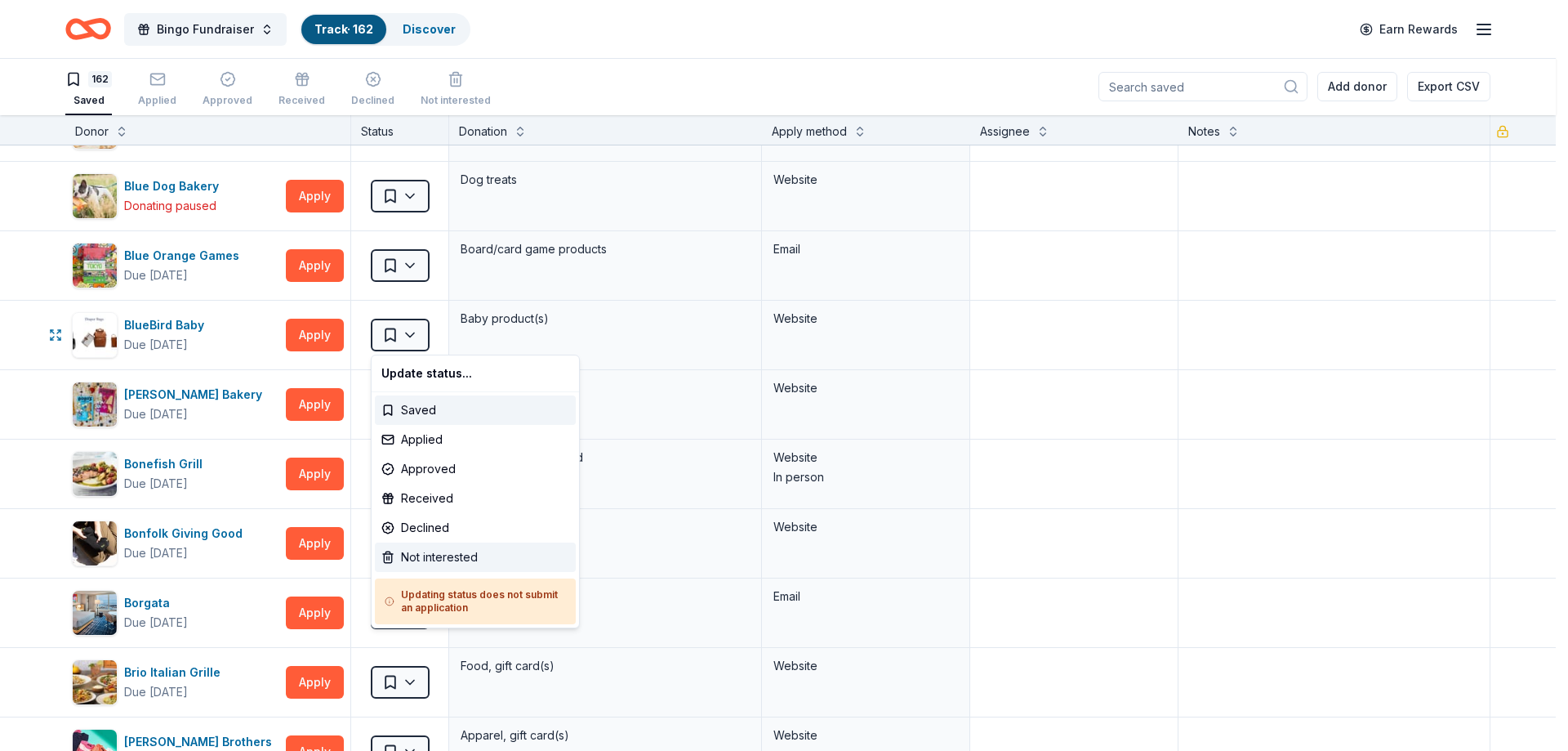
click at [411, 557] on div "Not interested" at bounding box center [475, 556] width 201 height 29
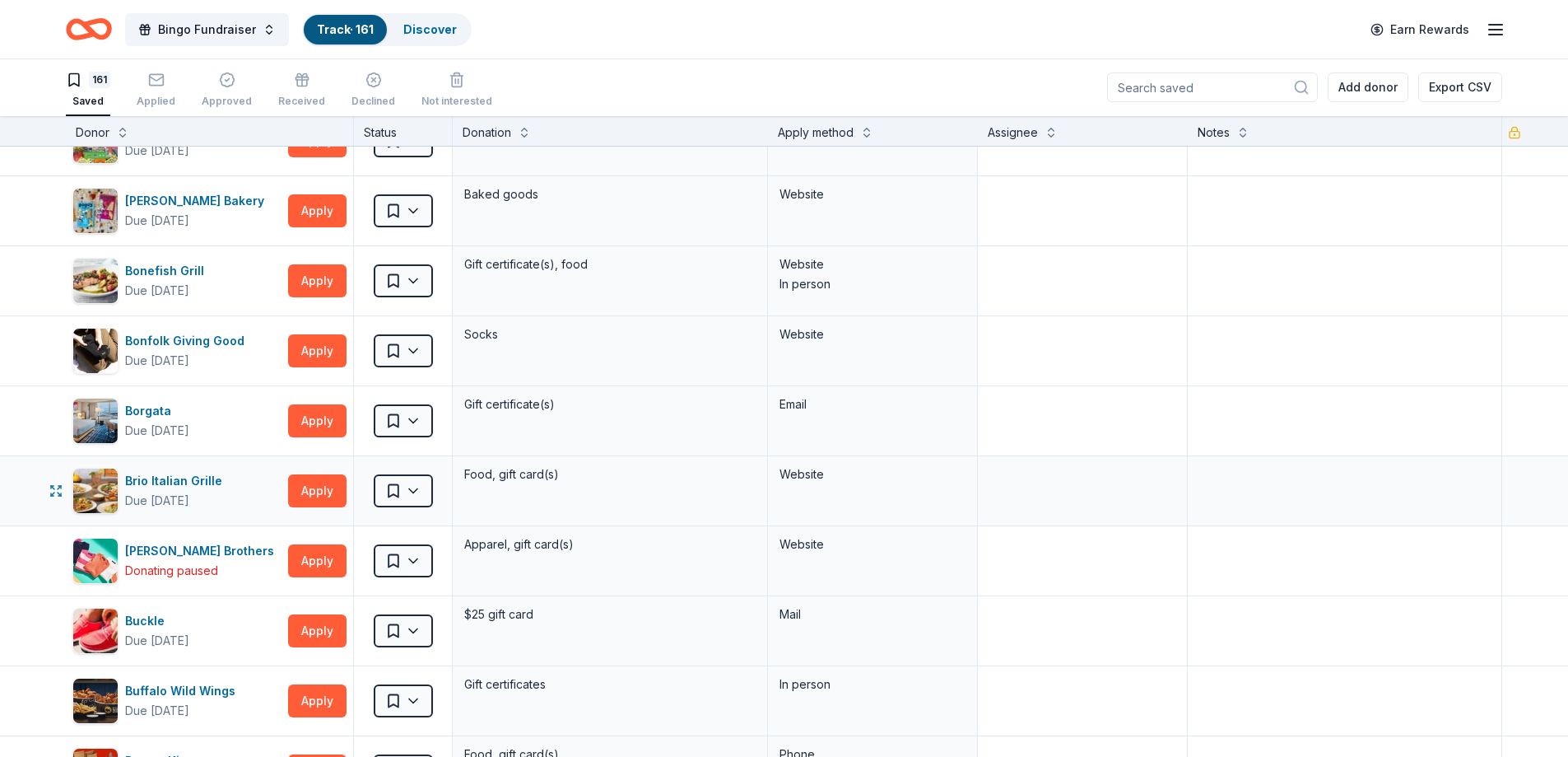
scroll to position [988, 0]
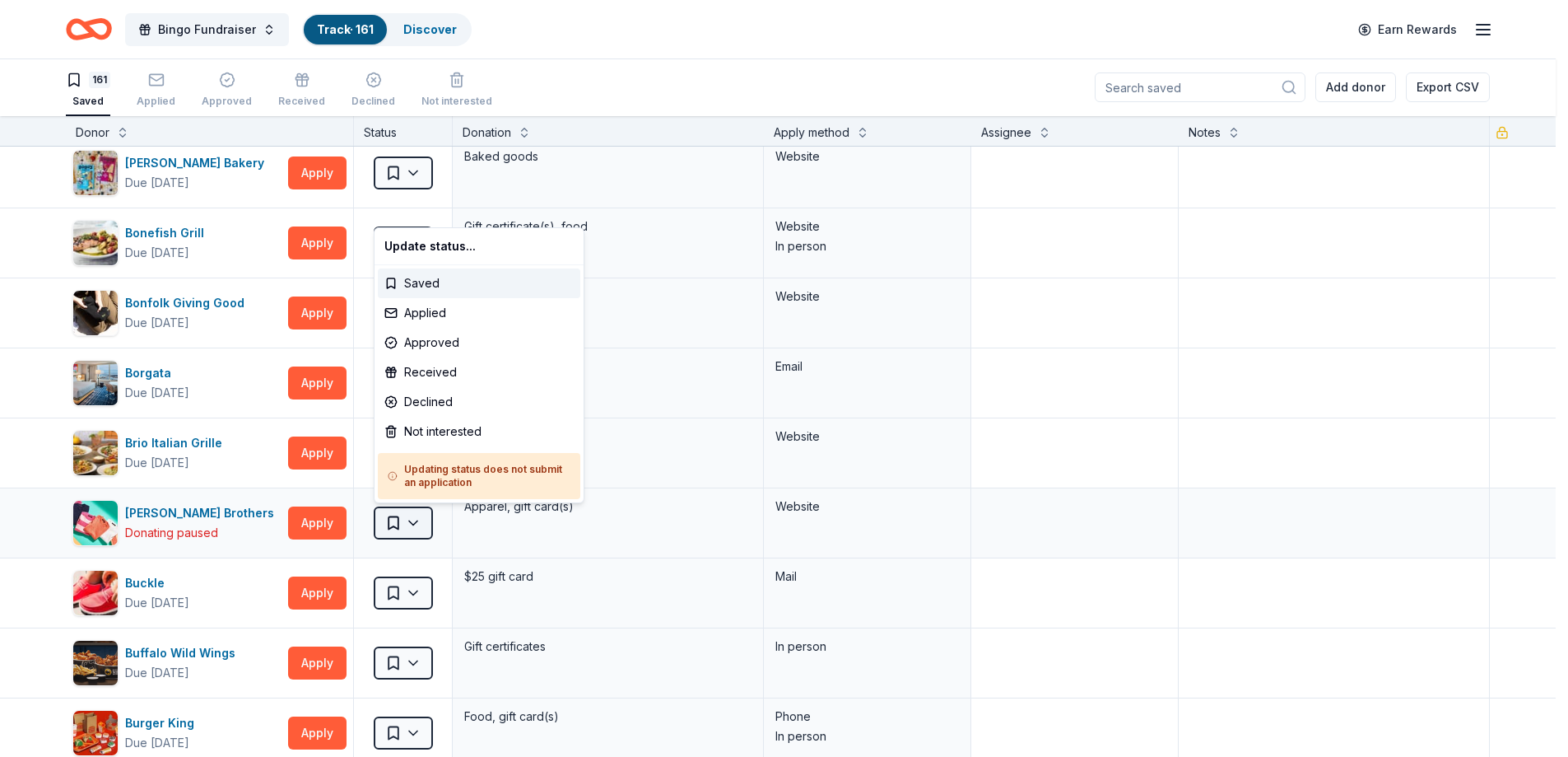
click at [408, 524] on html "Bingo Fundraiser Track · 161 Discover Earn Rewards 161 Saved Applied Approved R…" at bounding box center [784, 378] width 1568 height 757
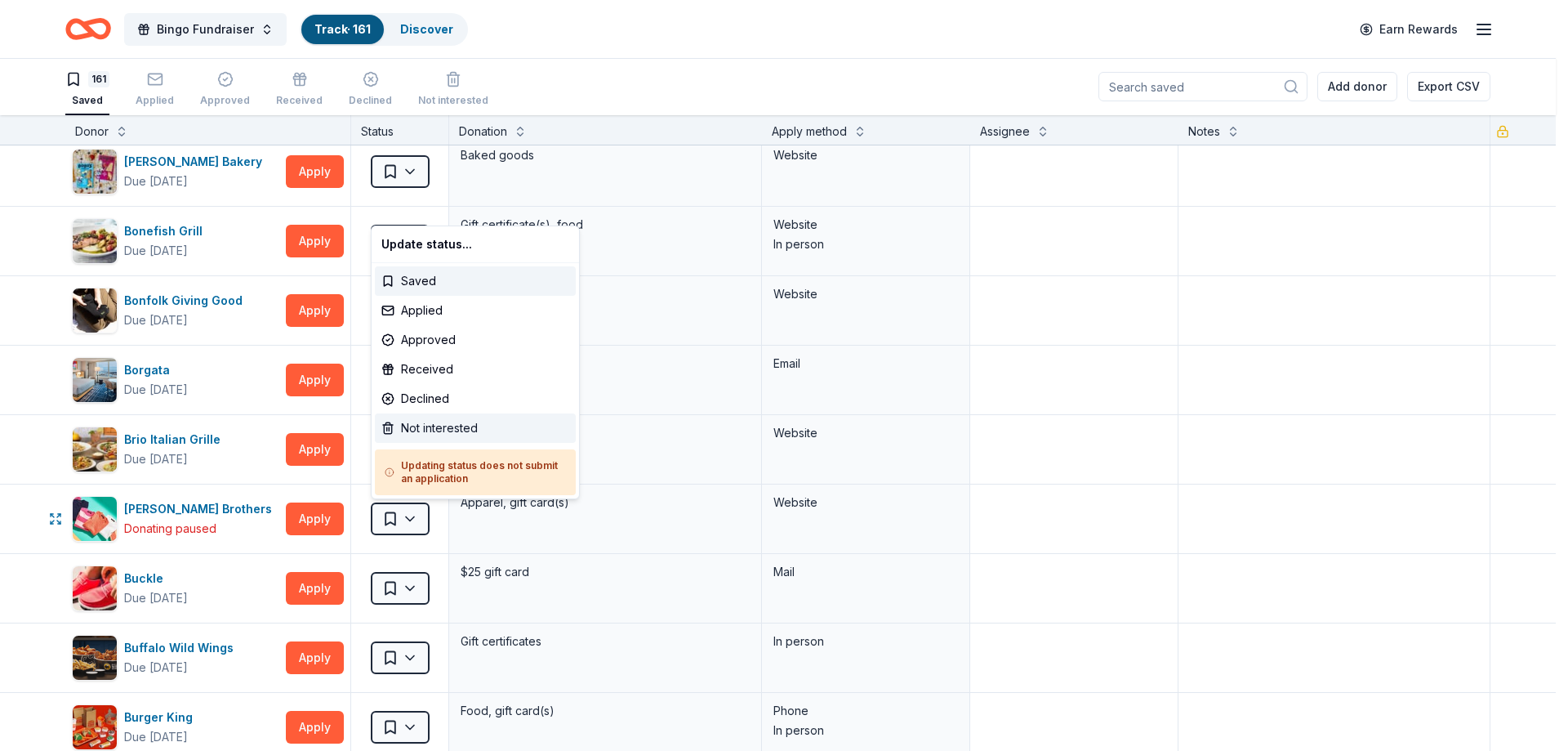
click at [422, 433] on div "Not interested" at bounding box center [475, 427] width 201 height 29
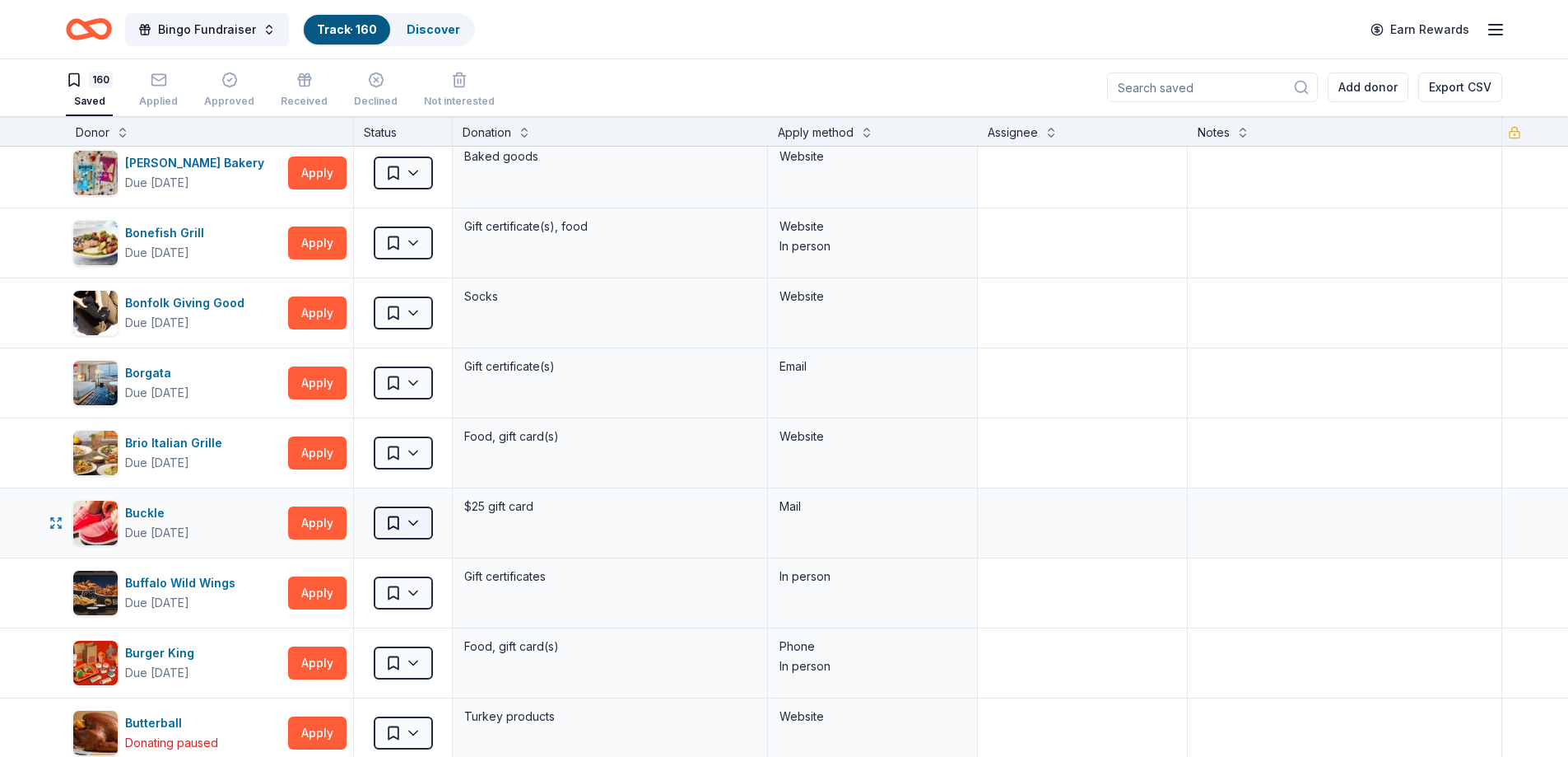
click at [421, 525] on html "Bingo Fundraiser Track · 160 Discover Earn Rewards 160 Saved Applied Approved R…" at bounding box center [784, 378] width 1568 height 757
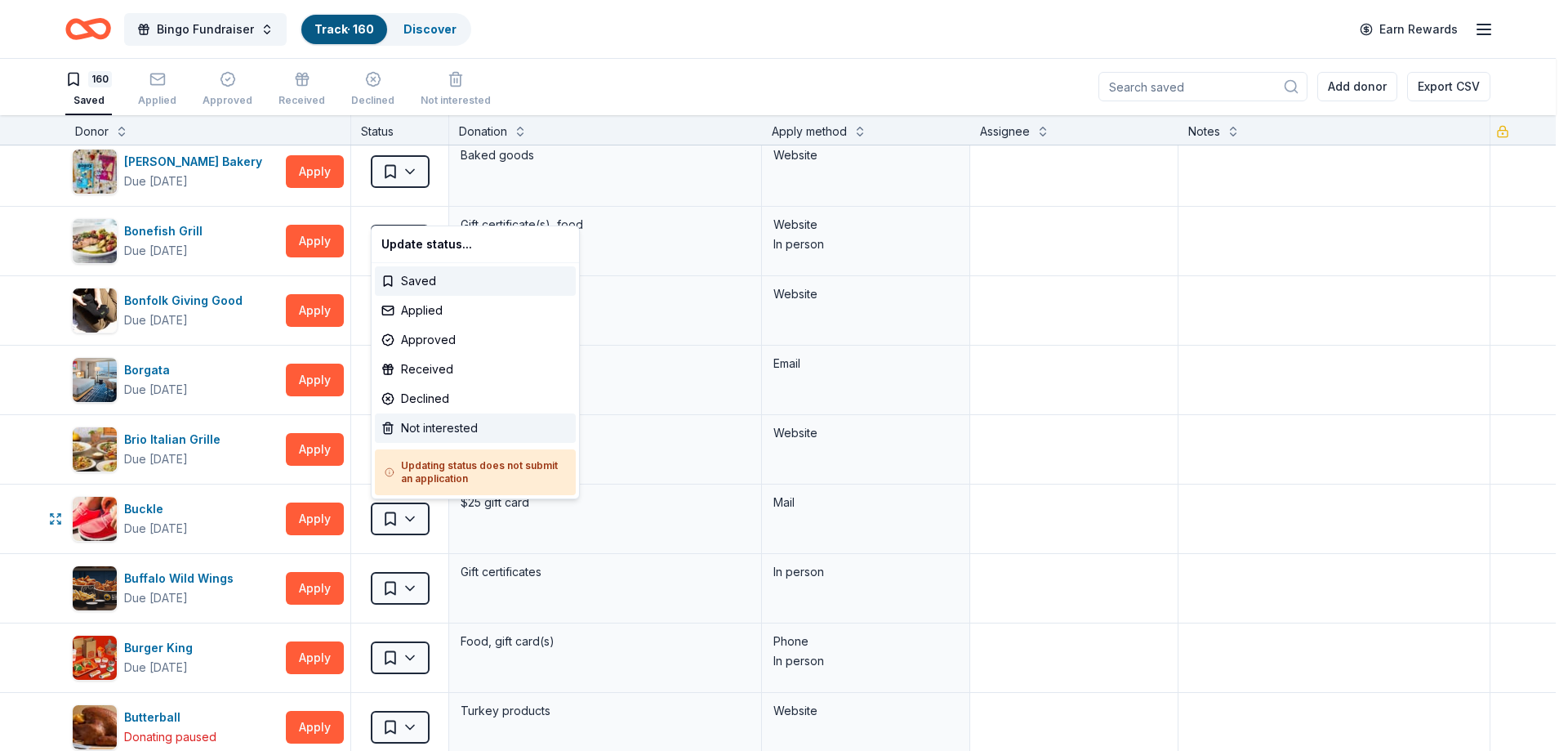
click at [418, 427] on div "Not interested" at bounding box center [475, 427] width 201 height 29
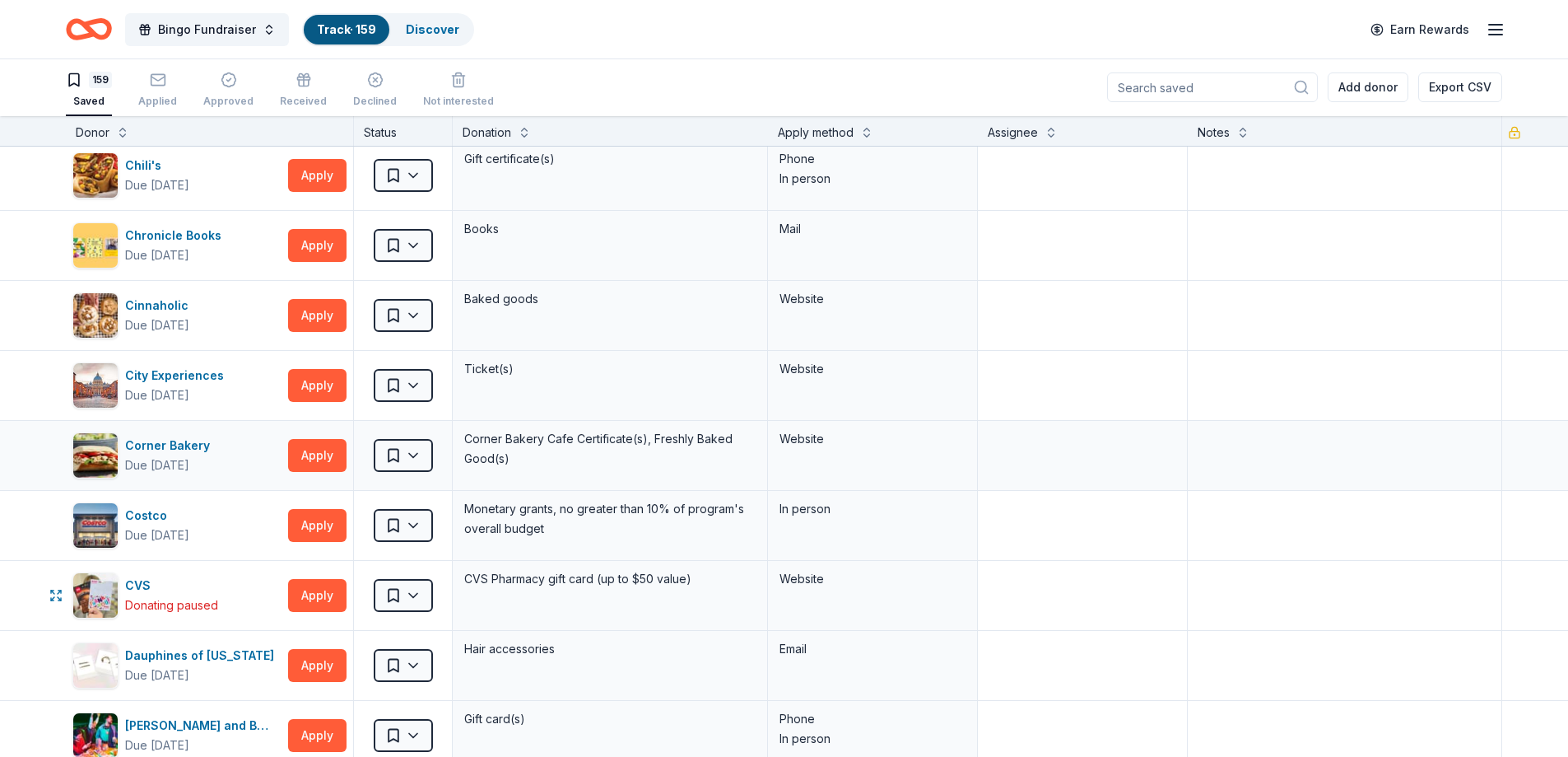
scroll to position [2059, 0]
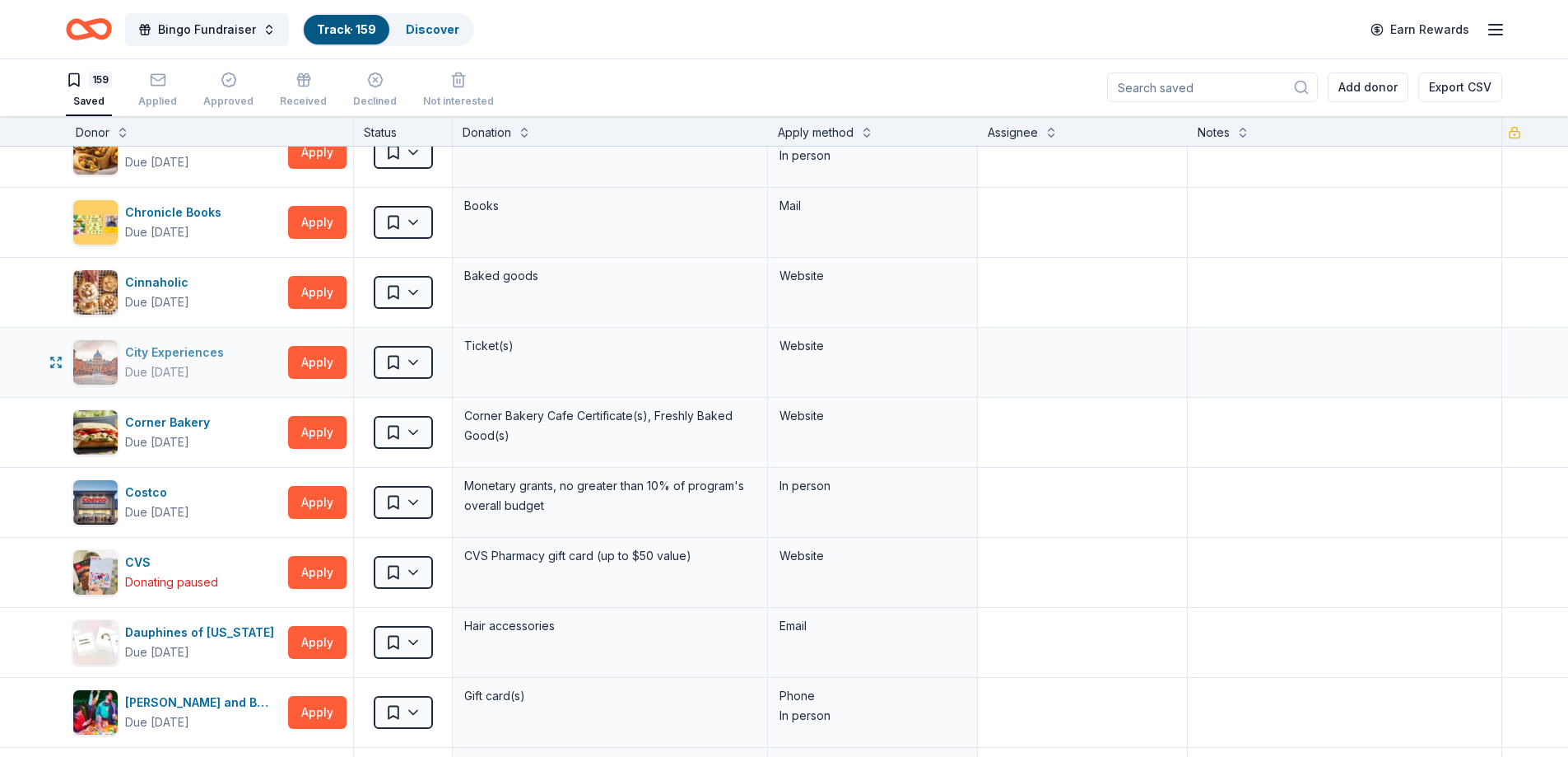
click at [206, 355] on div "City Experiences" at bounding box center [177, 352] width 105 height 20
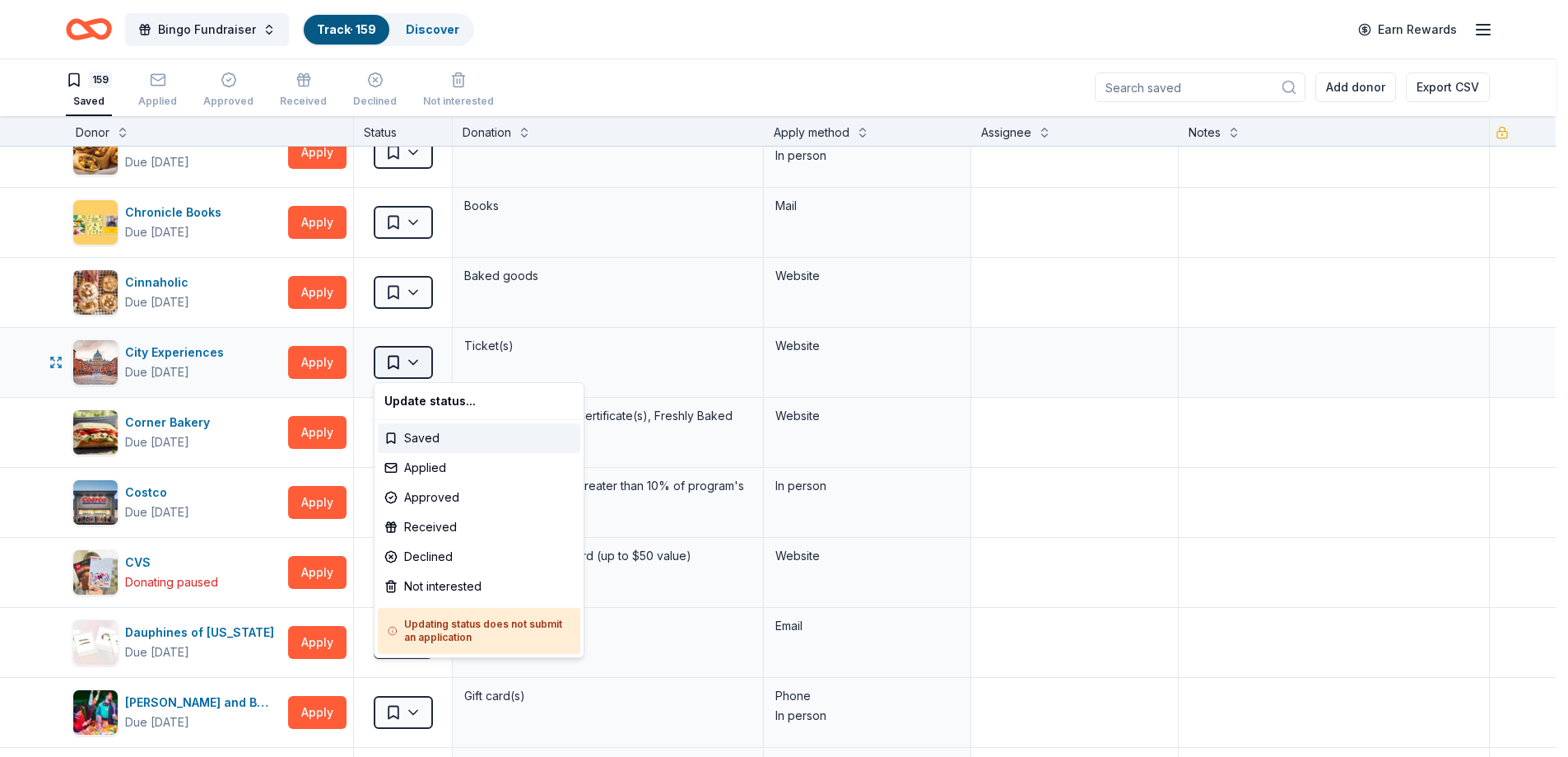
click at [415, 359] on html "Bingo Fundraiser Track · 159 Discover Earn Rewards 159 Saved Applied Approved R…" at bounding box center [784, 378] width 1568 height 757
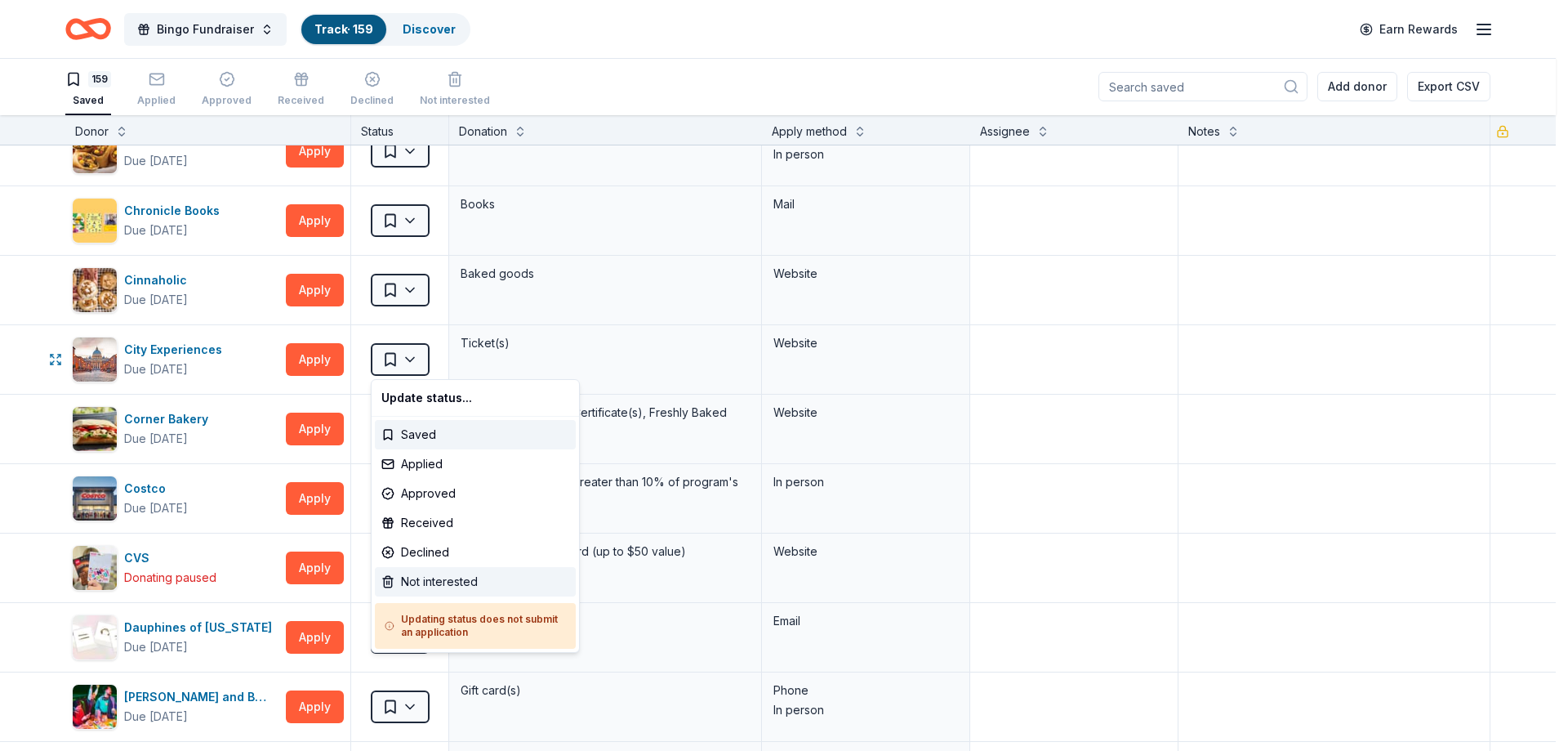
click at [430, 580] on div "Not interested" at bounding box center [475, 581] width 201 height 29
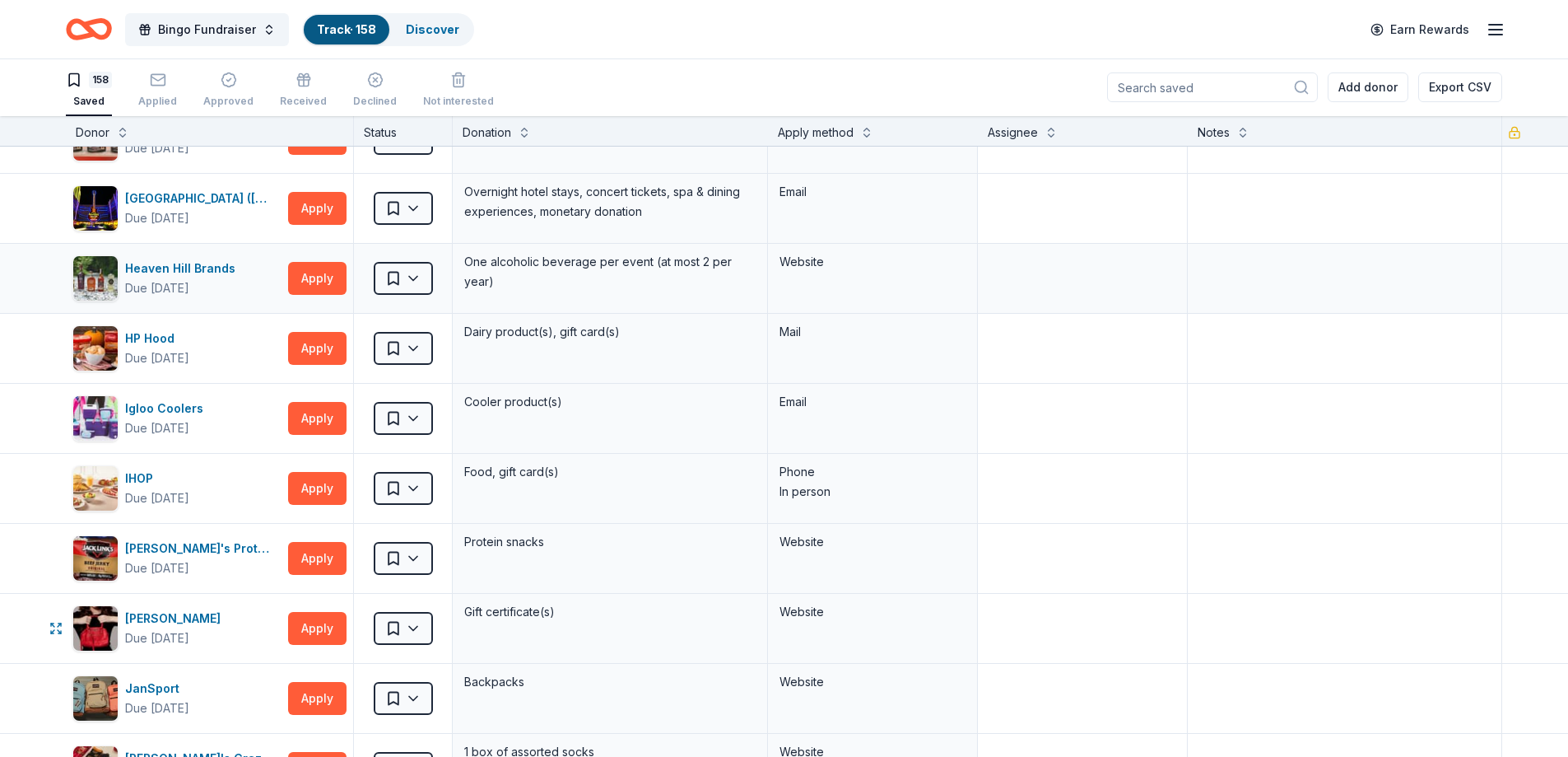
scroll to position [4200, 0]
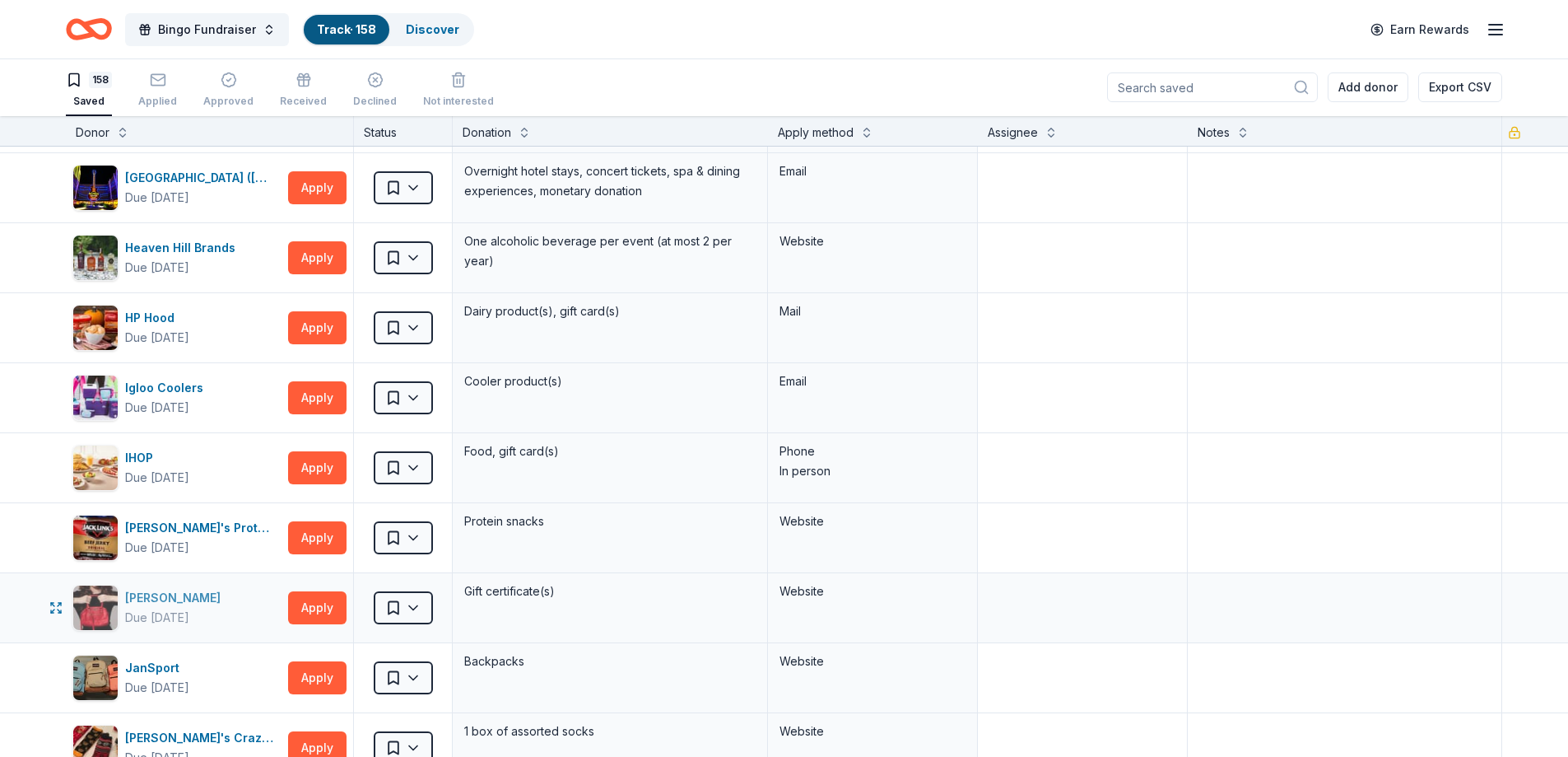
click at [177, 598] on div "Jacki Easlick" at bounding box center [176, 598] width 102 height 20
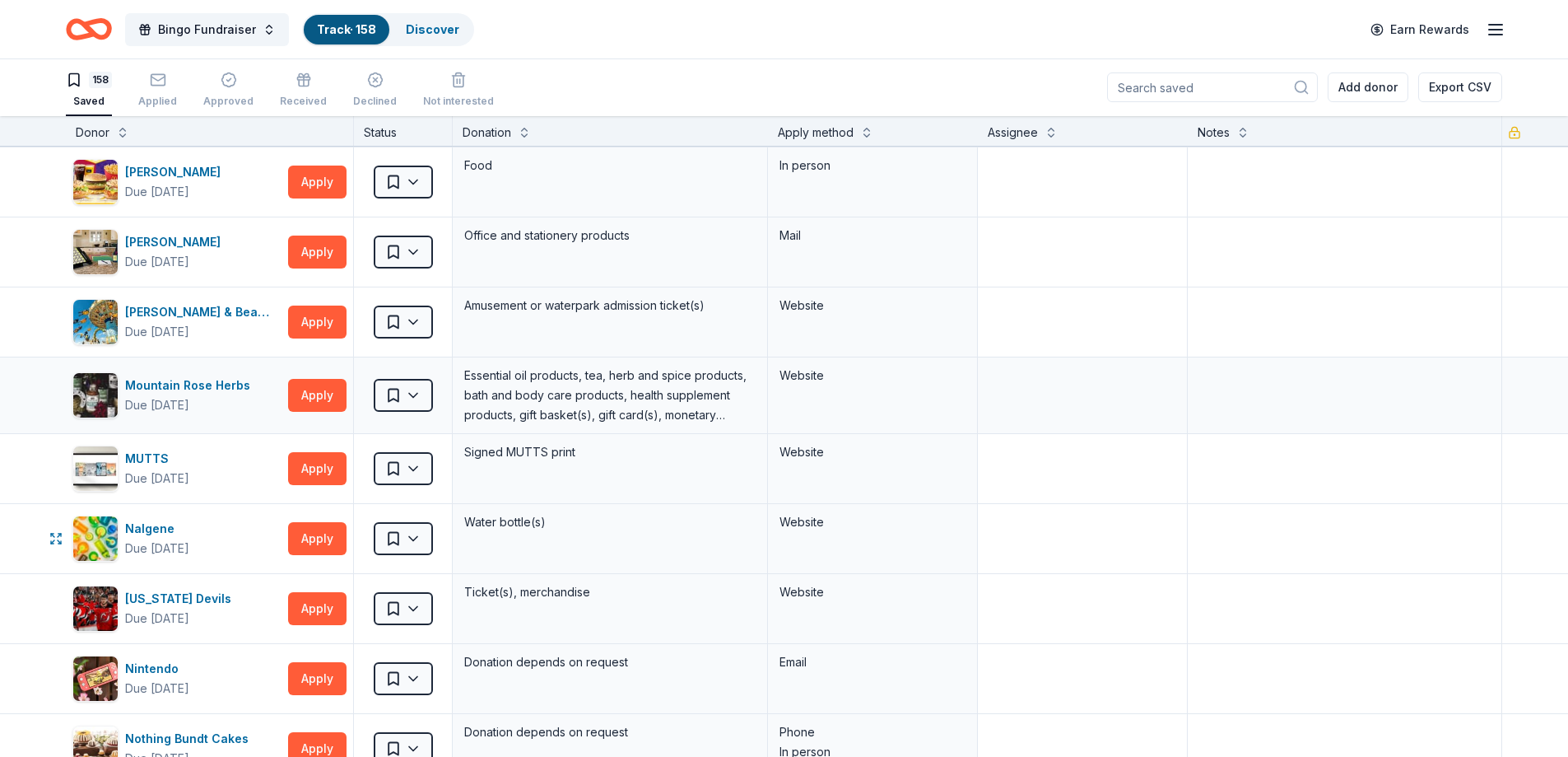
scroll to position [6010, 0]
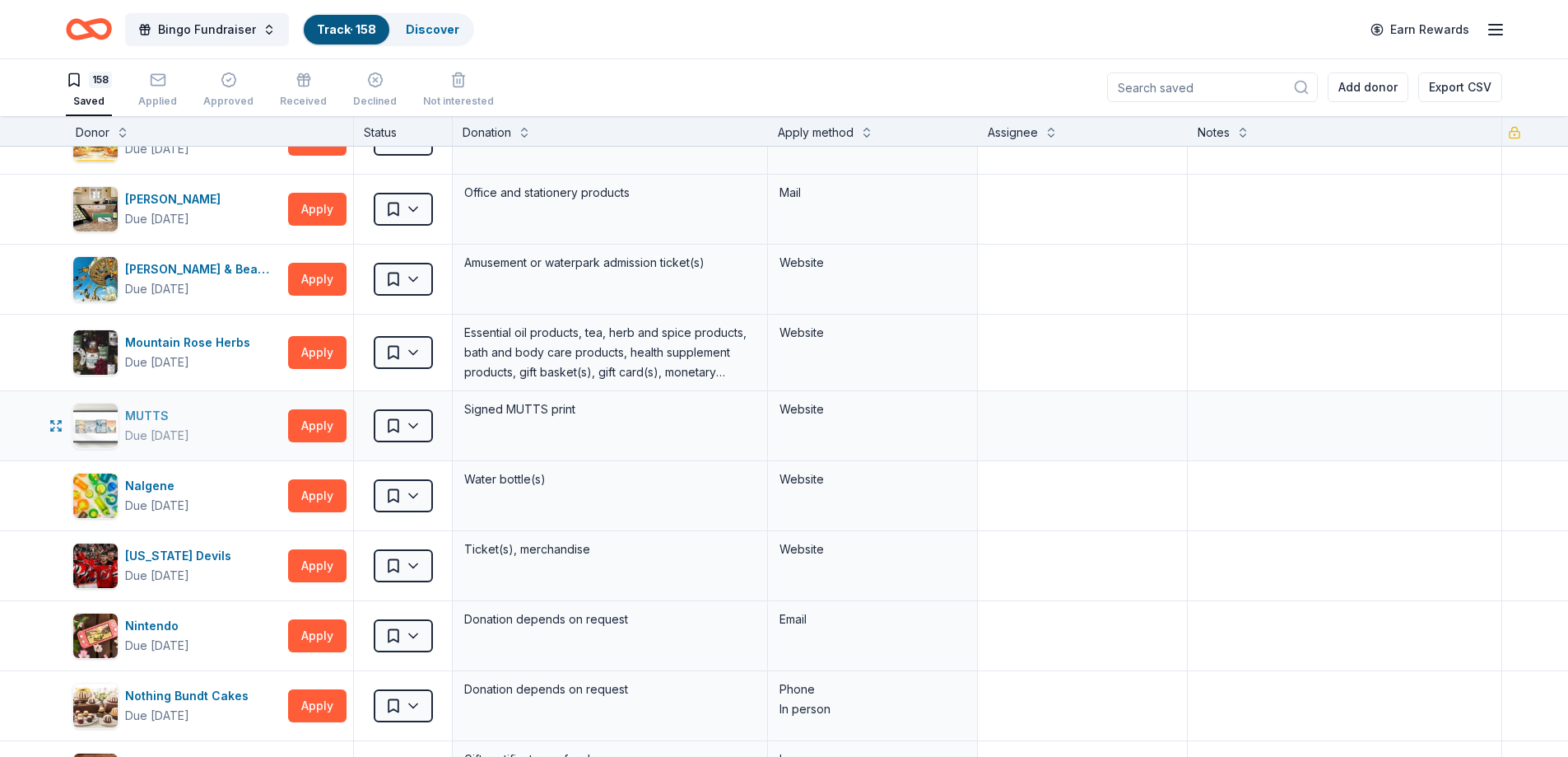
click at [145, 415] on div "MUTTS" at bounding box center [157, 415] width 64 height 20
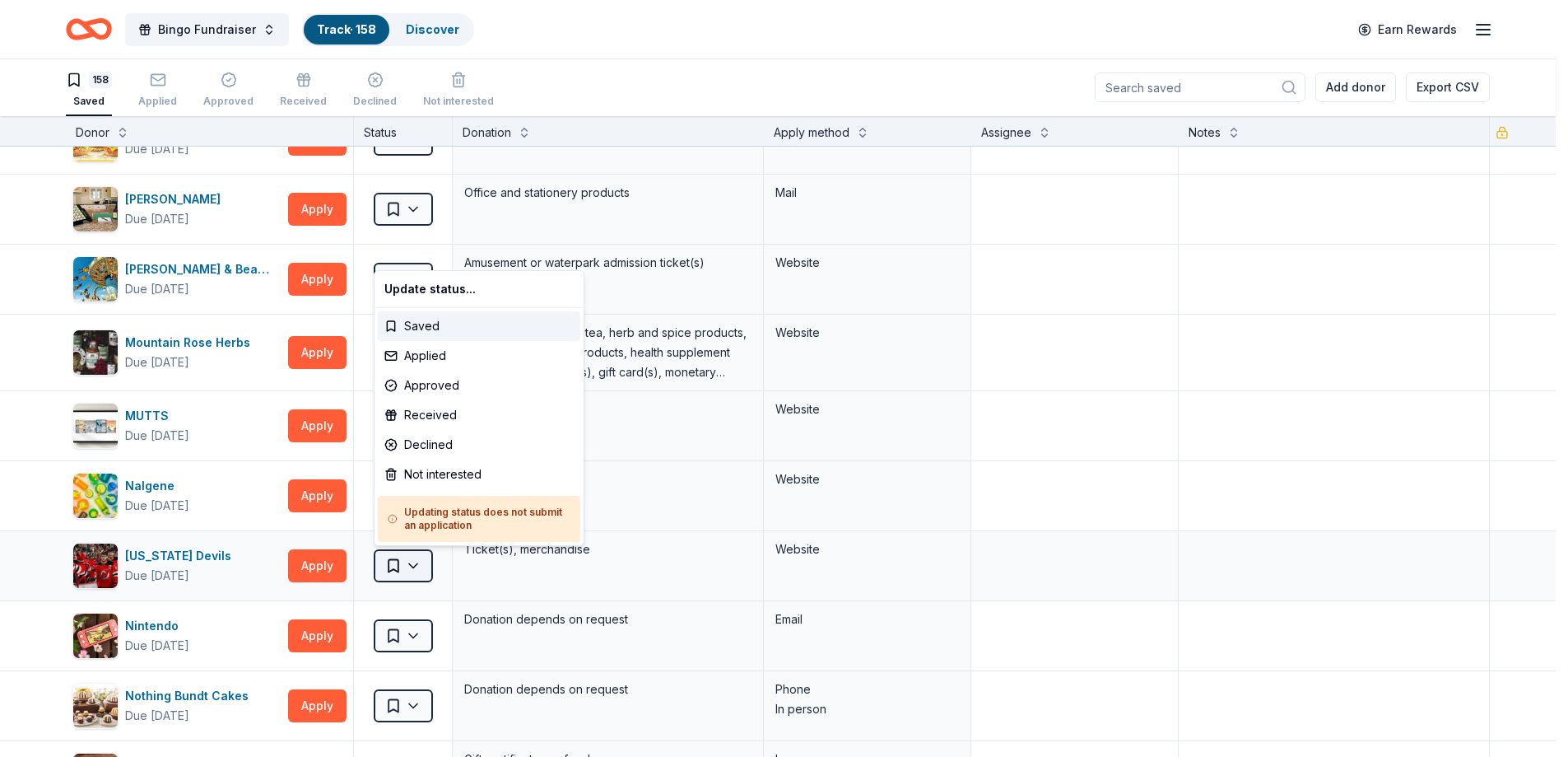
click at [410, 563] on html "Bingo Fundraiser Track · 158 Discover Earn Rewards 158 Saved Applied Approved R…" at bounding box center [784, 378] width 1568 height 757
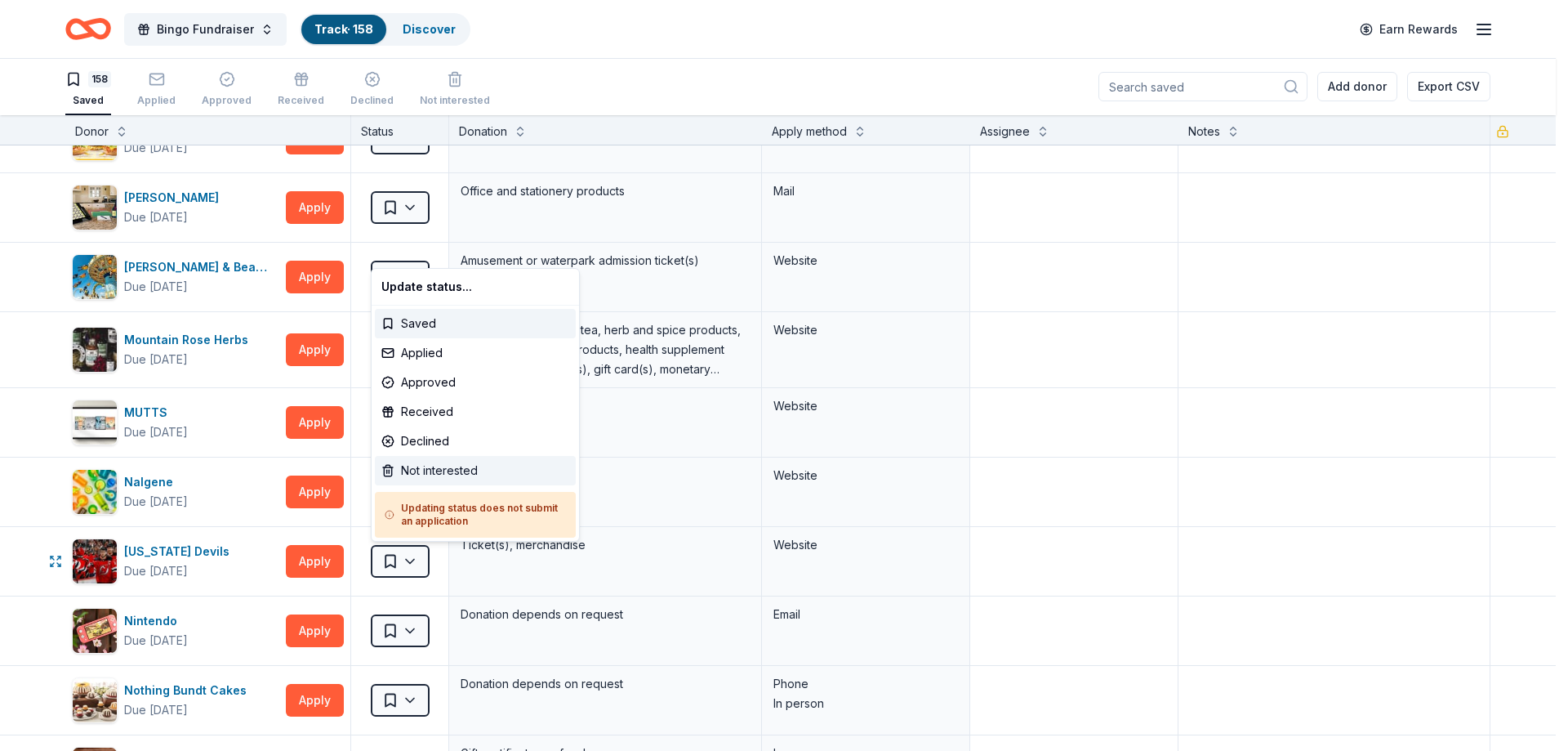
click at [409, 473] on div "Not interested" at bounding box center [475, 470] width 201 height 29
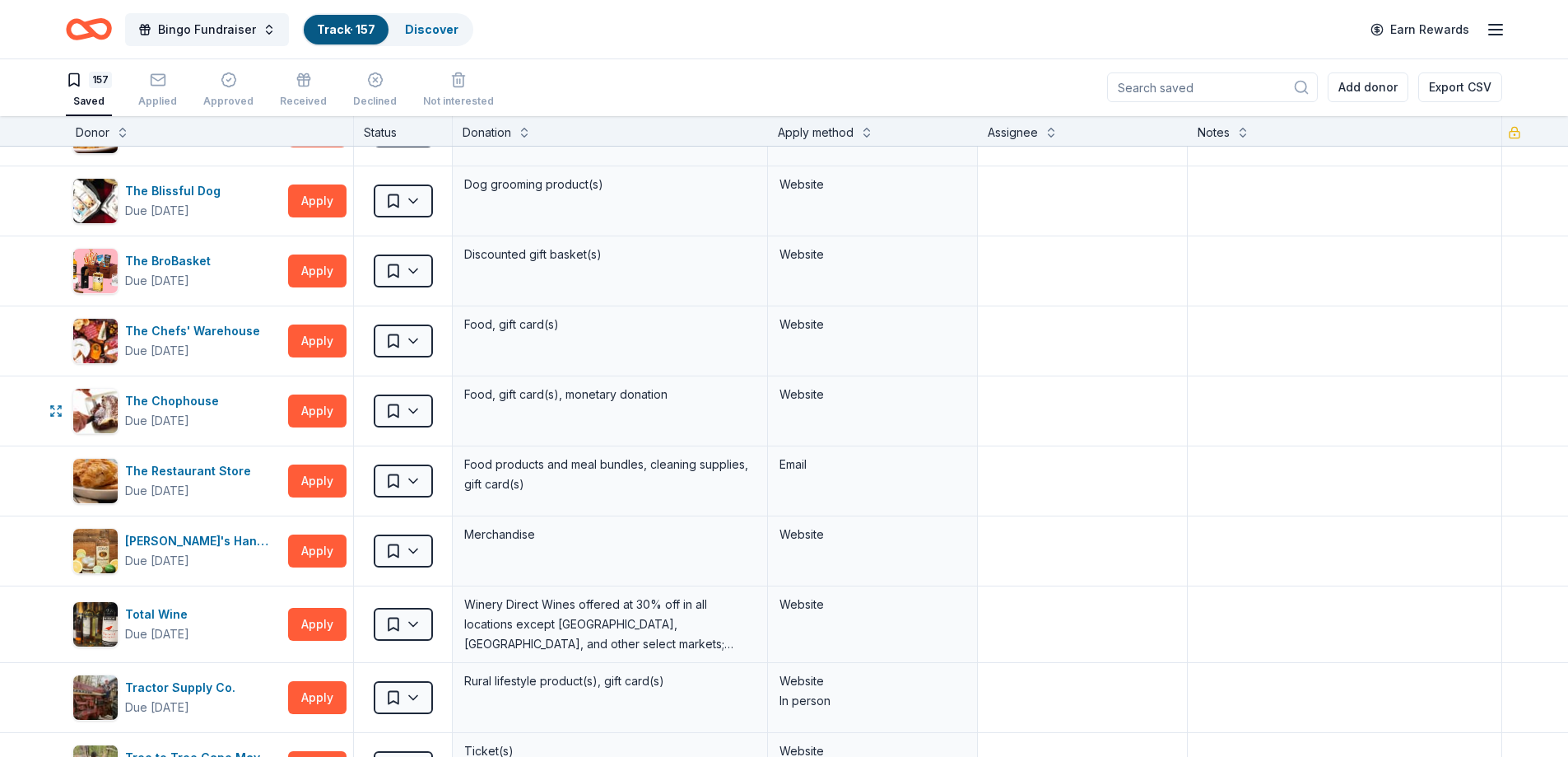
scroll to position [9634, 0]
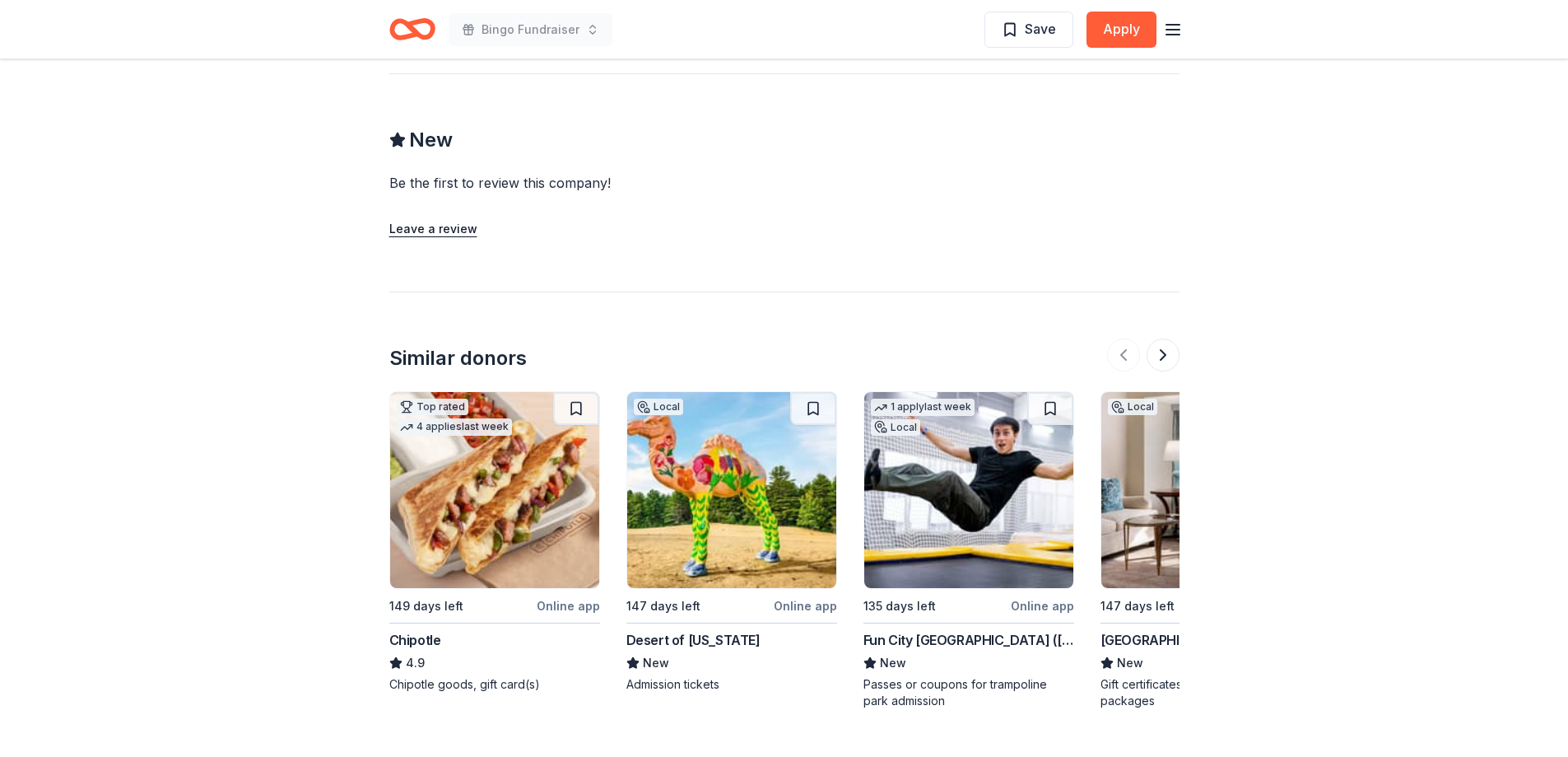
scroll to position [1400, 0]
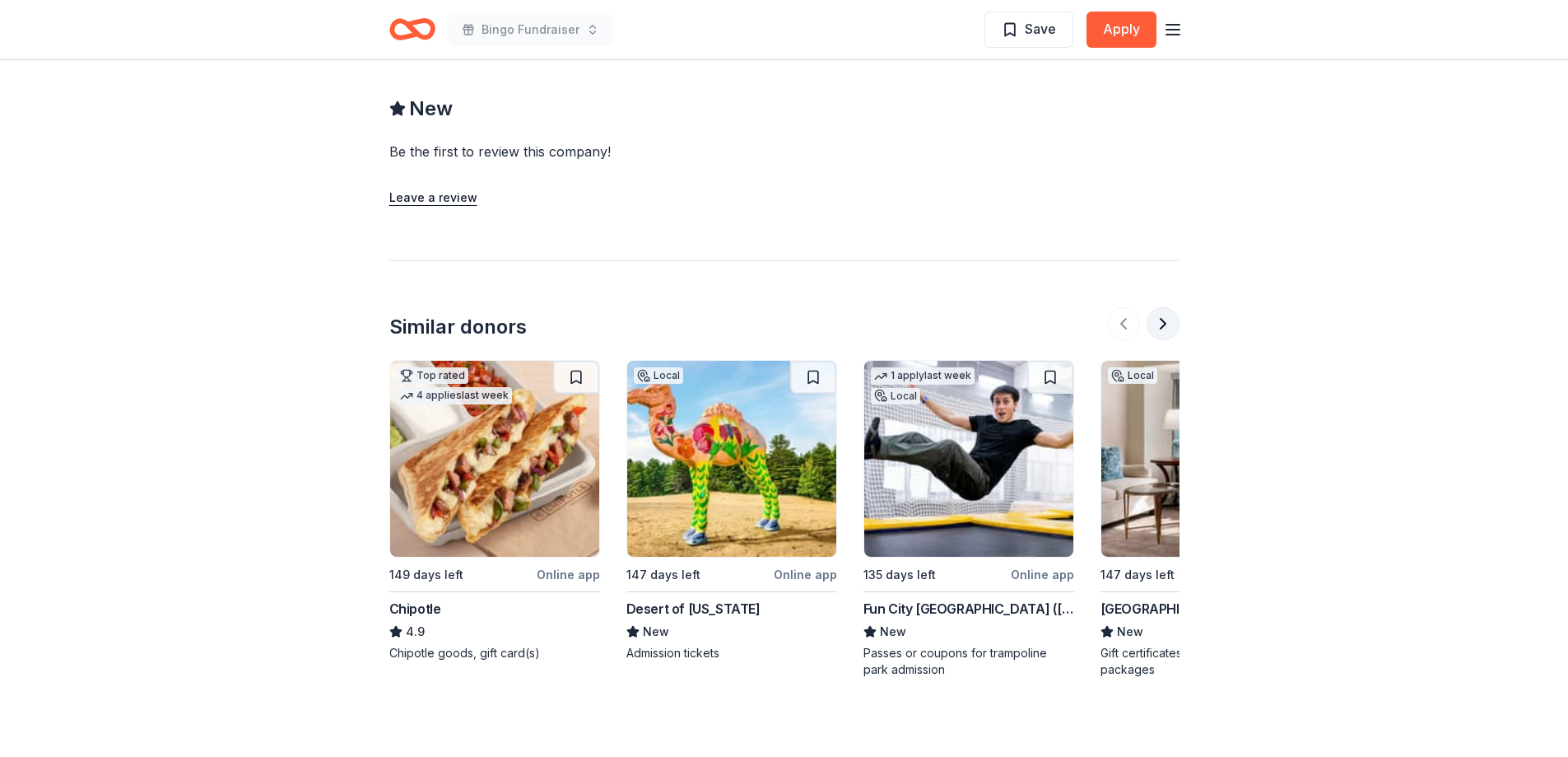
click at [1152, 331] on button at bounding box center [1162, 323] width 33 height 33
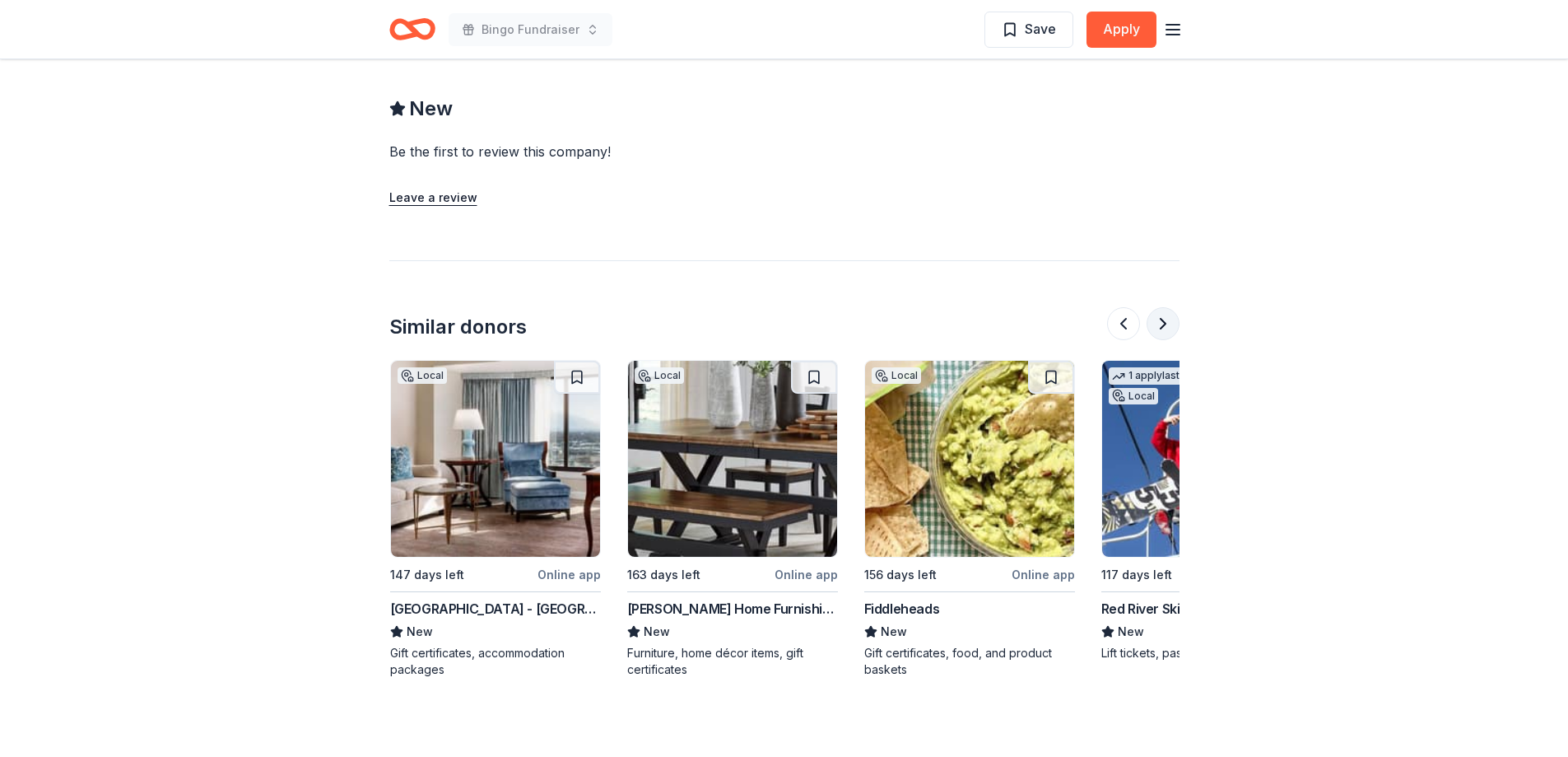
scroll to position [0, 711]
click at [1152, 331] on button at bounding box center [1162, 323] width 33 height 33
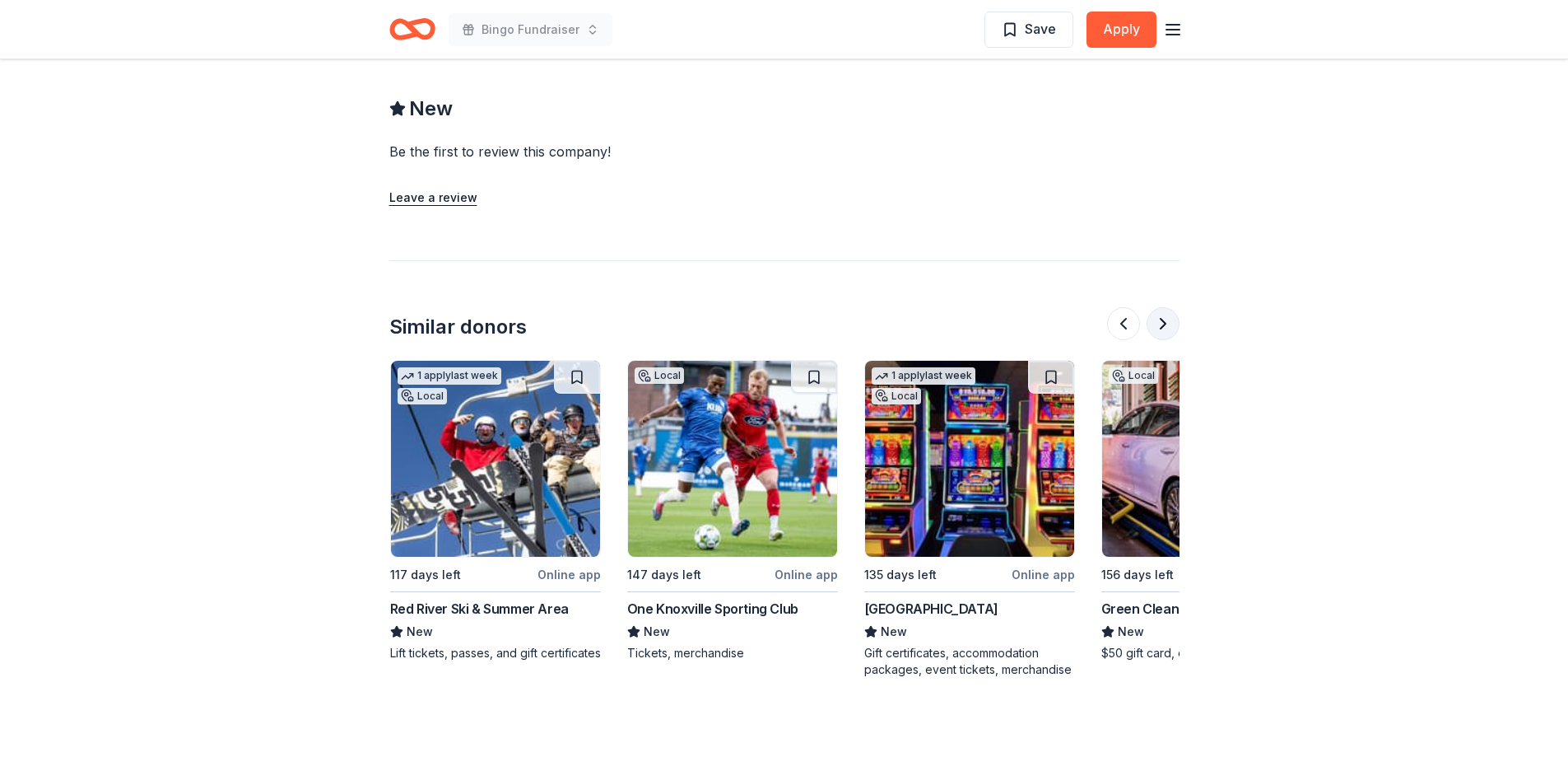
scroll to position [0, 1422]
click at [1151, 331] on button at bounding box center [1162, 323] width 33 height 33
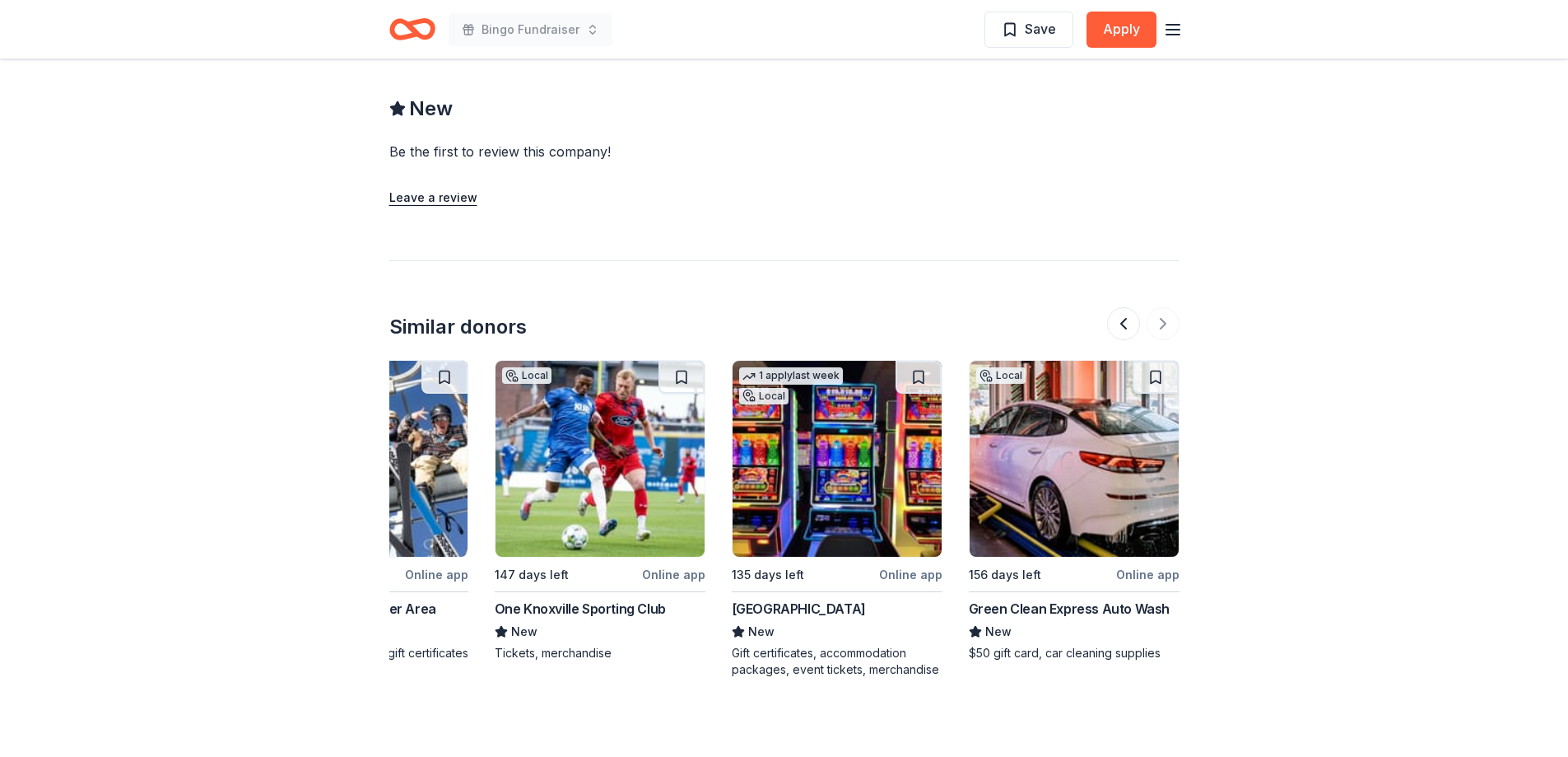
click at [1162, 323] on div at bounding box center [1142, 323] width 72 height 33
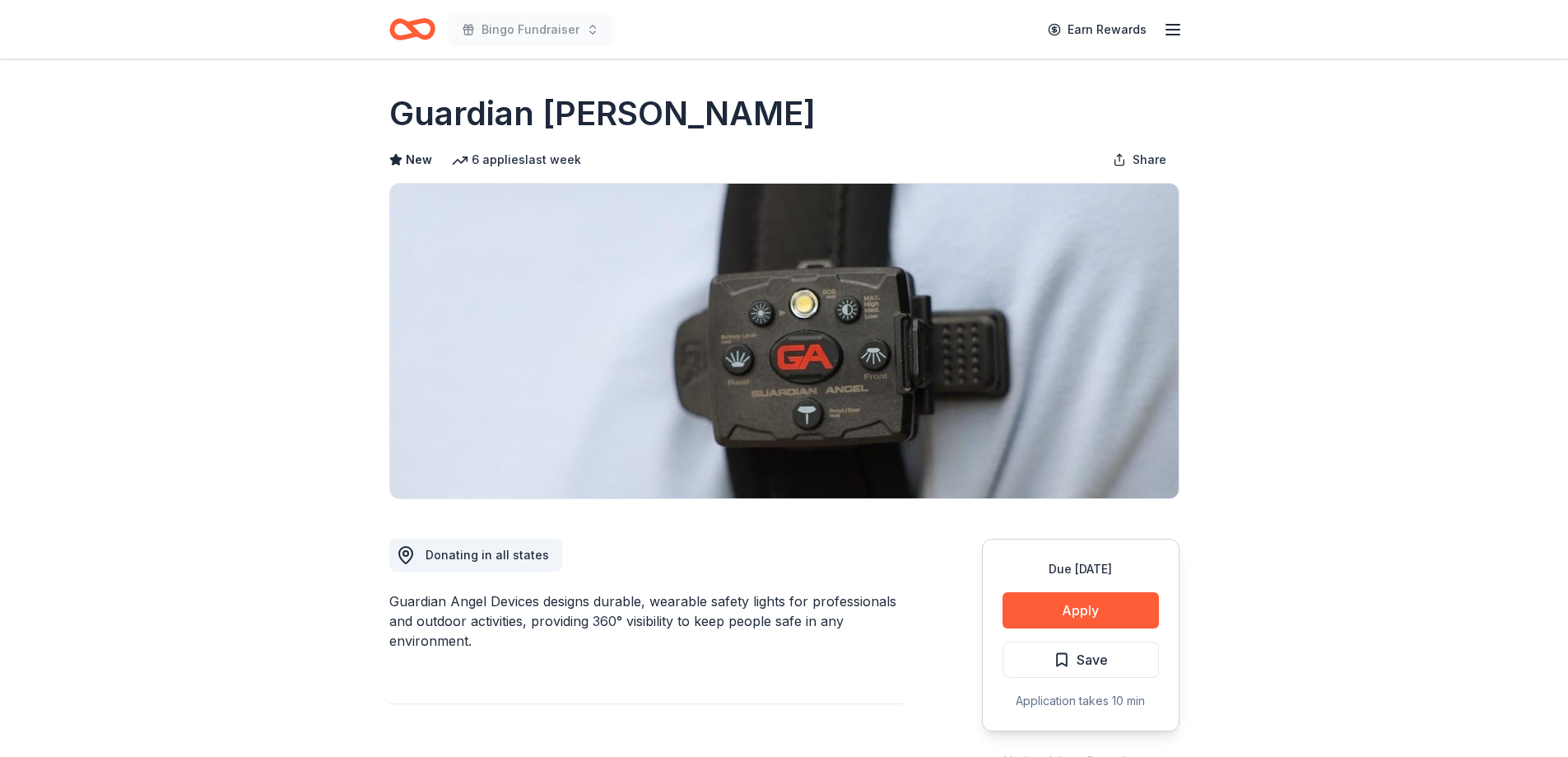
scroll to position [0, 0]
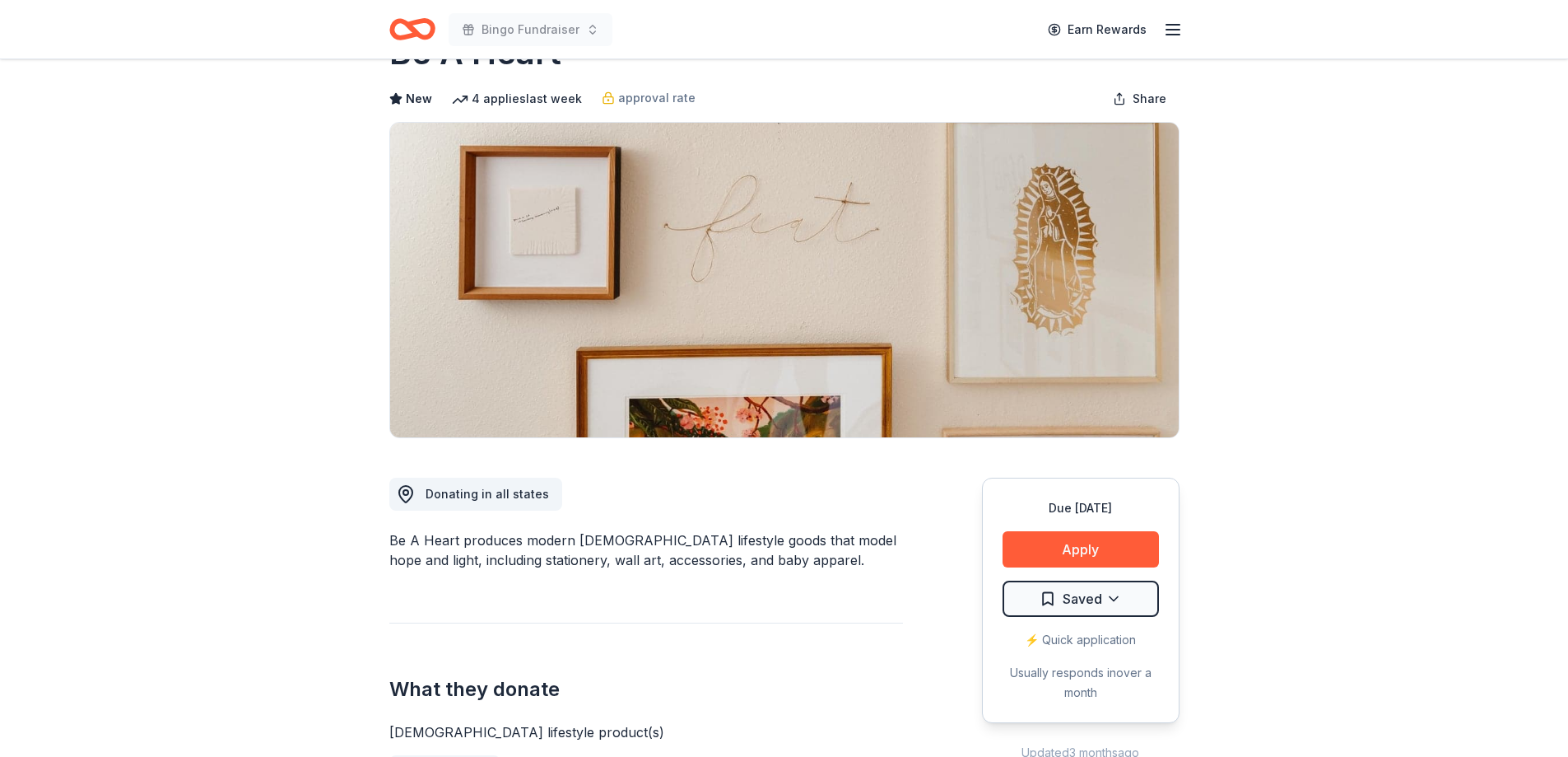
scroll to position [247, 0]
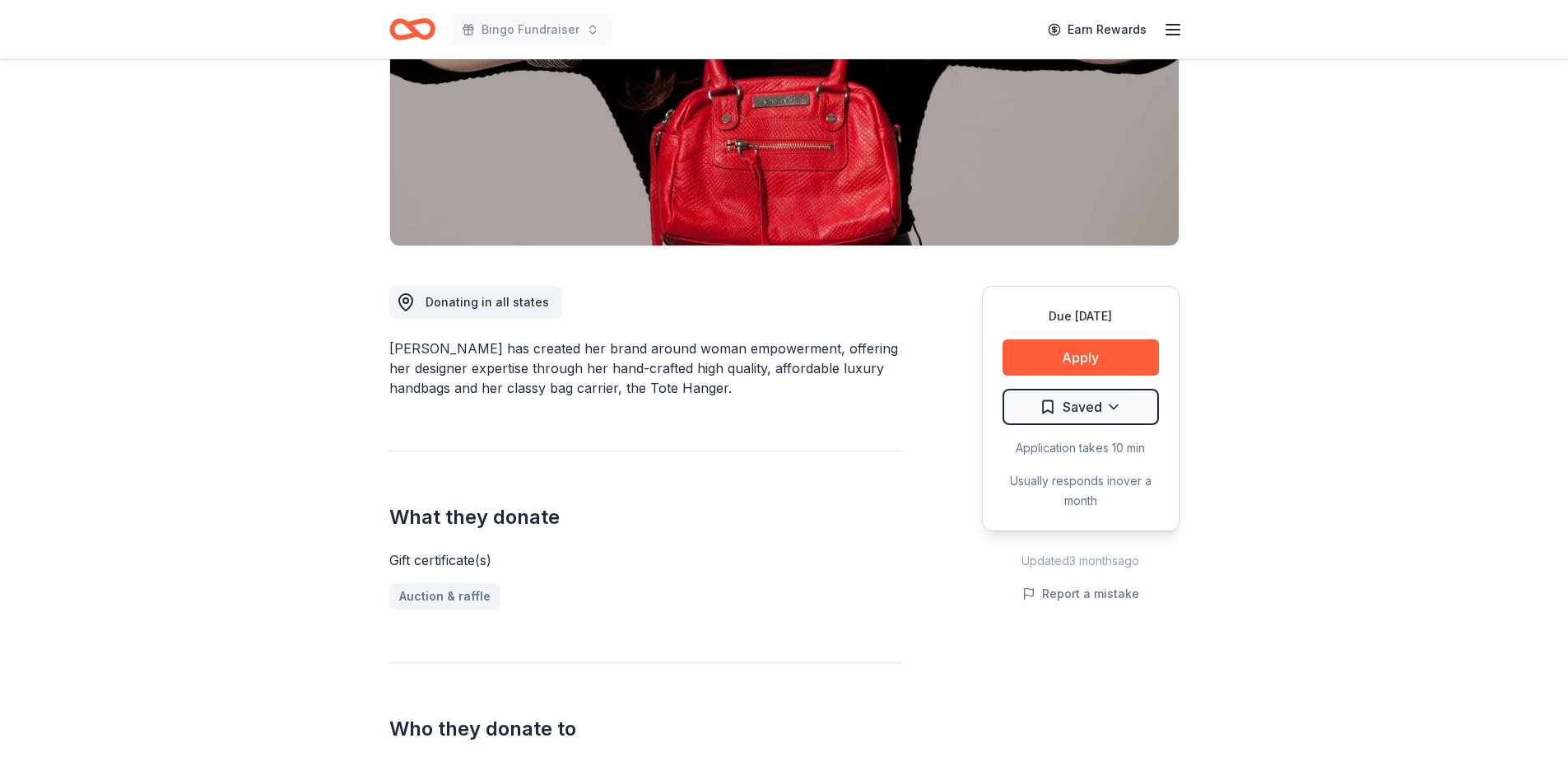
scroll to position [247, 0]
